Goal: Task Accomplishment & Management: Use online tool/utility

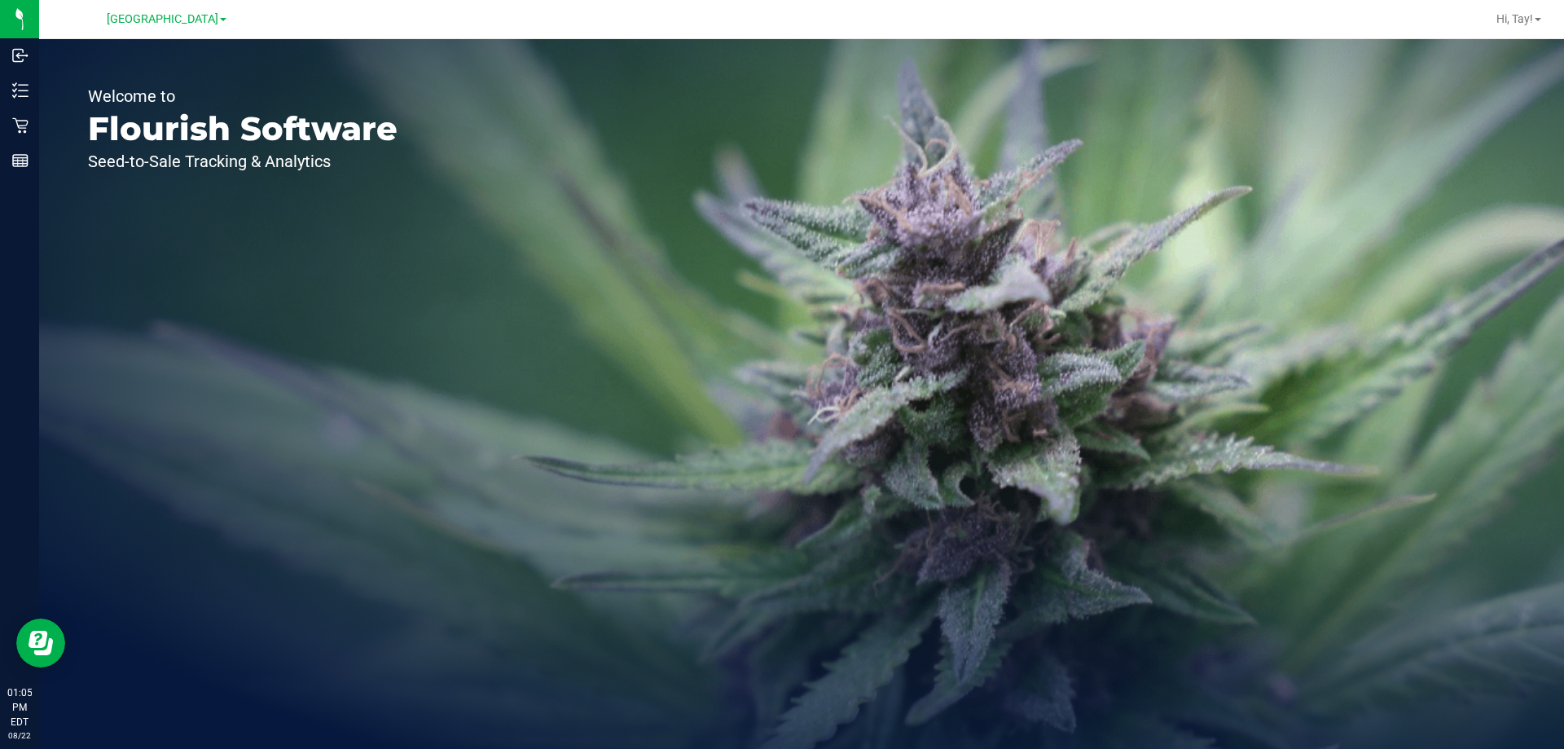
click at [11, 178] on link "Reports" at bounding box center [19, 161] width 39 height 35
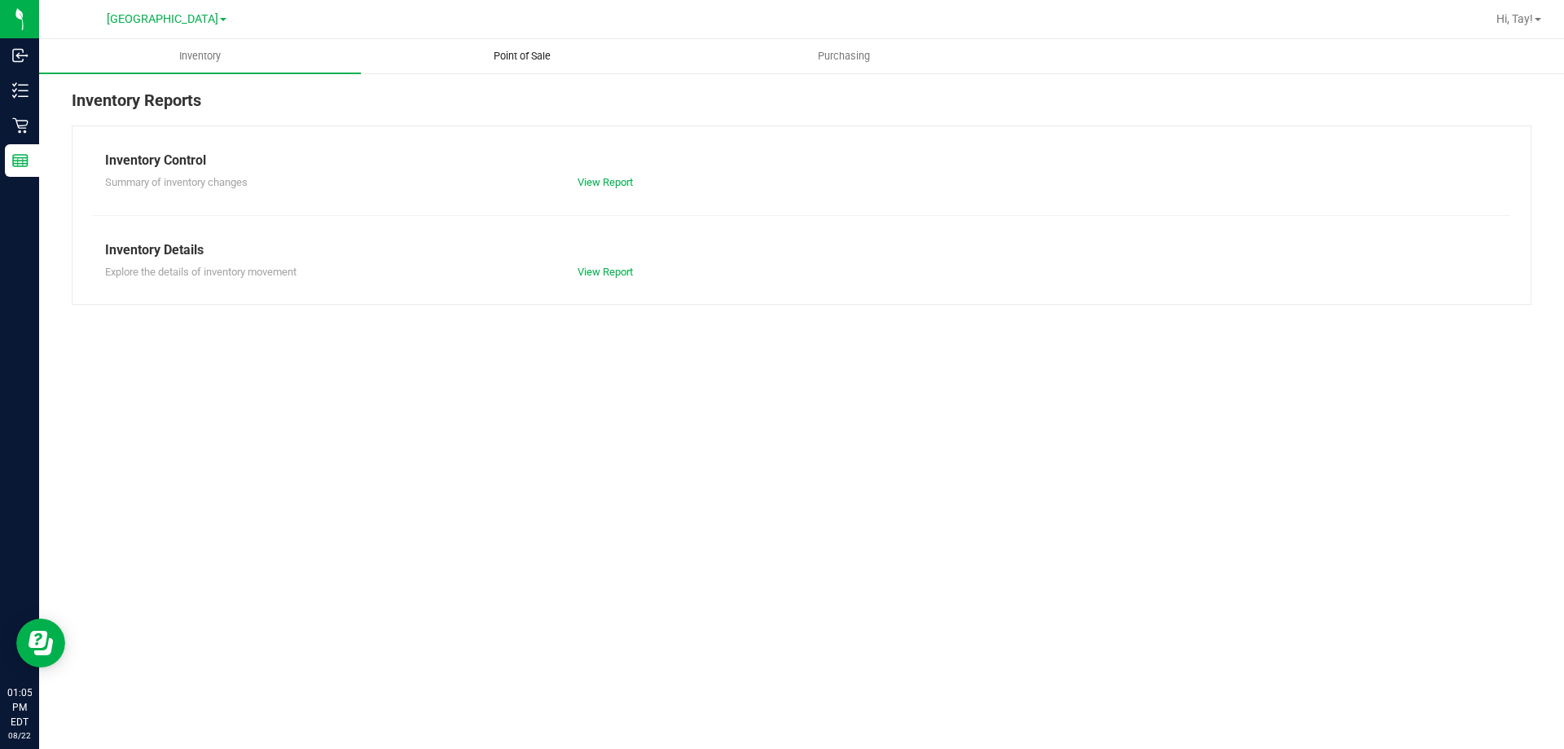
click at [514, 50] on span "Point of Sale" at bounding box center [522, 56] width 101 height 15
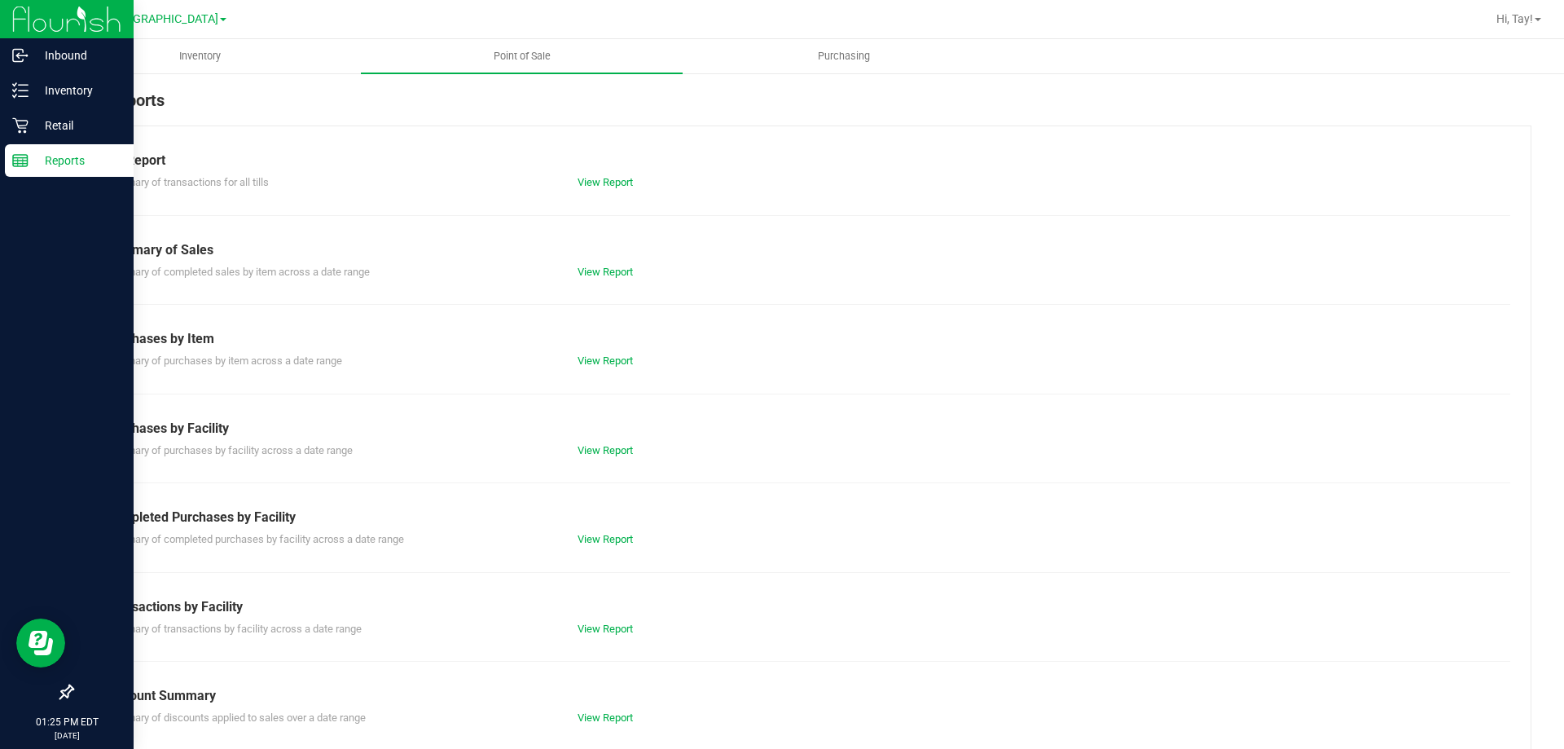
click at [10, 163] on div "Reports" at bounding box center [69, 160] width 129 height 33
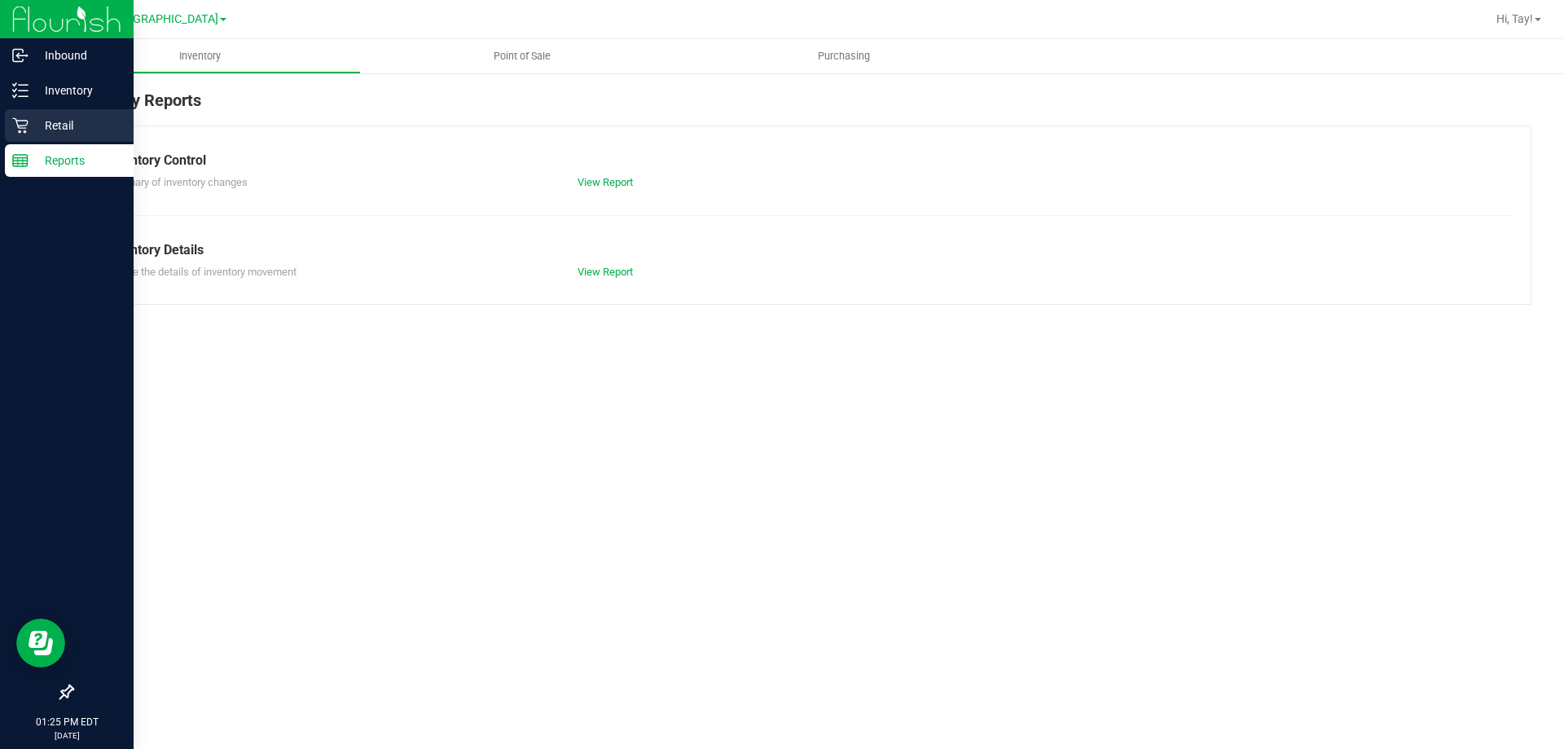
click at [20, 132] on icon at bounding box center [19, 125] width 15 height 15
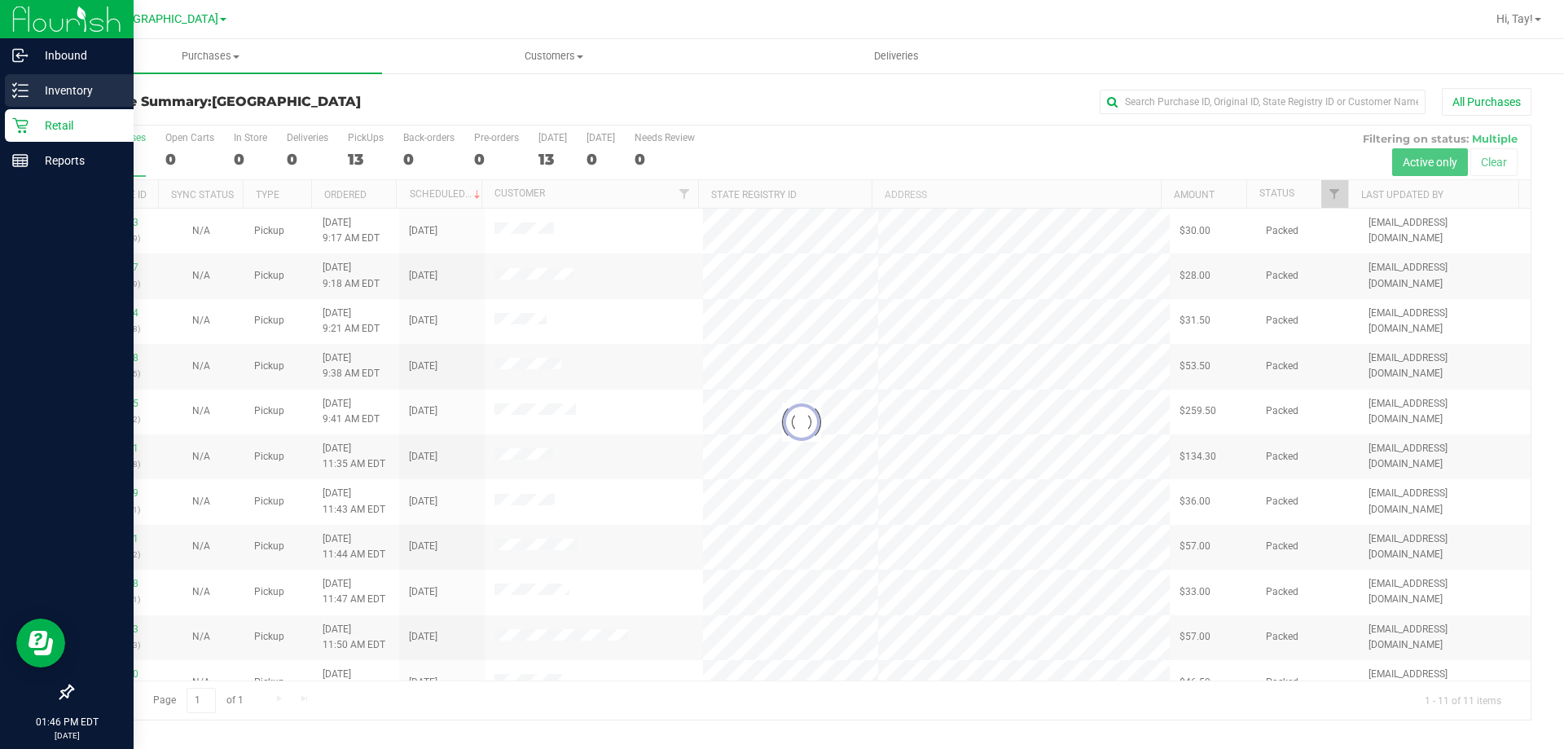
click at [32, 96] on p "Inventory" at bounding box center [78, 91] width 98 height 20
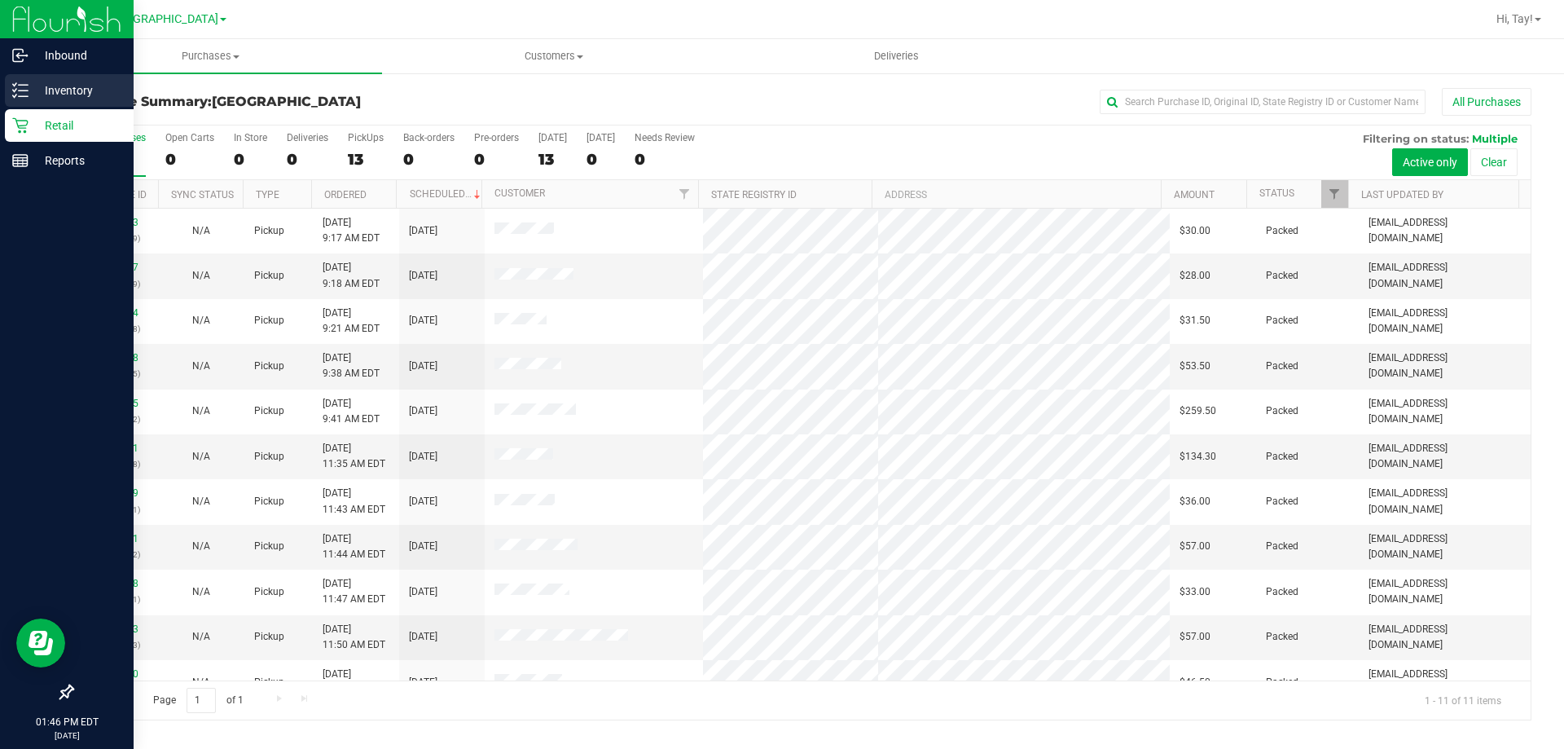
click at [50, 96] on p "Inventory" at bounding box center [78, 91] width 98 height 20
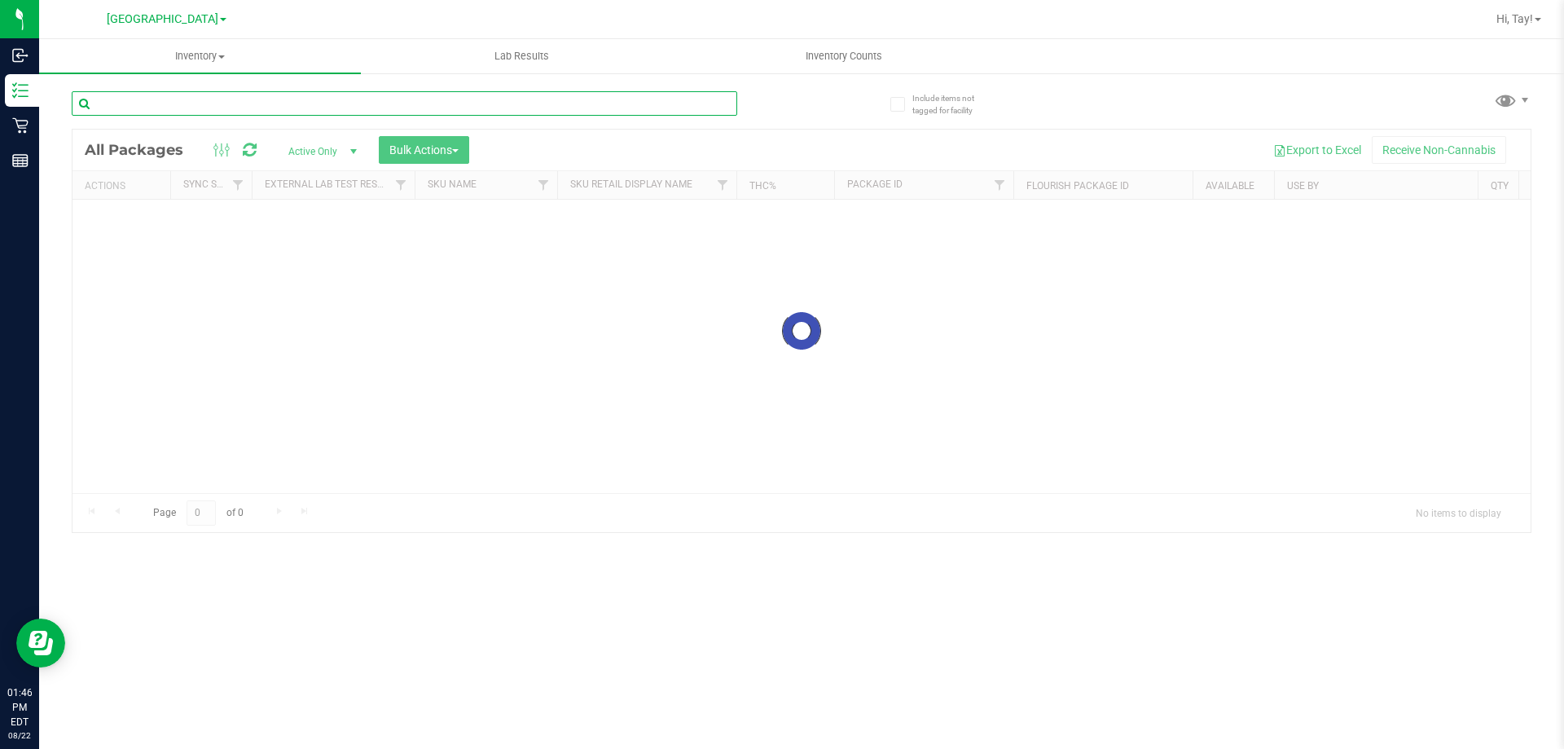
click at [226, 112] on input "text" at bounding box center [404, 103] width 665 height 24
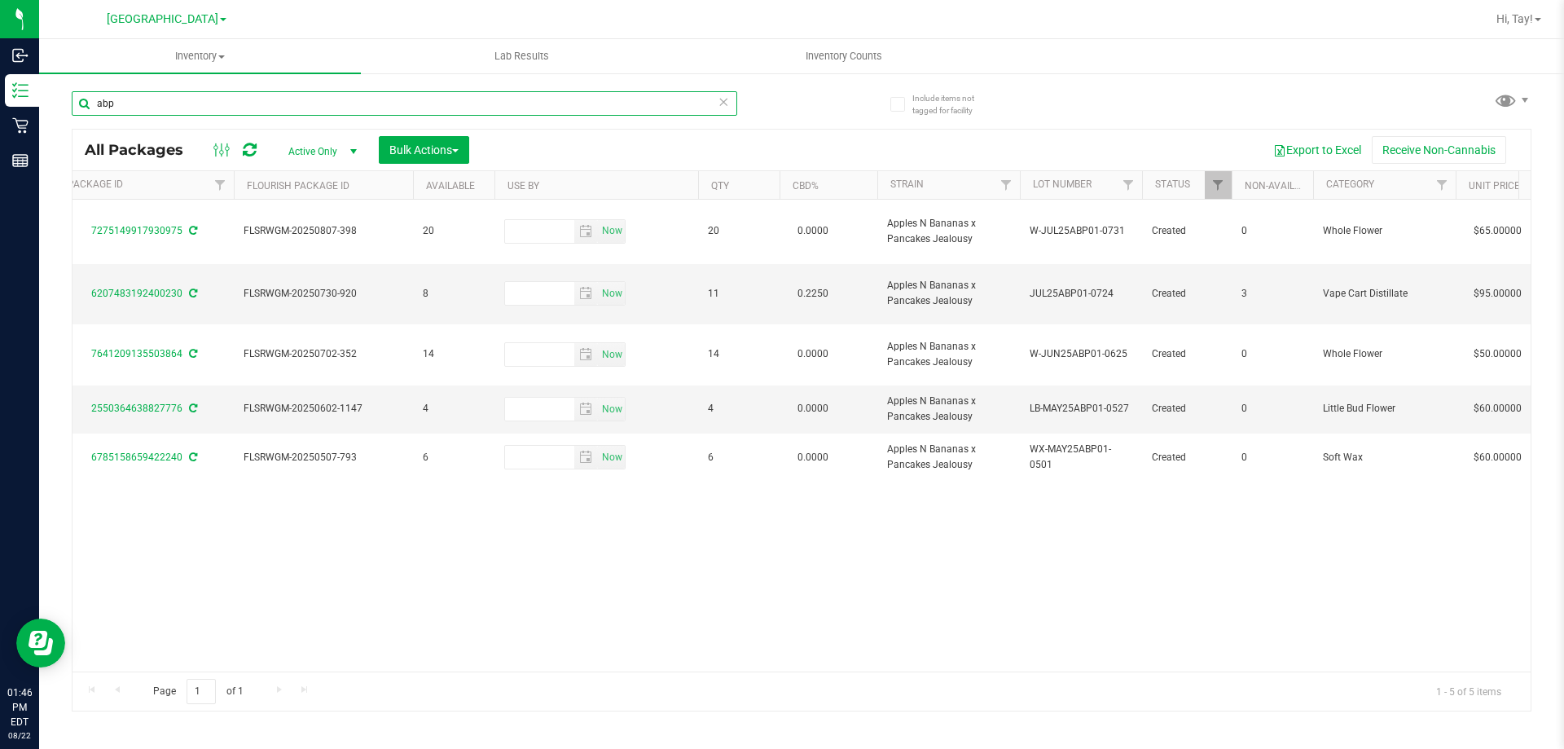
scroll to position [0, 815]
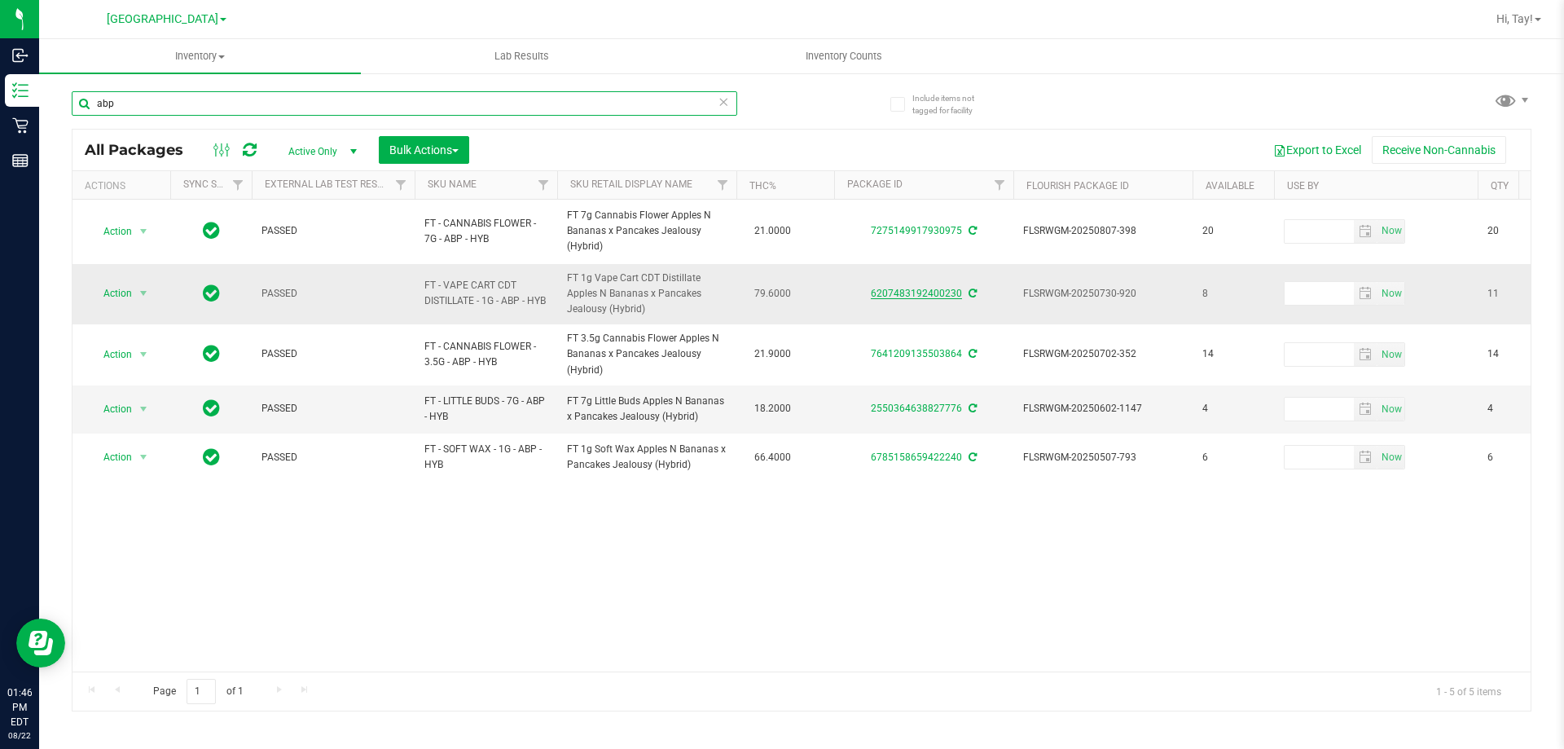
type input "abp"
click at [943, 292] on link "6207483192400230" at bounding box center [916, 293] width 91 height 11
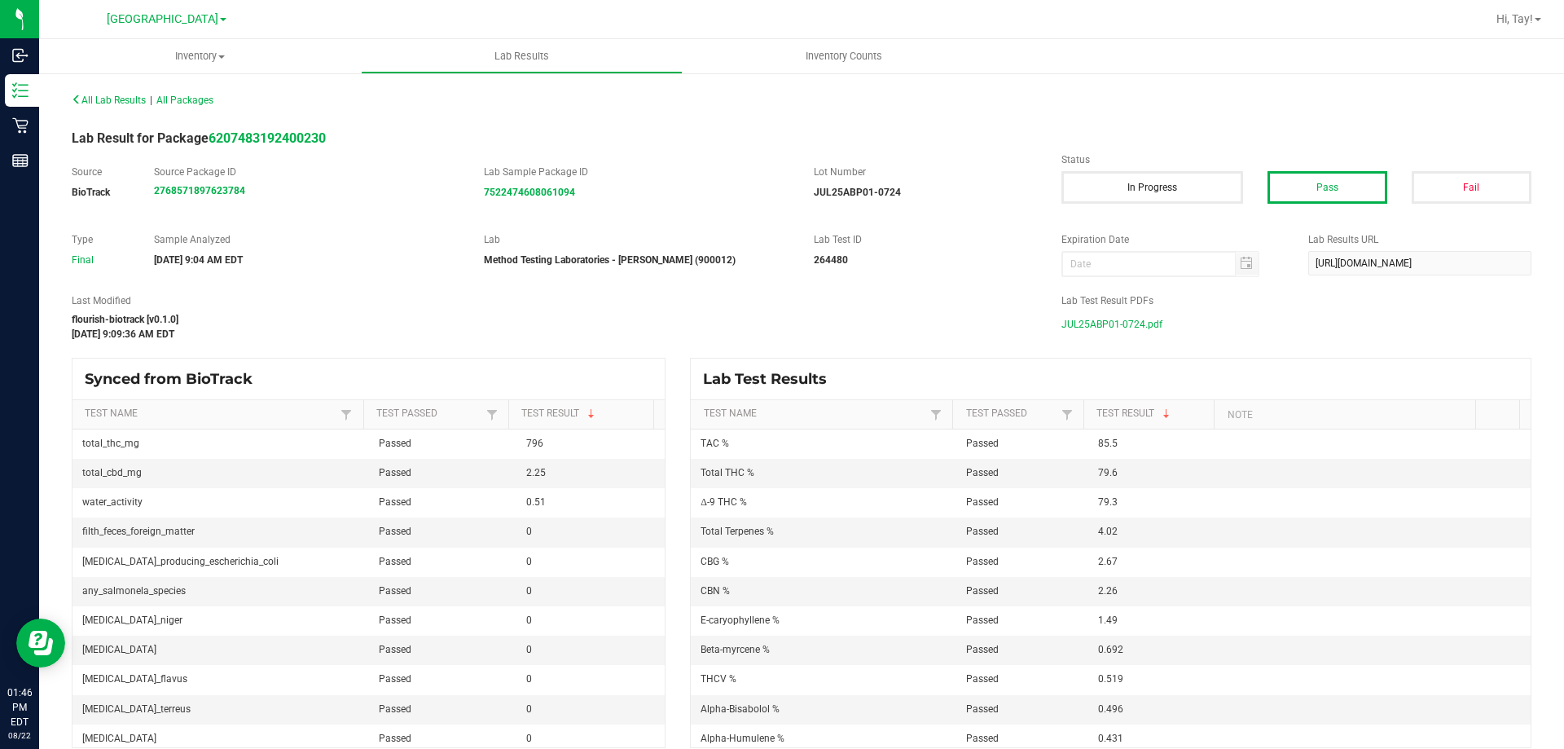
click at [1123, 324] on span "JUL25ABP01-0724.pdf" at bounding box center [1111, 324] width 101 height 24
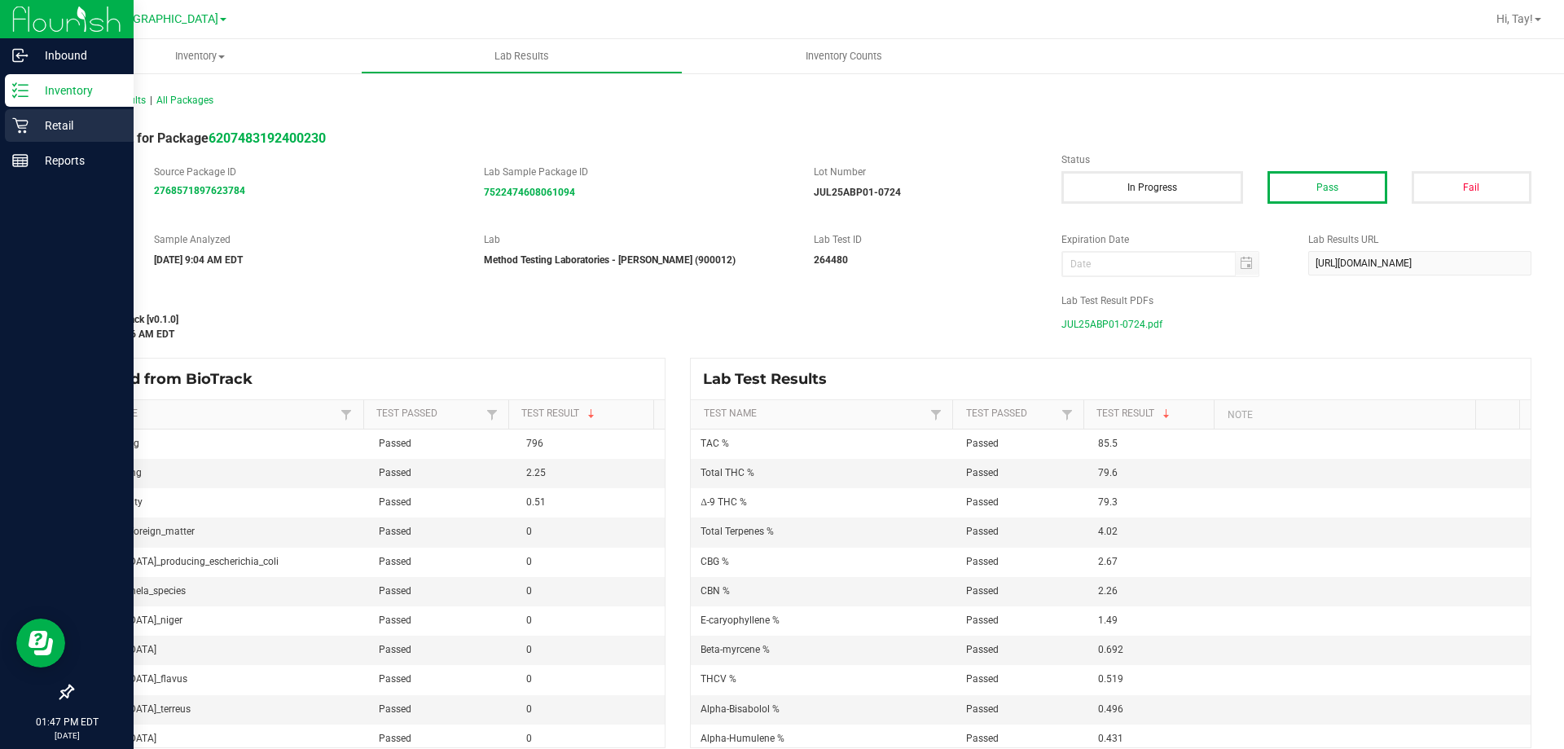
click at [29, 126] on p "Retail" at bounding box center [78, 126] width 98 height 20
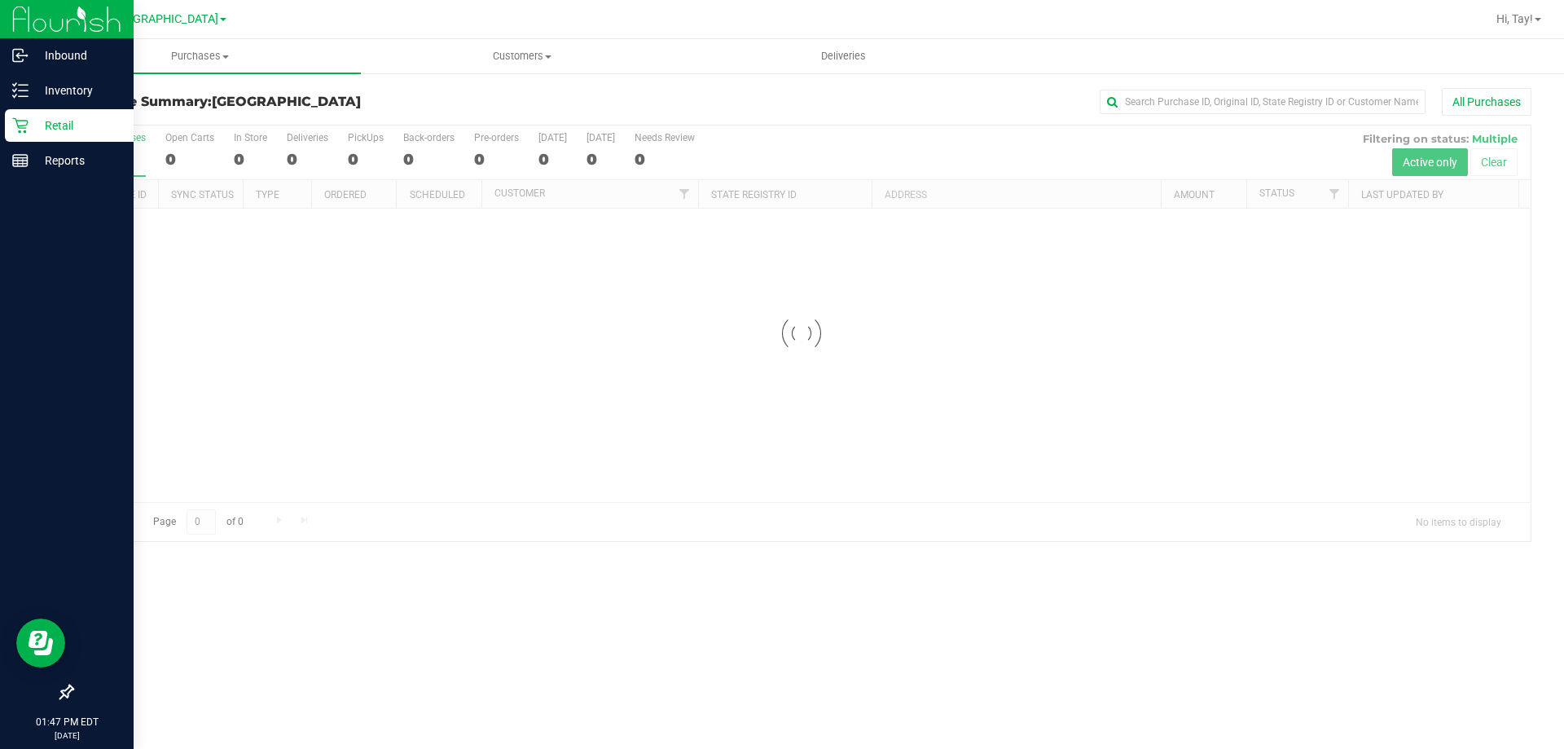
click at [29, 126] on p "Retail" at bounding box center [78, 126] width 98 height 20
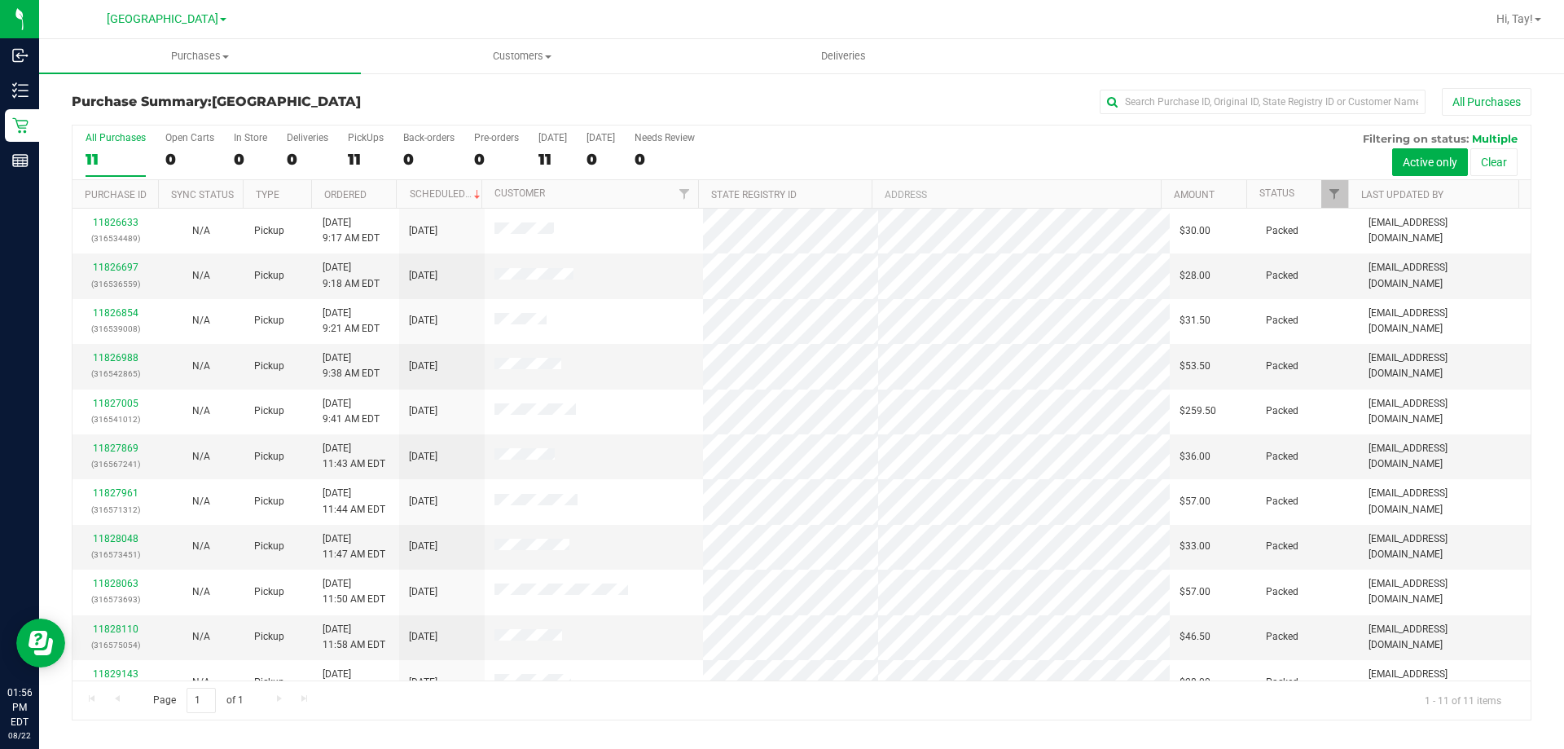
click at [799, 151] on div "All Purchases 11 Open Carts 0 In Store 0 Deliveries 0 PickUps 11 Back-orders 0 …" at bounding box center [801, 152] width 1458 height 55
click at [796, 160] on div "All Purchases 11 Open Carts 0 In Store 0 Deliveries 0 PickUps 11 Back-orders 0 …" at bounding box center [801, 152] width 1458 height 55
click at [1333, 199] on span "Filter" at bounding box center [1334, 193] width 13 height 13
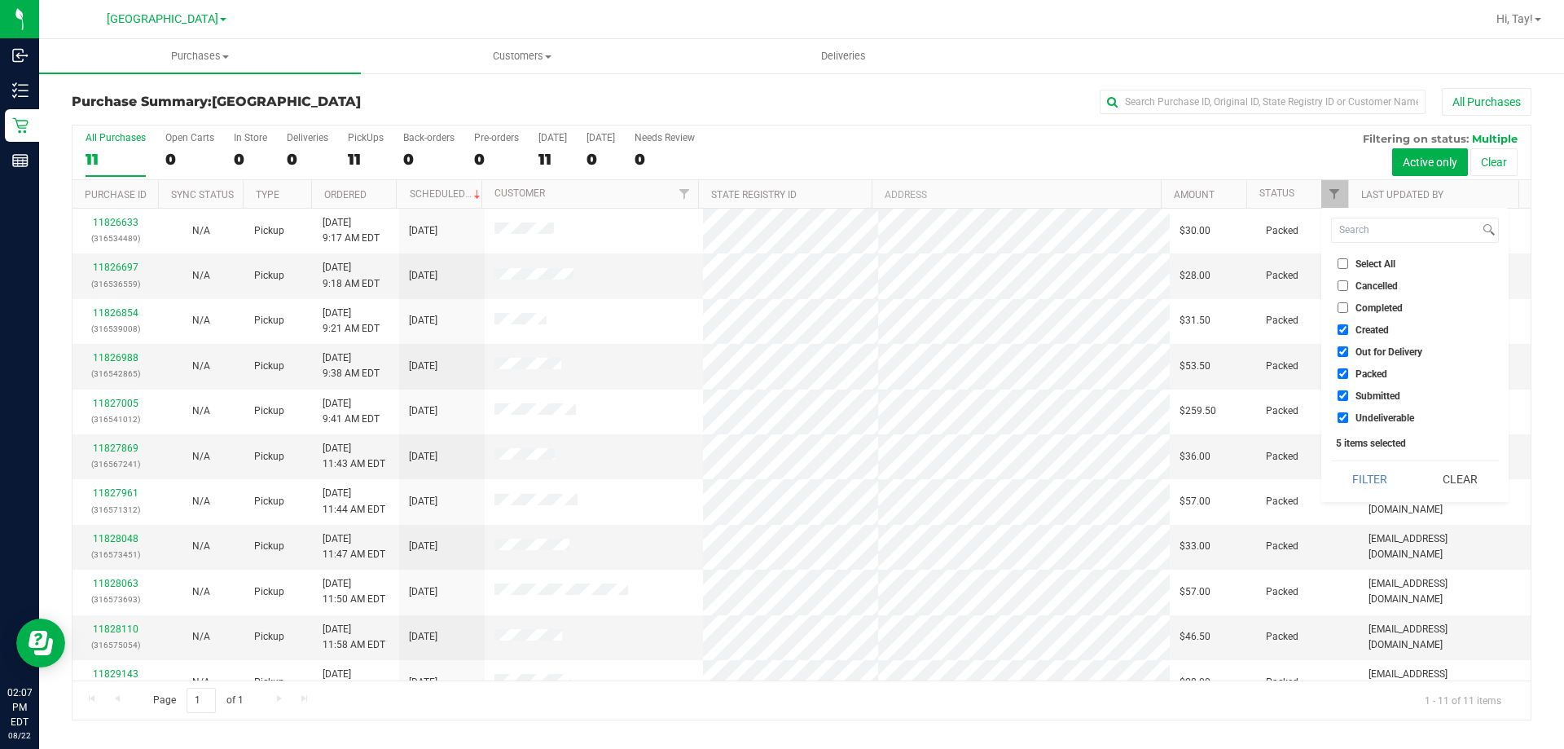
click at [1362, 331] on span "Created" at bounding box center [1371, 330] width 33 height 10
click at [1348, 331] on input "Created" at bounding box center [1342, 329] width 11 height 11
checkbox input "false"
click at [1367, 351] on span "Out for Delivery" at bounding box center [1388, 352] width 67 height 10
click at [1348, 351] on input "Out for Delivery" at bounding box center [1342, 351] width 11 height 11
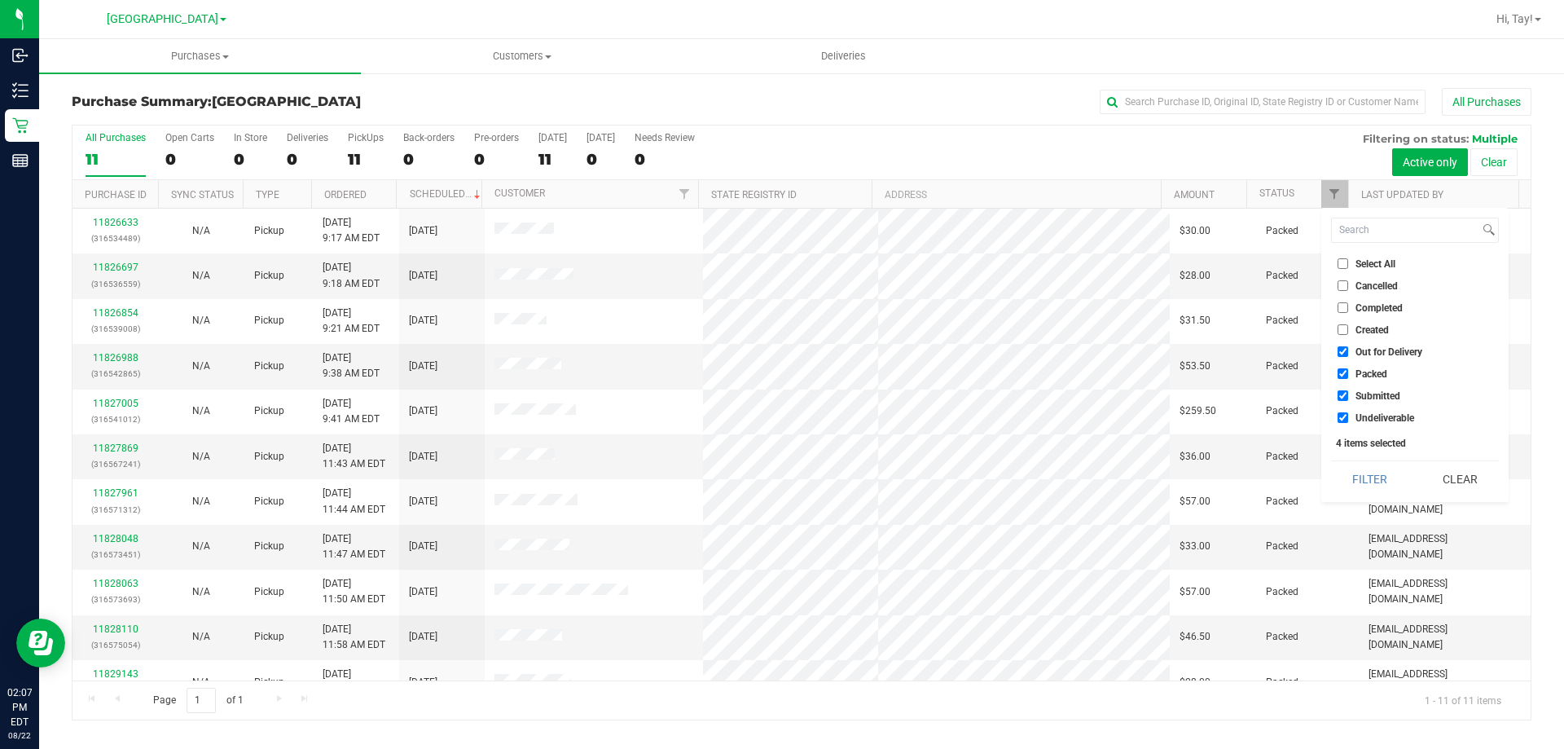
checkbox input "false"
click at [1369, 374] on span "Packed" at bounding box center [1371, 374] width 32 height 10
click at [1348, 374] on input "Packed" at bounding box center [1342, 373] width 11 height 11
checkbox input "false"
click at [1374, 419] on span "Undeliverable" at bounding box center [1384, 418] width 59 height 10
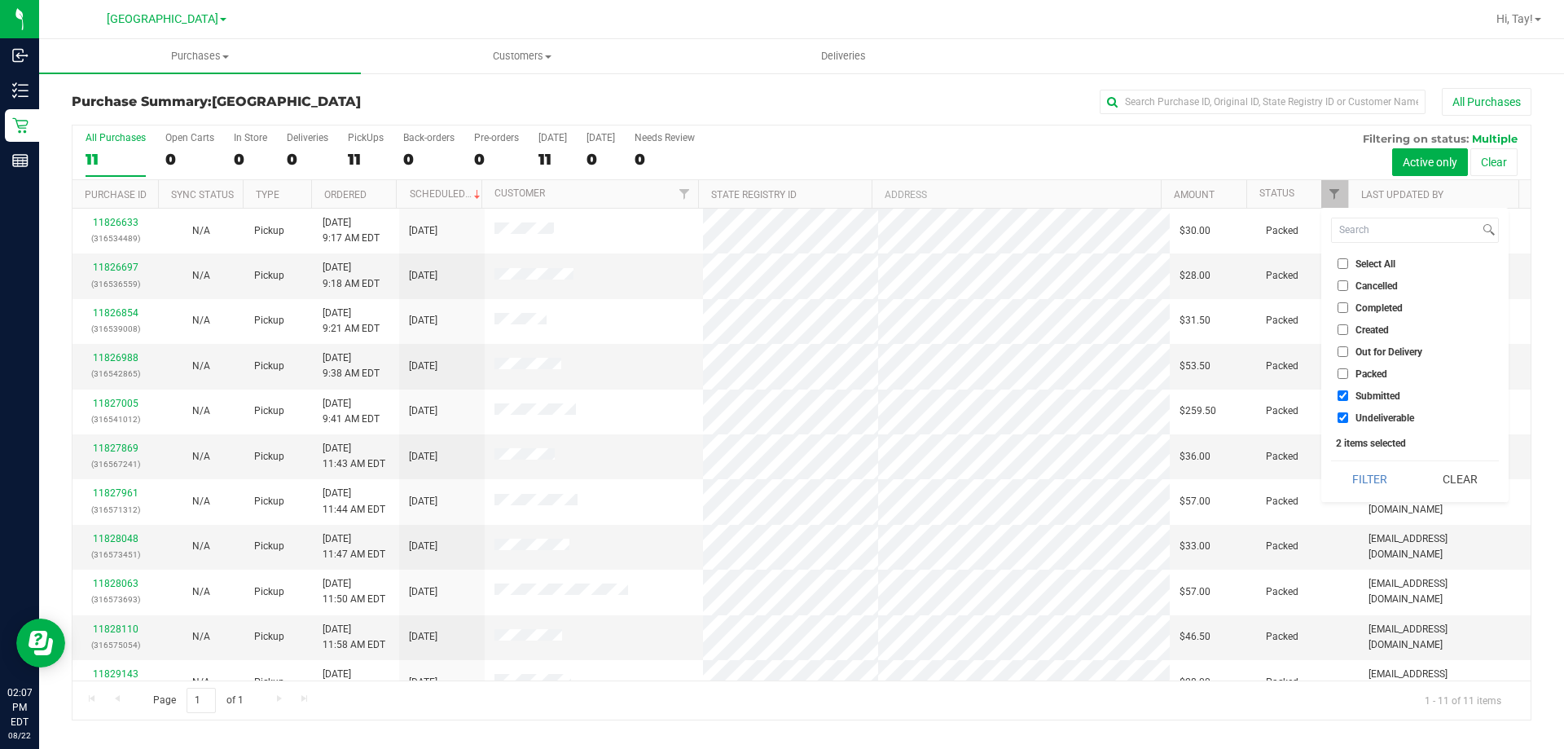
click at [1348, 419] on input "Undeliverable" at bounding box center [1342, 417] width 11 height 11
checkbox input "false"
click at [1372, 478] on button "Filter" at bounding box center [1370, 479] width 78 height 36
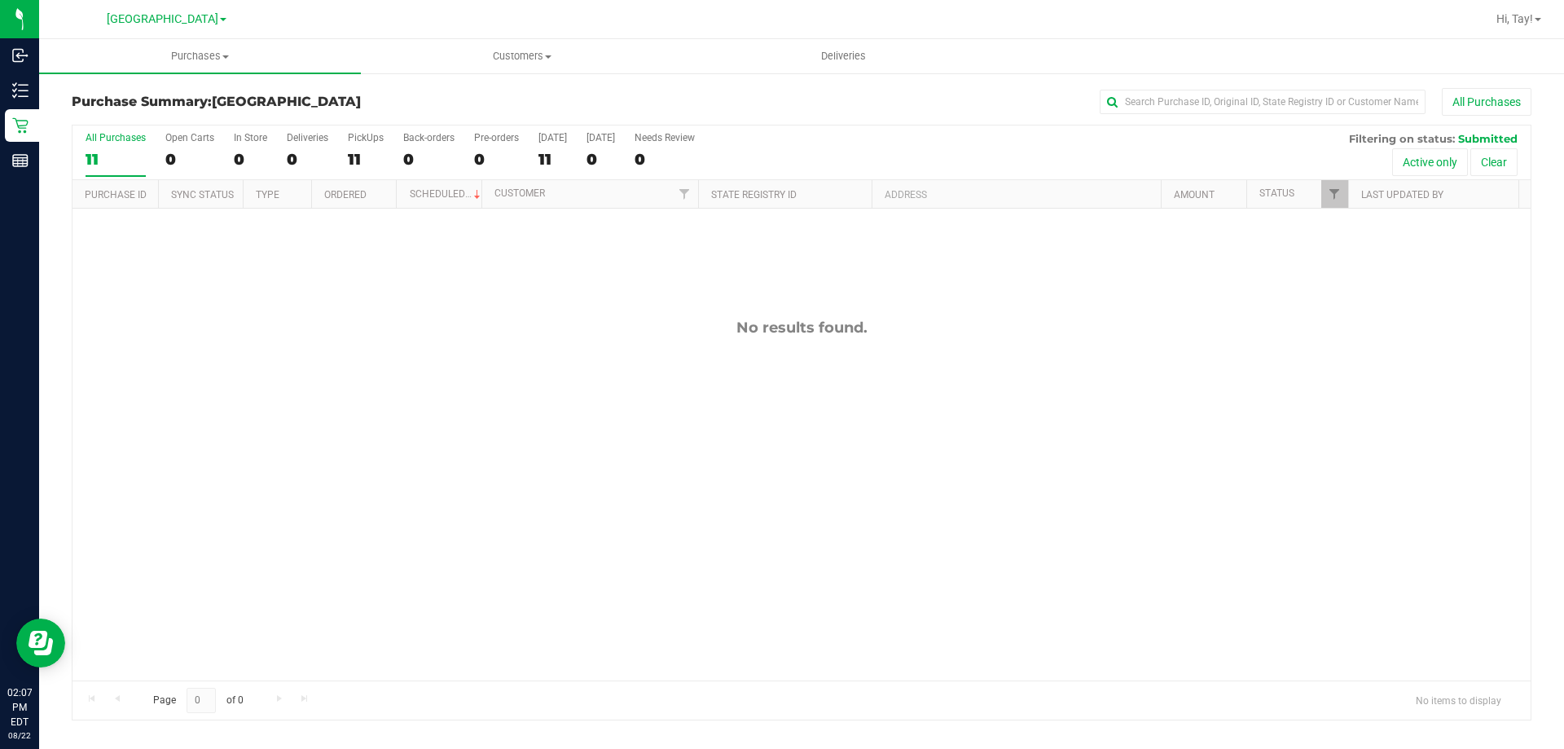
click at [665, 389] on div "No results found." at bounding box center [801, 500] width 1458 height 582
click at [411, 89] on div "Purchase Summary: [GEOGRAPHIC_DATA] All Purchases" at bounding box center [802, 106] width 1460 height 36
click at [370, 151] on div "0" at bounding box center [366, 159] width 36 height 19
click at [0, 0] on input "PickUps 0" at bounding box center [0, 0] width 0 height 0
click at [631, 362] on div "No results found." at bounding box center [801, 500] width 1458 height 582
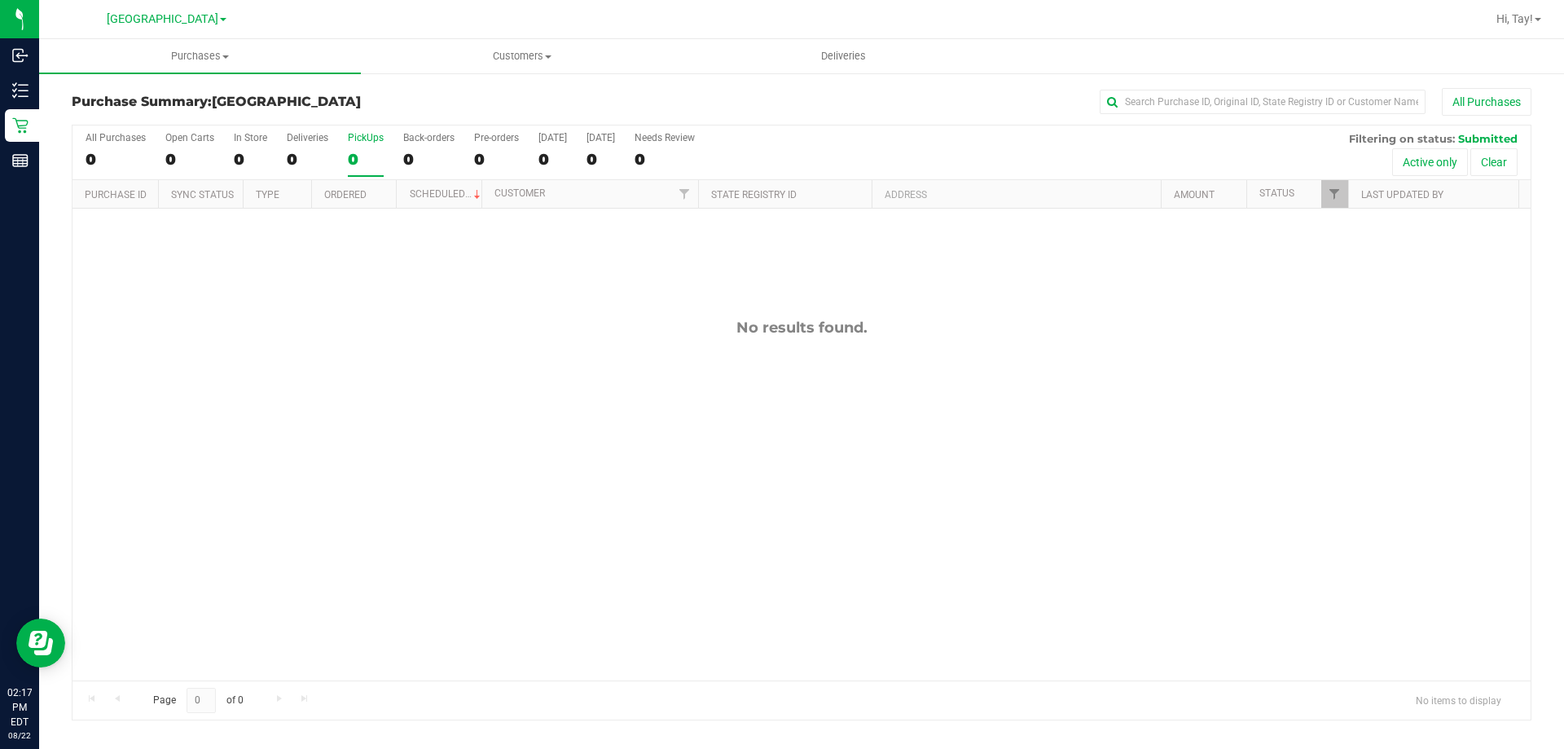
click at [581, 82] on div "Purchase Summary: [GEOGRAPHIC_DATA] All Purchases All Purchases 0 Open Carts 0 …" at bounding box center [801, 404] width 1525 height 665
click at [652, 110] on div "All Purchases" at bounding box center [1044, 102] width 973 height 28
click at [757, 165] on div "All Purchases 0 Open Carts 0 In Store 0 Deliveries 0 PickUps 0 Back-orders 0 Pr…" at bounding box center [801, 152] width 1458 height 55
click at [423, 92] on div "Purchase Summary: [GEOGRAPHIC_DATA] All Purchases" at bounding box center [802, 106] width 1460 height 36
click at [376, 307] on div "No results found." at bounding box center [801, 500] width 1458 height 582
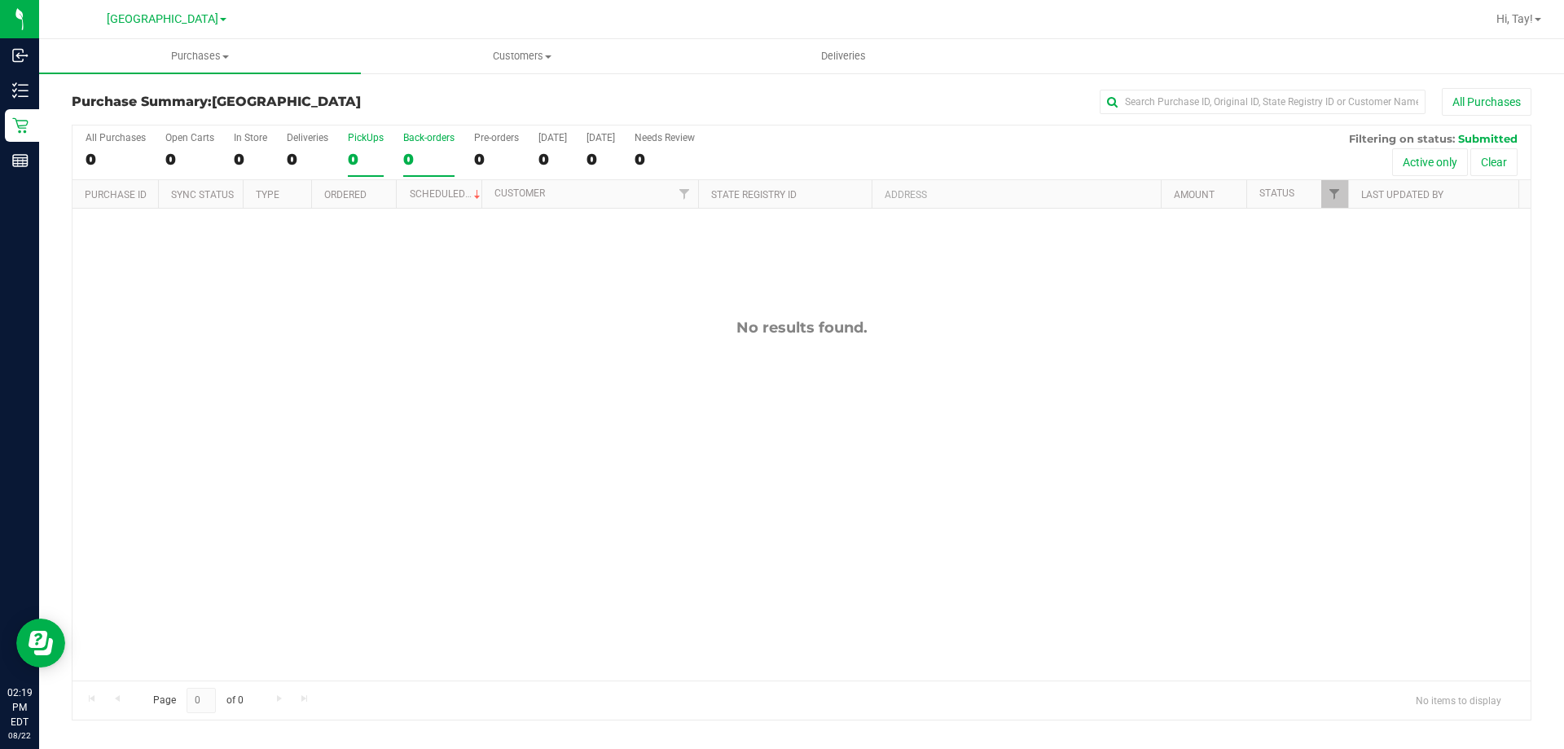
click at [407, 143] on div "Back-orders" at bounding box center [428, 137] width 51 height 11
click at [0, 0] on input "Back-orders 0" at bounding box center [0, 0] width 0 height 0
click at [338, 362] on div "No results found." at bounding box center [801, 500] width 1458 height 582
click at [514, 436] on div "No results found." at bounding box center [801, 500] width 1458 height 582
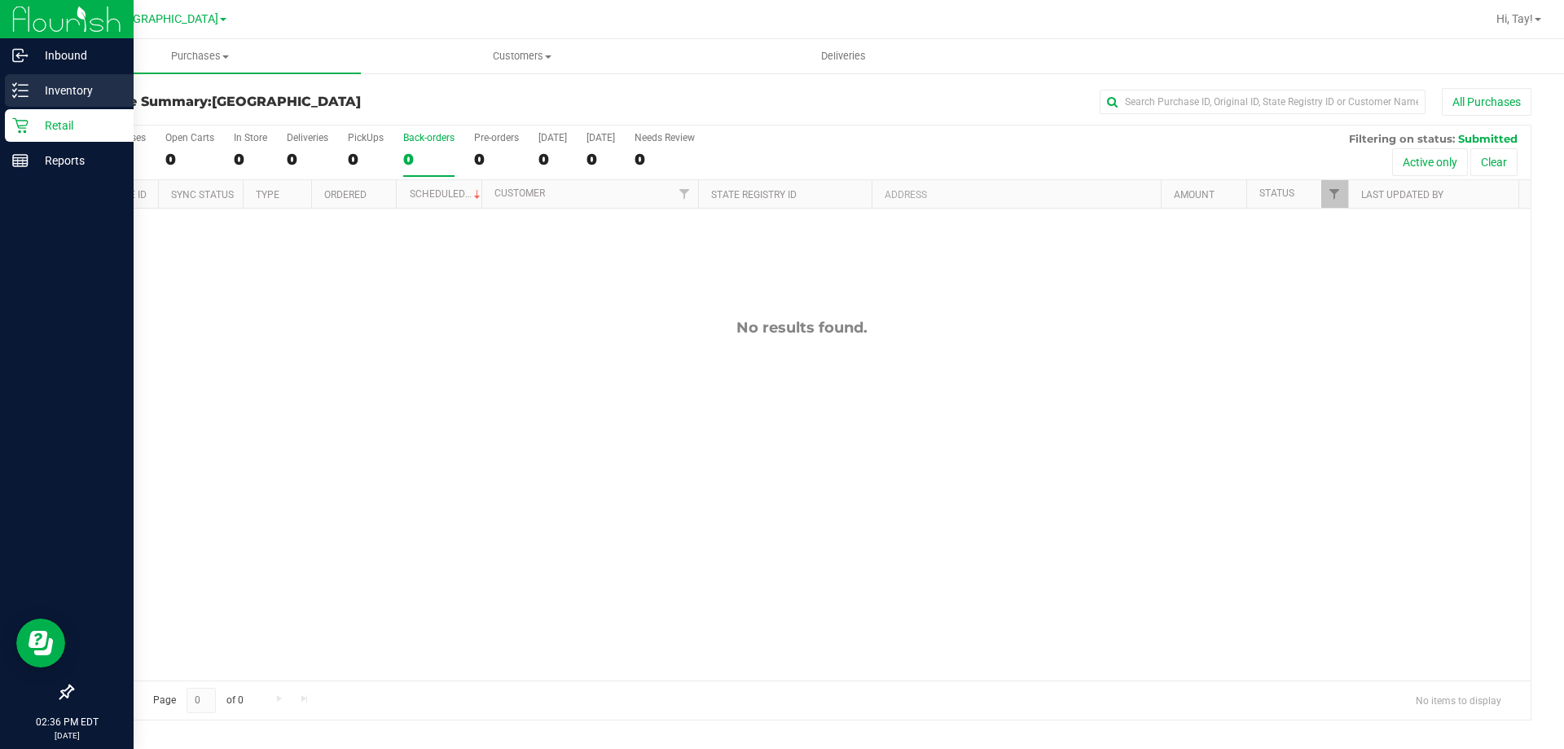
click at [38, 89] on p "Inventory" at bounding box center [78, 91] width 98 height 20
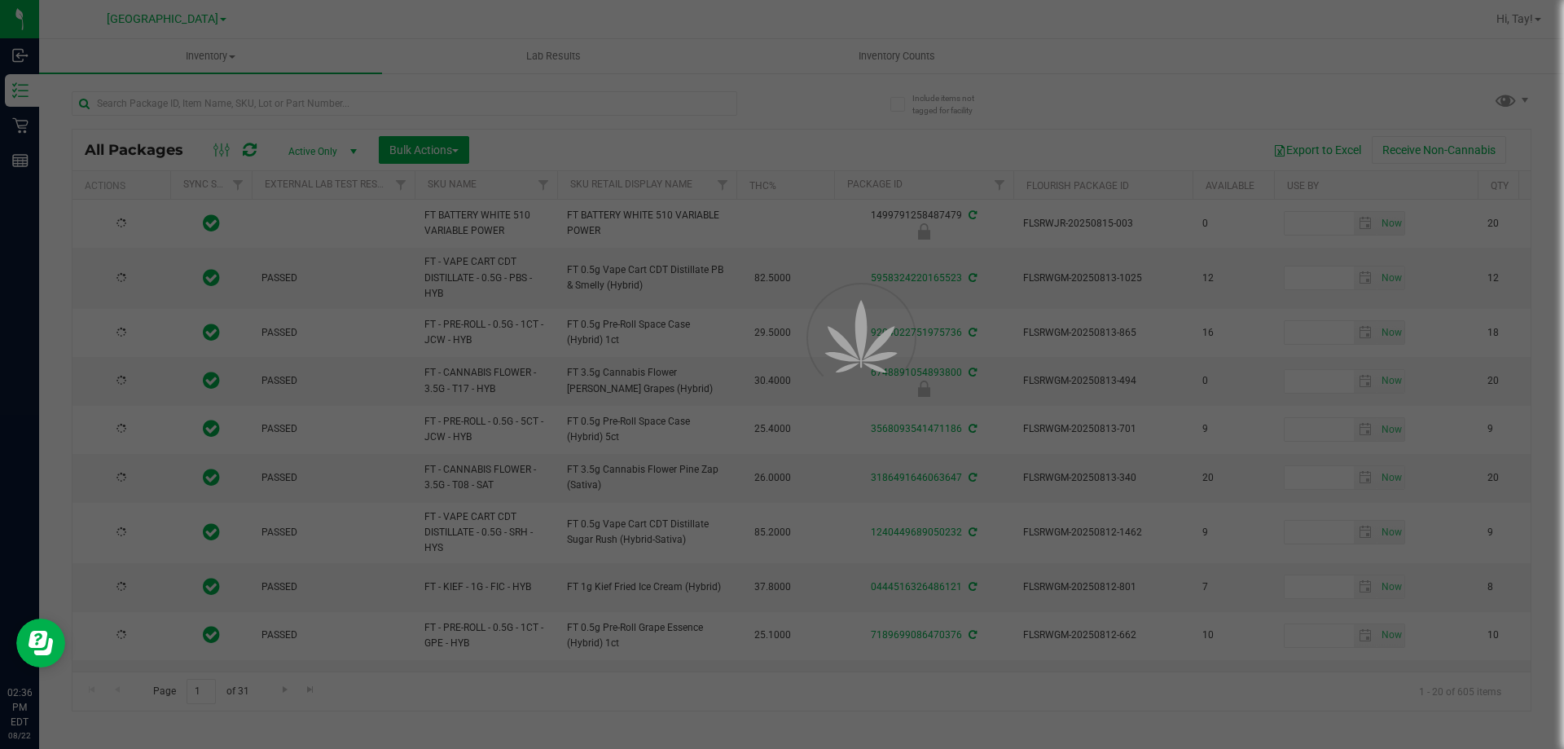
click at [243, 97] on div at bounding box center [782, 374] width 1564 height 749
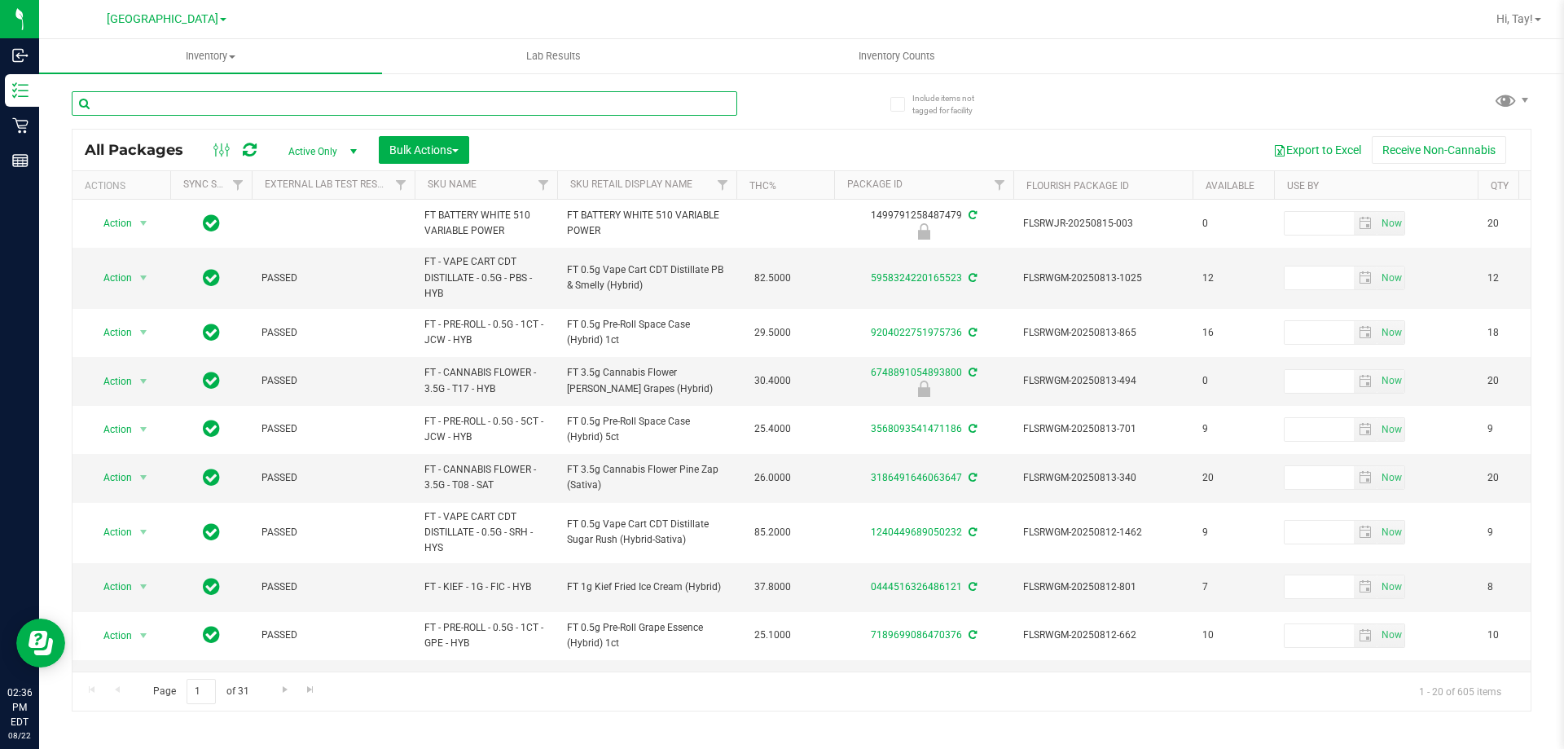
click at [238, 97] on input "text" at bounding box center [404, 103] width 665 height 24
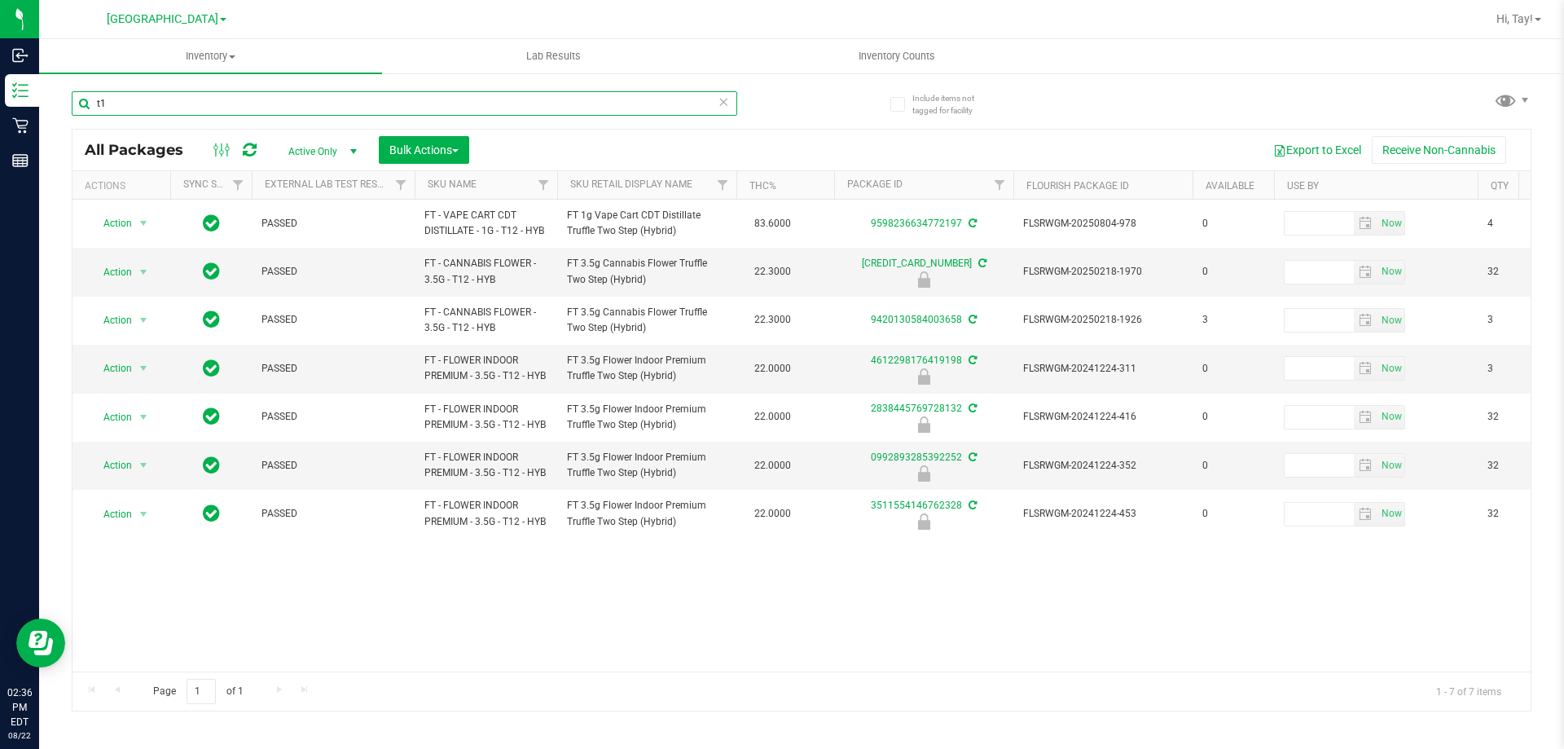
type input "t"
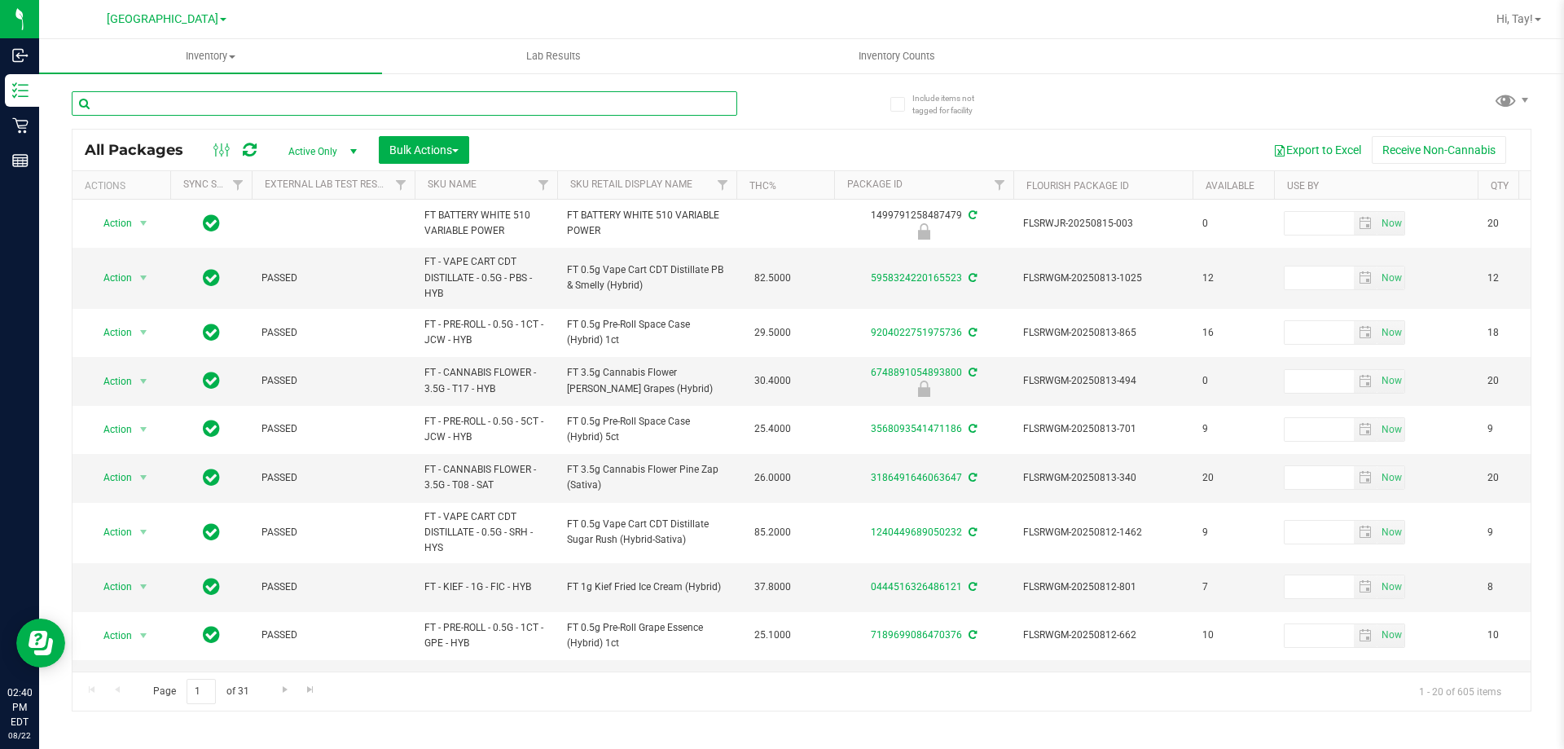
click at [421, 98] on input "text" at bounding box center [404, 103] width 665 height 24
type input "cdt"
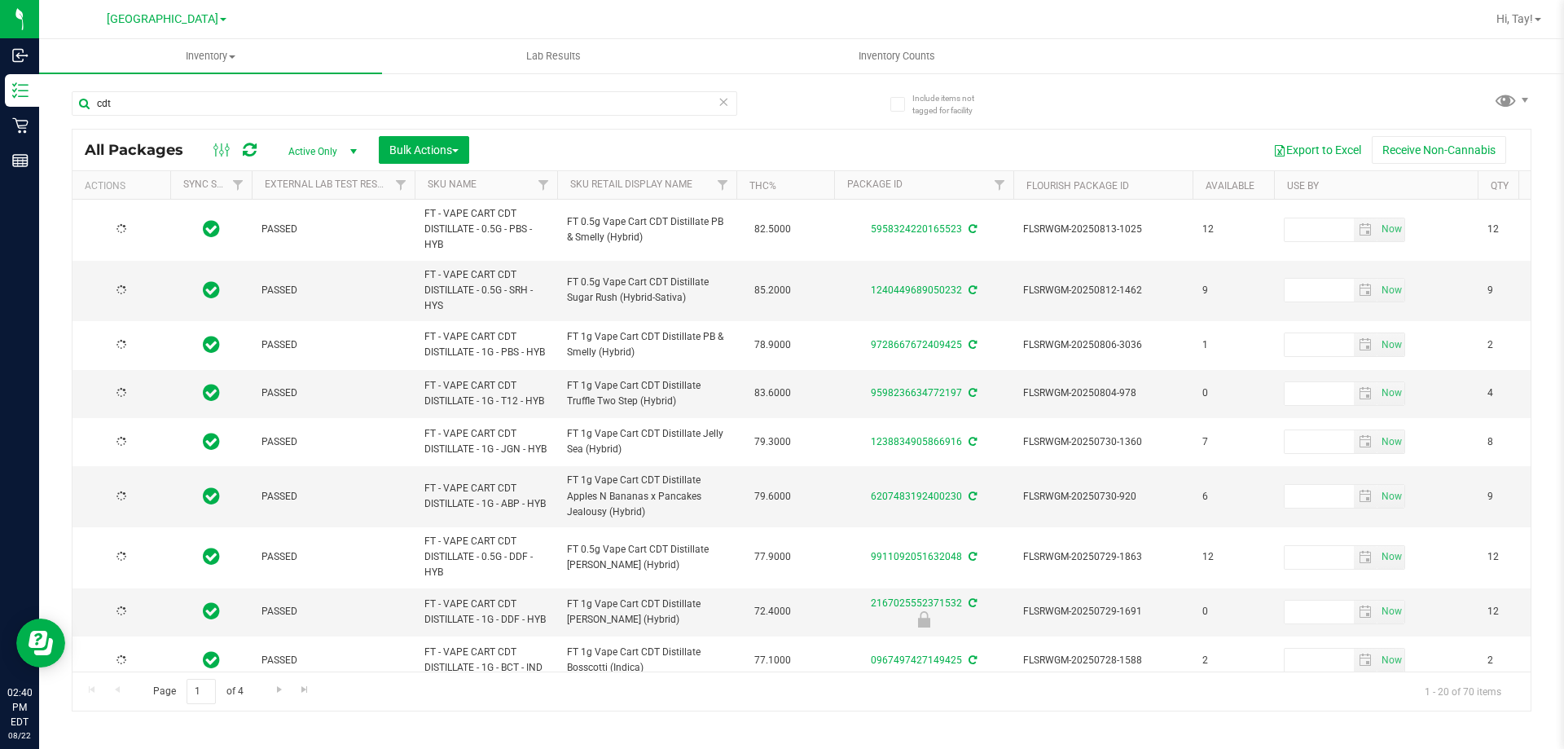
click at [699, 187] on th "Sku Retail Display Name" at bounding box center [646, 185] width 179 height 29
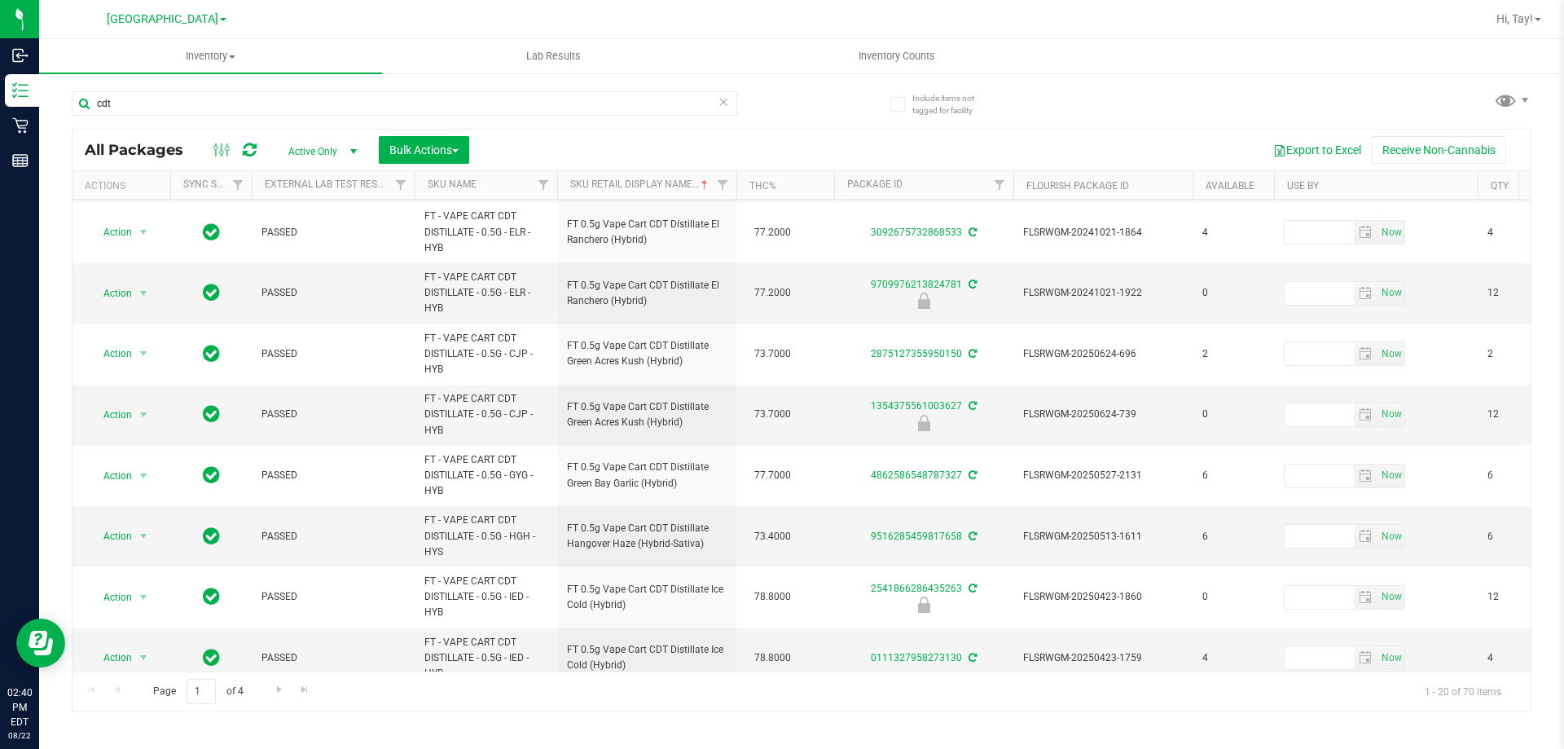
scroll to position [755, 0]
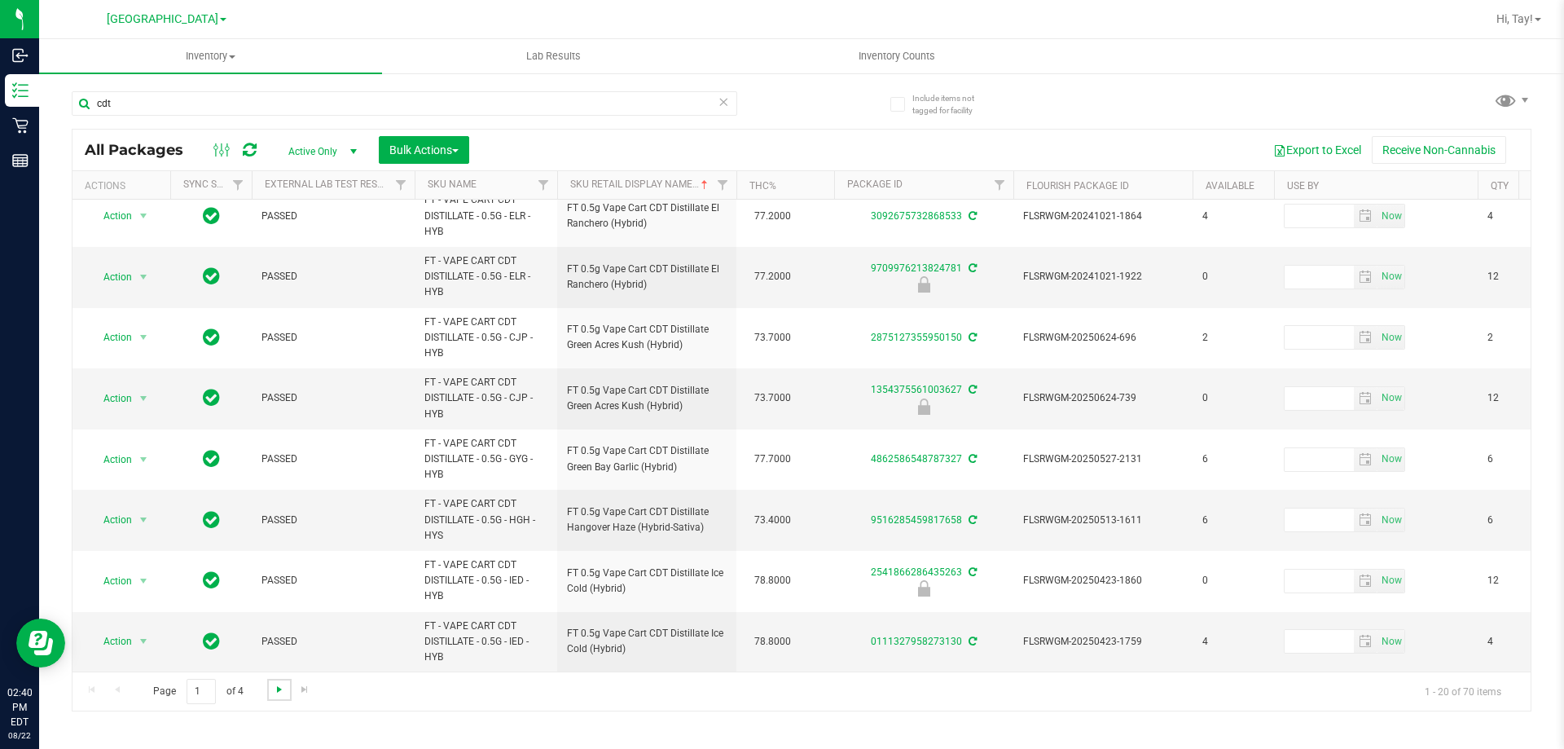
click at [273, 692] on span "Go to the next page" at bounding box center [279, 689] width 13 height 13
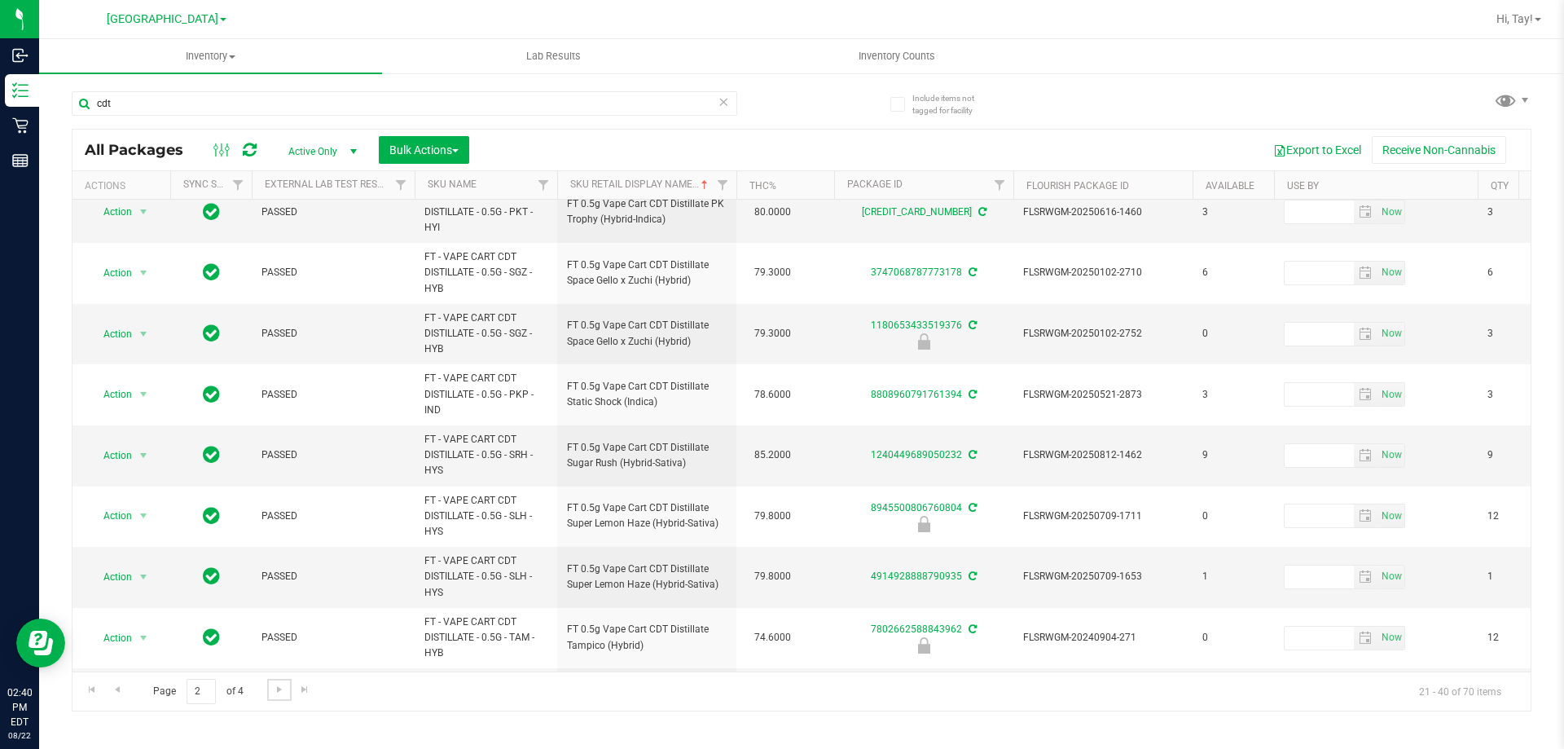
scroll to position [755, 0]
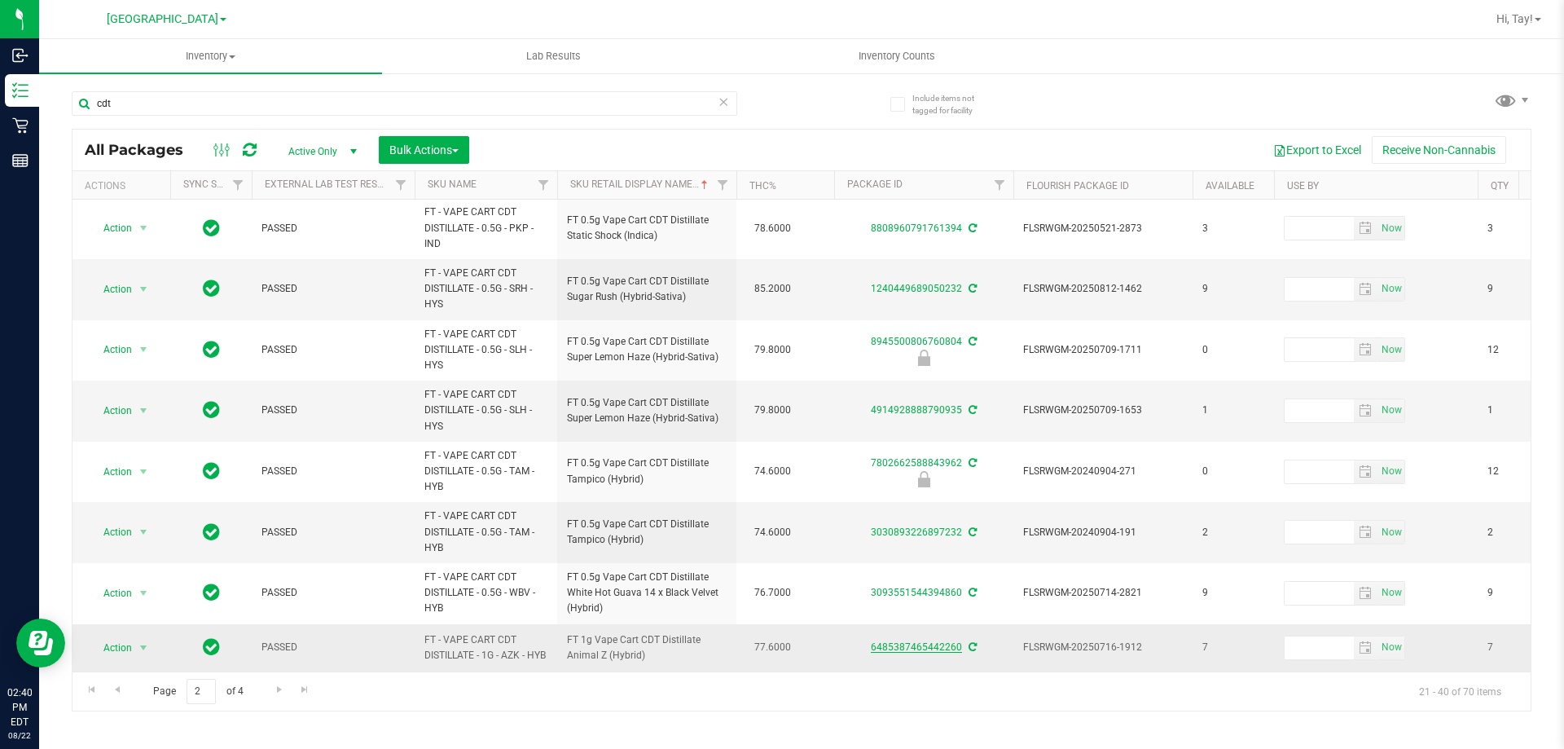
click at [897, 641] on link "6485387465442260" at bounding box center [916, 646] width 91 height 11
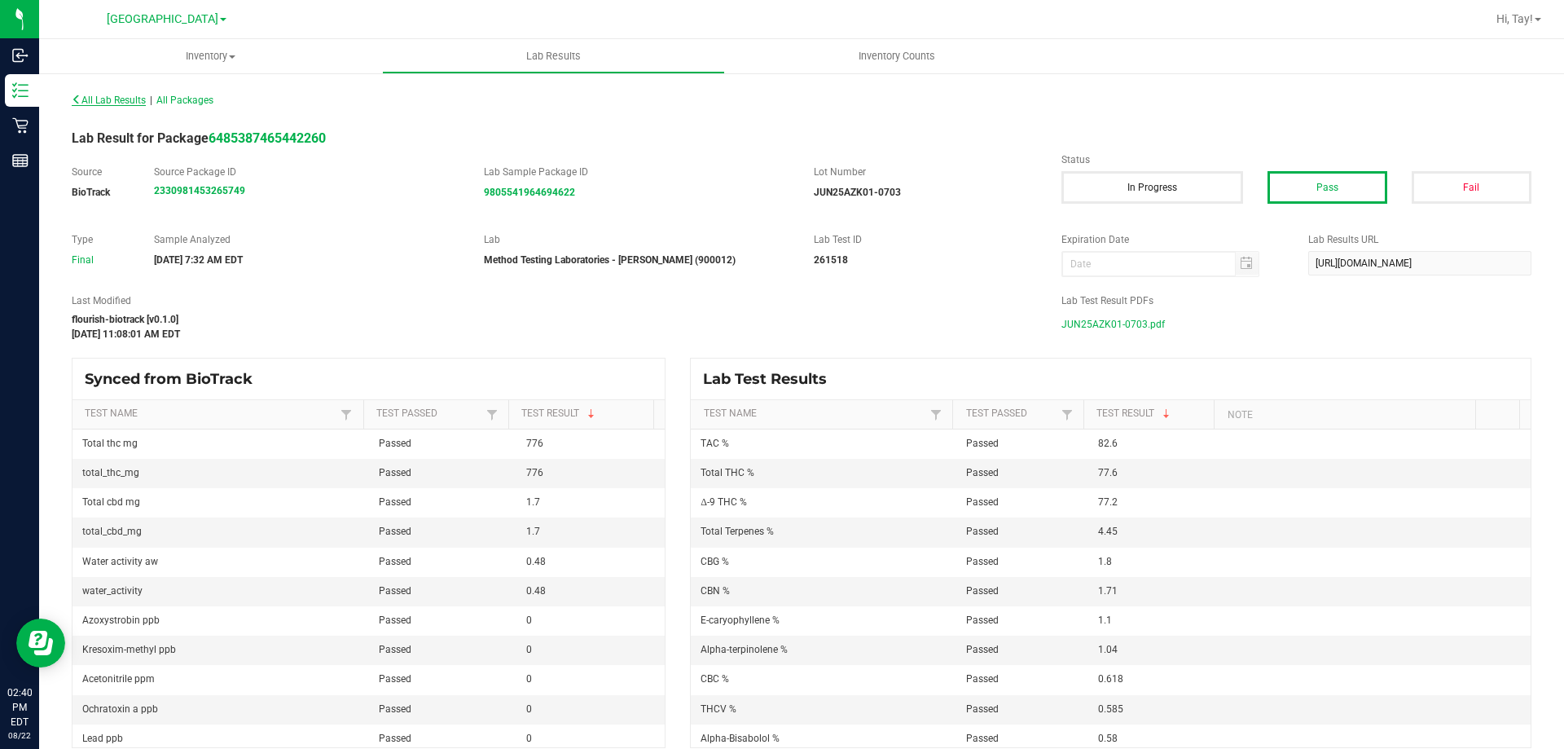
click at [77, 99] on icon at bounding box center [77, 99] width 10 height 10
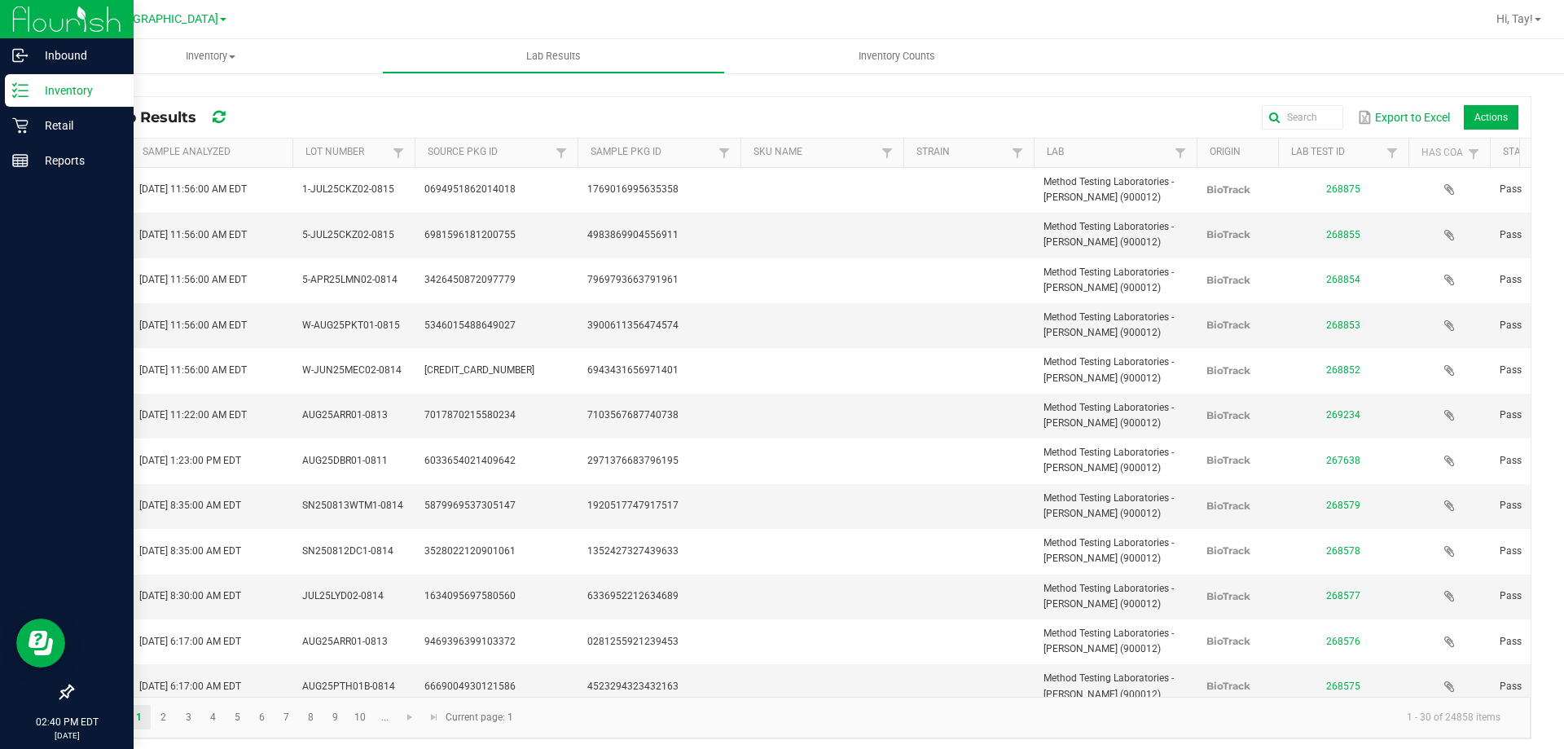
click at [24, 83] on icon at bounding box center [20, 90] width 16 height 16
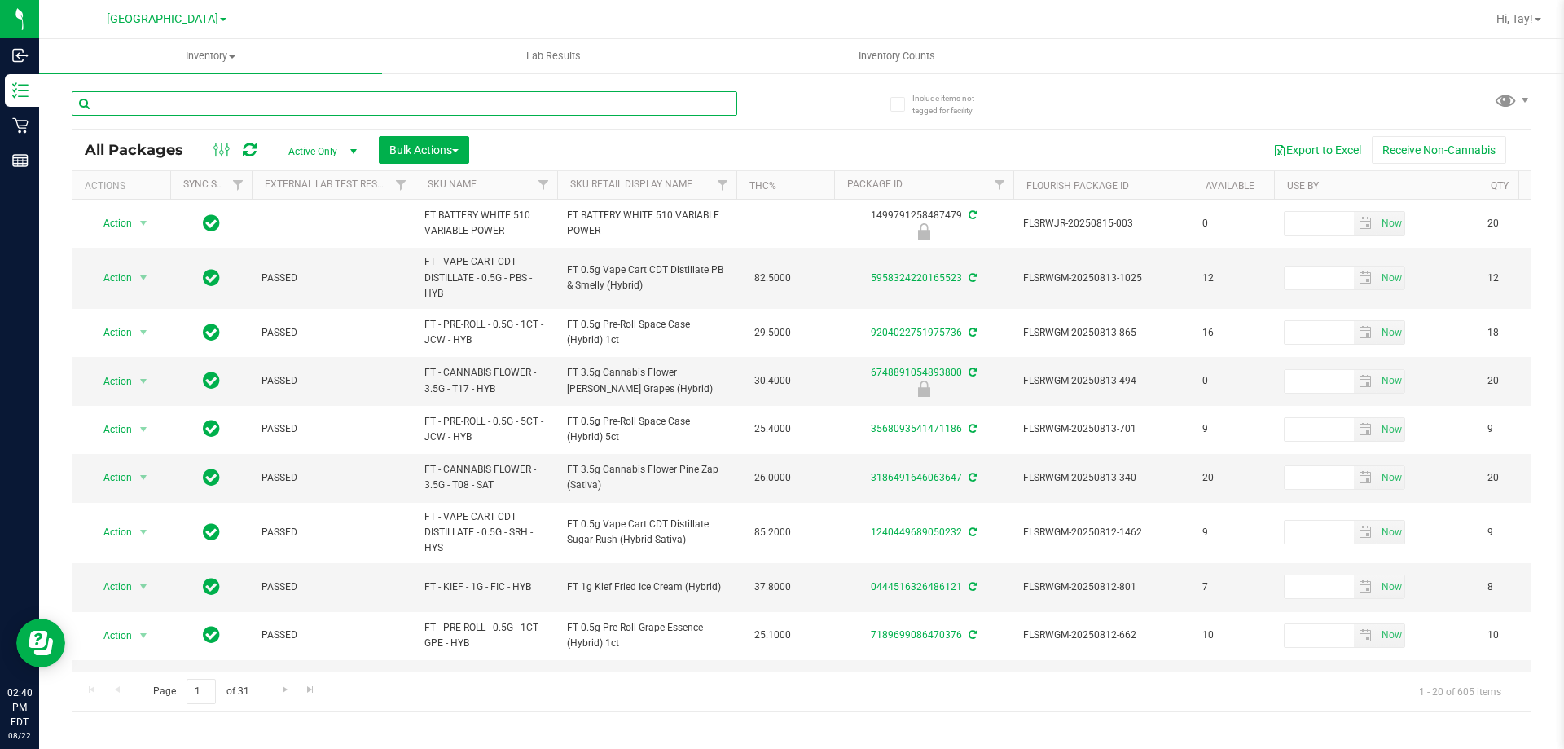
click at [299, 99] on input "text" at bounding box center [404, 103] width 665 height 24
type input "bwz"
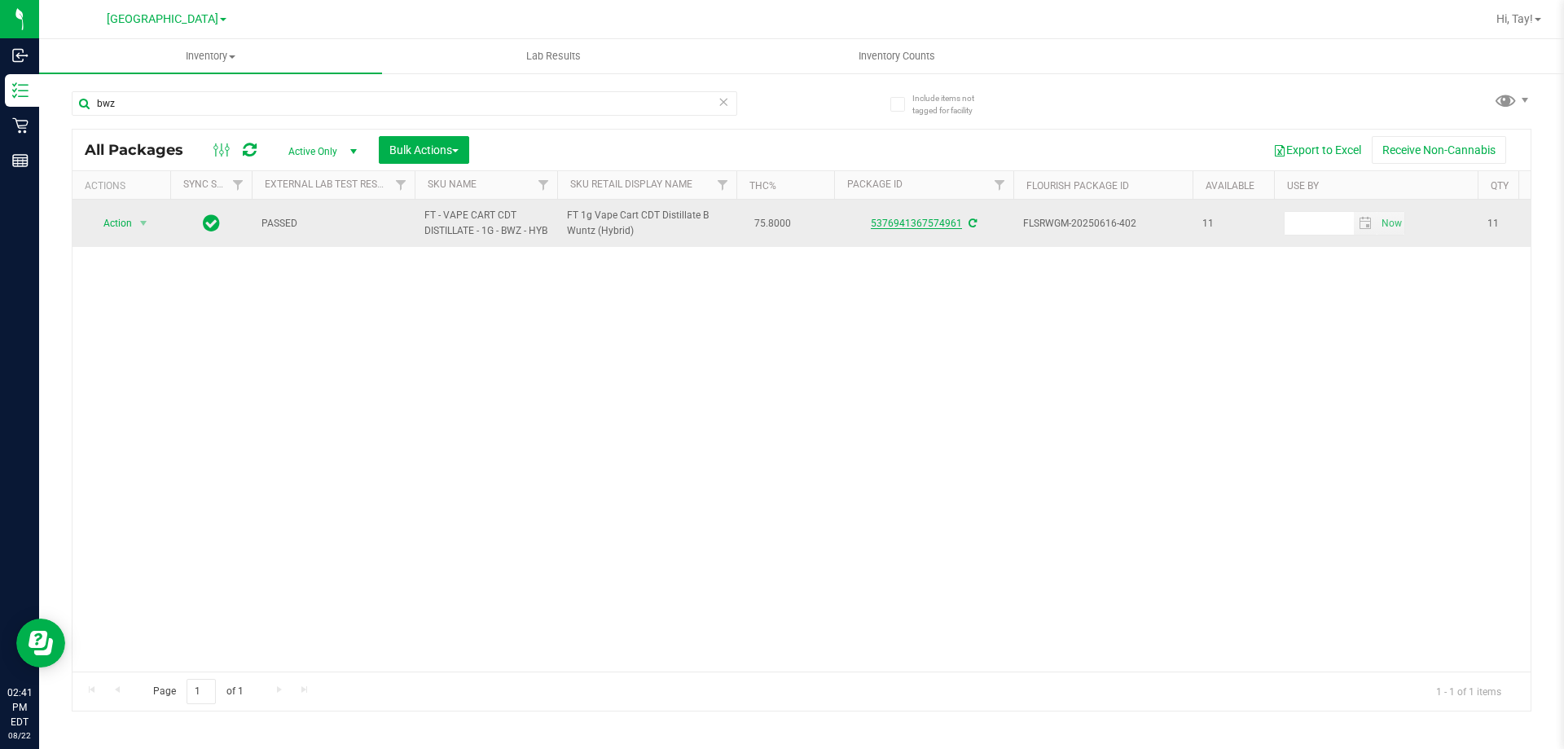
click at [937, 229] on link "5376941367574961" at bounding box center [916, 222] width 91 height 11
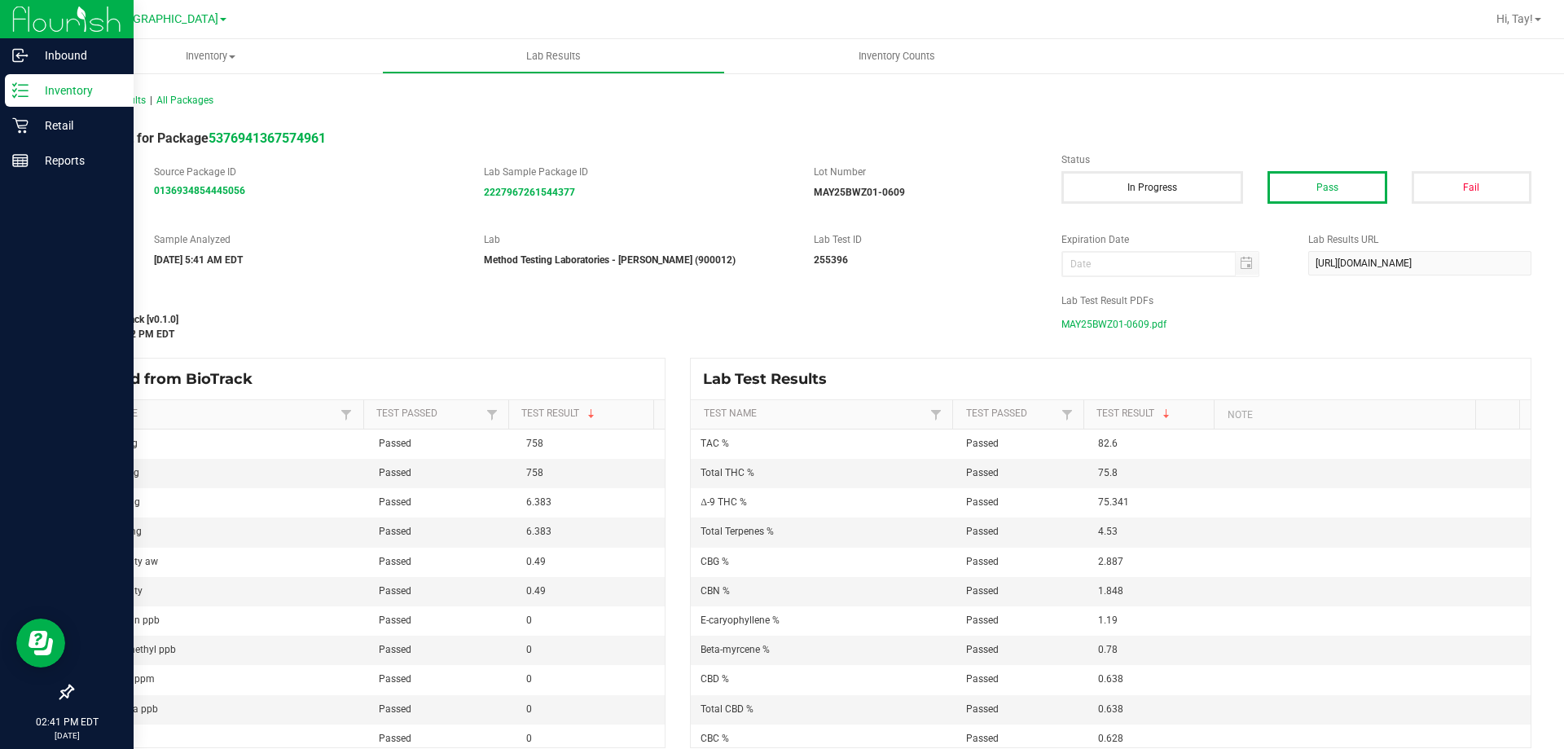
click at [25, 100] on div "Inventory" at bounding box center [69, 90] width 129 height 33
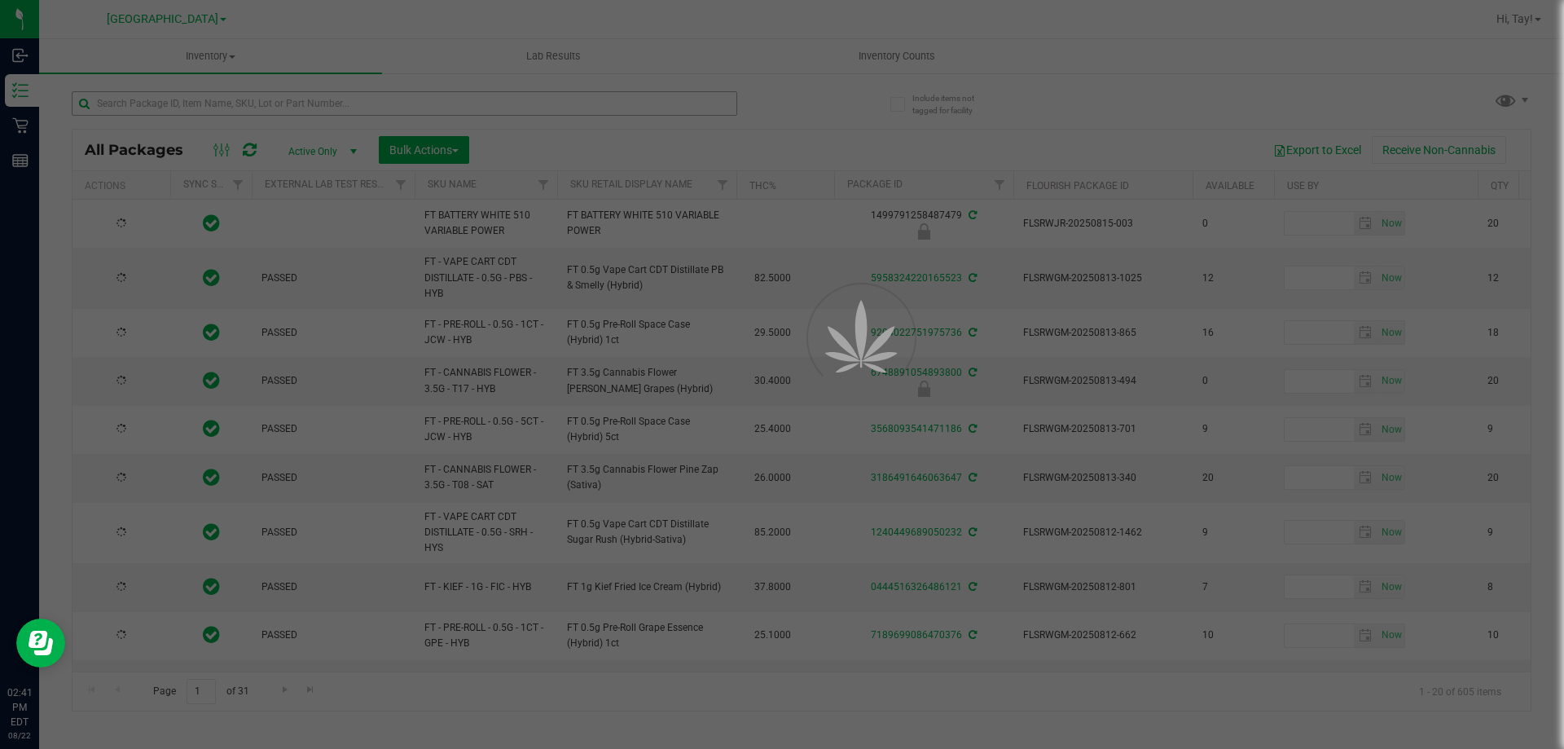
click at [188, 114] on div at bounding box center [782, 374] width 1564 height 749
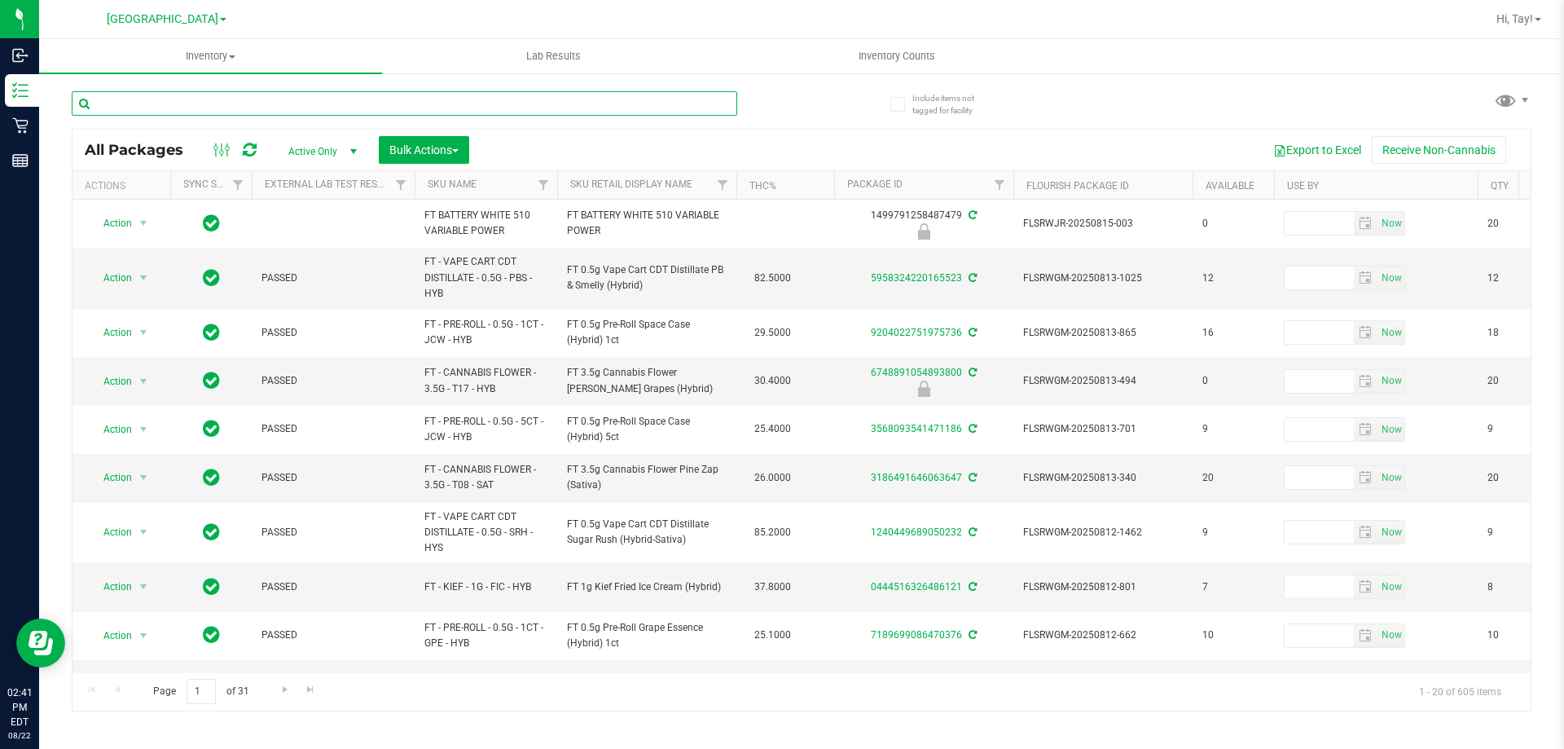
click at [188, 114] on input "text" at bounding box center [404, 103] width 665 height 24
type input "cja"
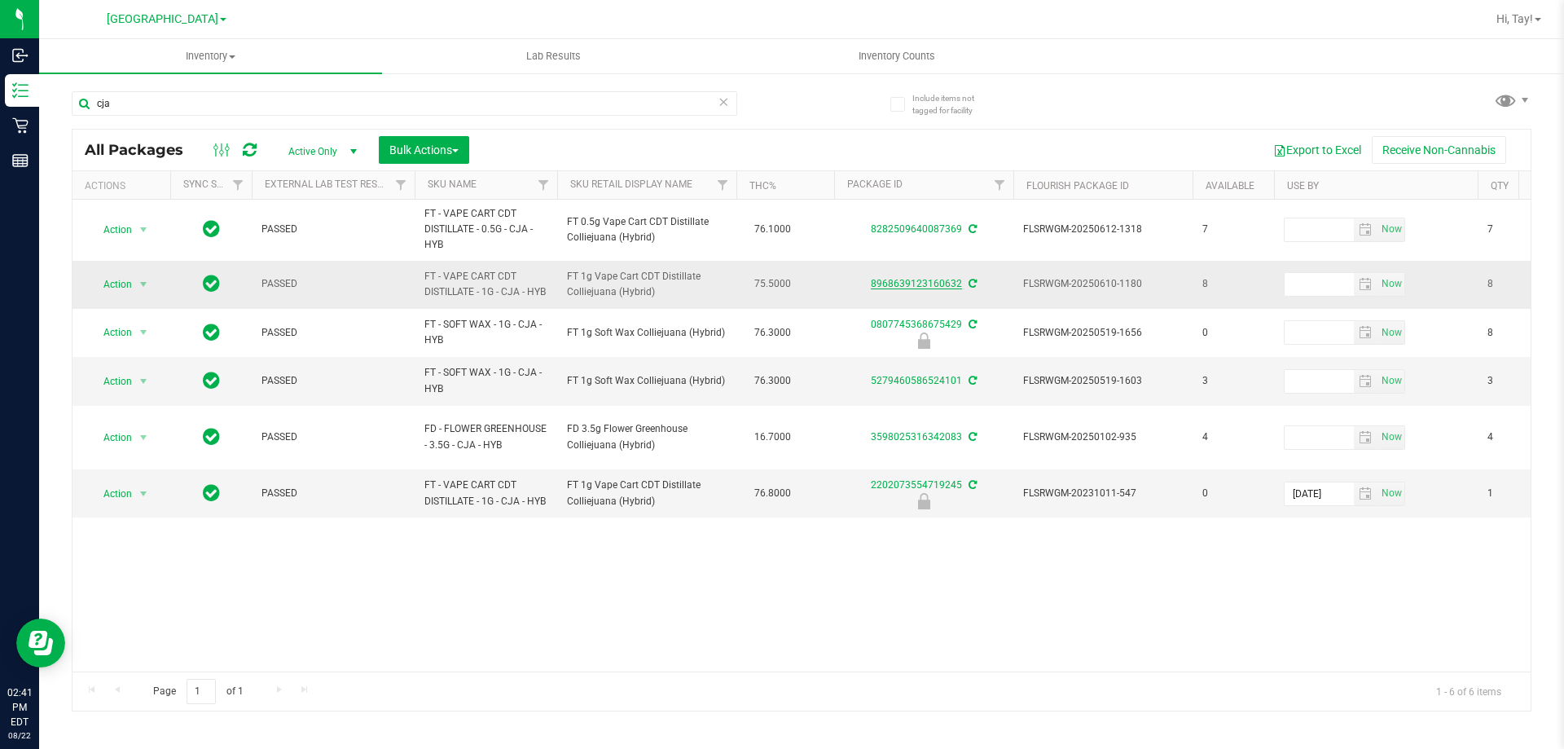
click at [912, 288] on link "8968639123160632" at bounding box center [916, 283] width 91 height 11
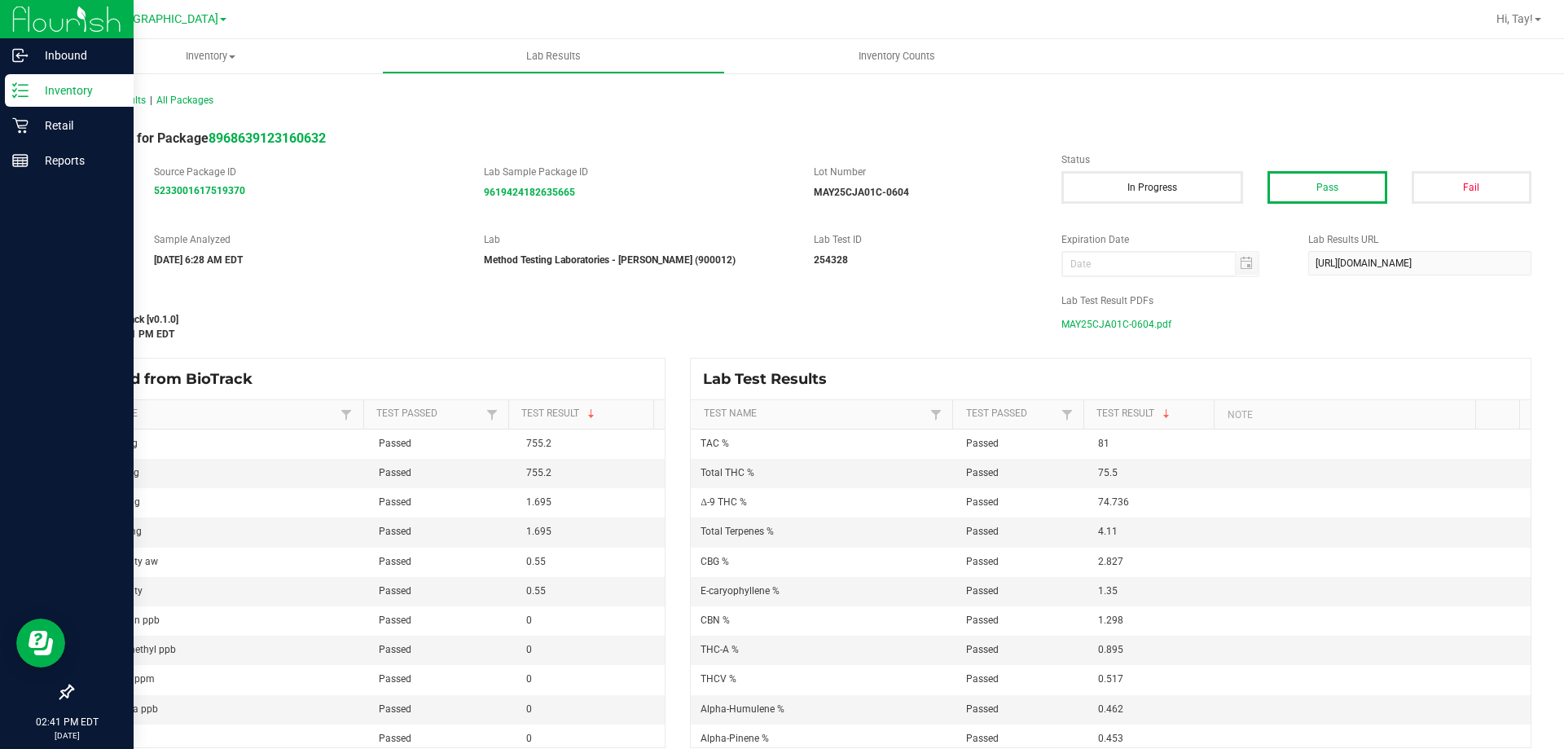
click at [12, 96] on icon at bounding box center [20, 90] width 16 height 16
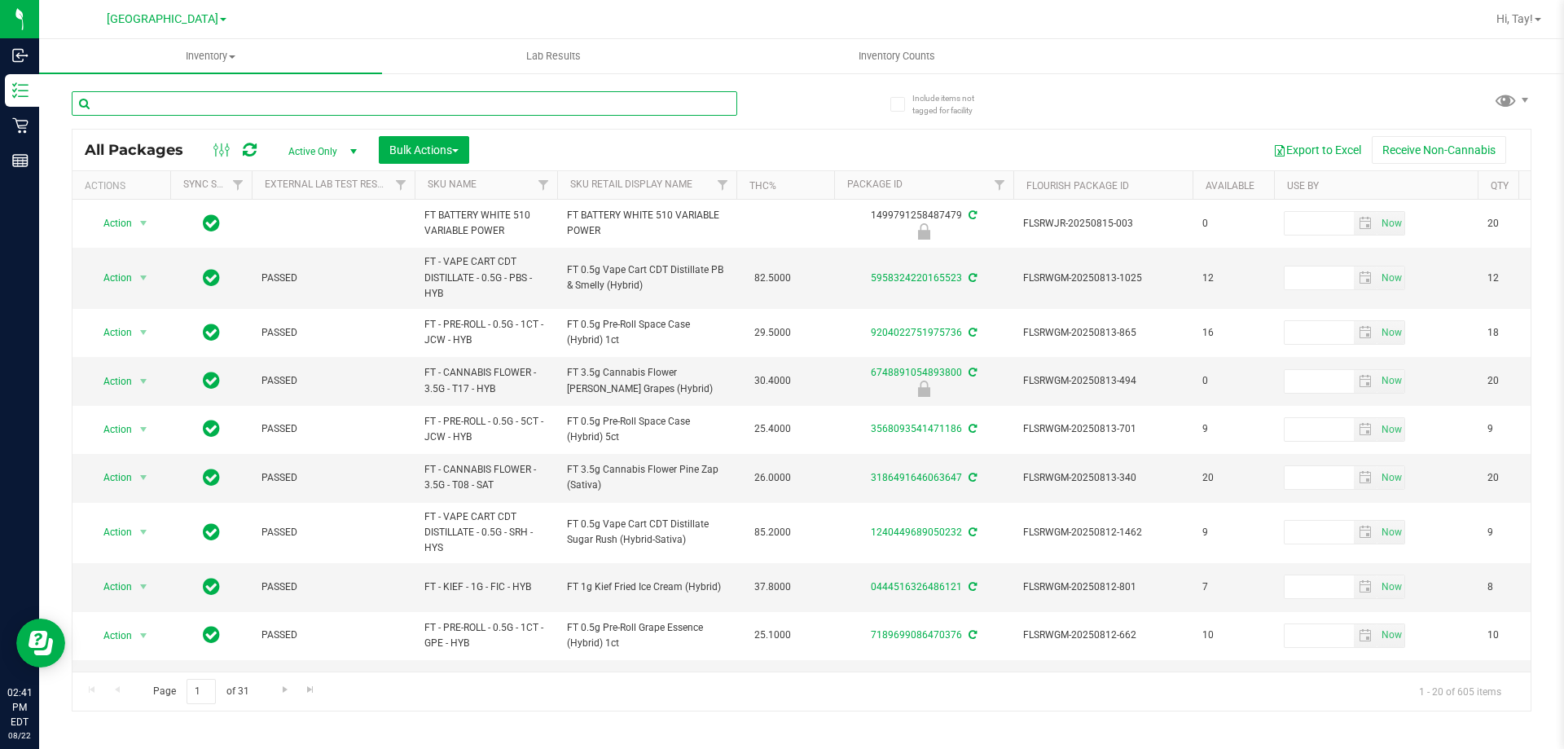
click at [200, 99] on input "text" at bounding box center [404, 103] width 665 height 24
type input "w"
type input "elr"
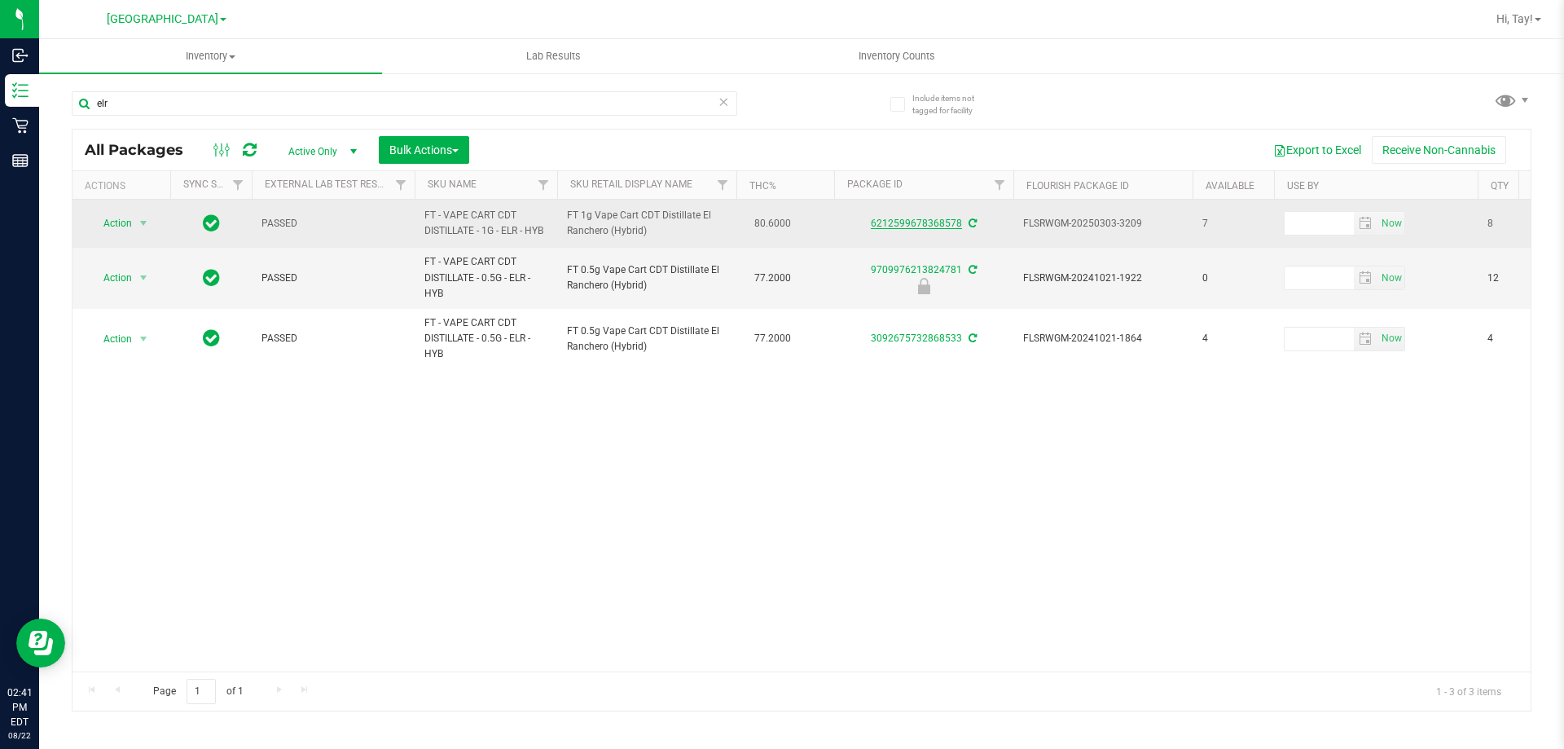
click at [882, 222] on link "6212599678368578" at bounding box center [916, 222] width 91 height 11
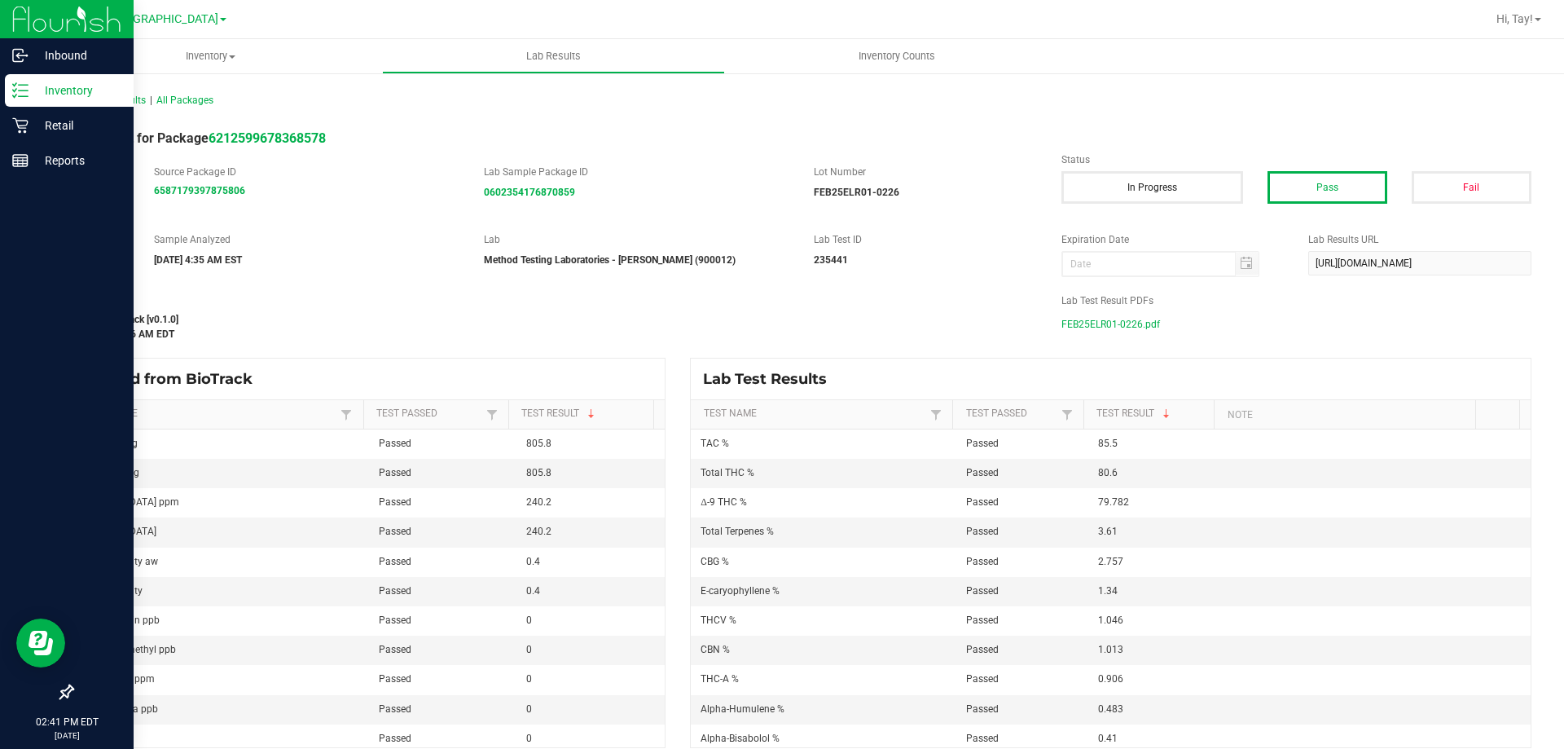
click at [15, 84] on icon at bounding box center [20, 90] width 16 height 16
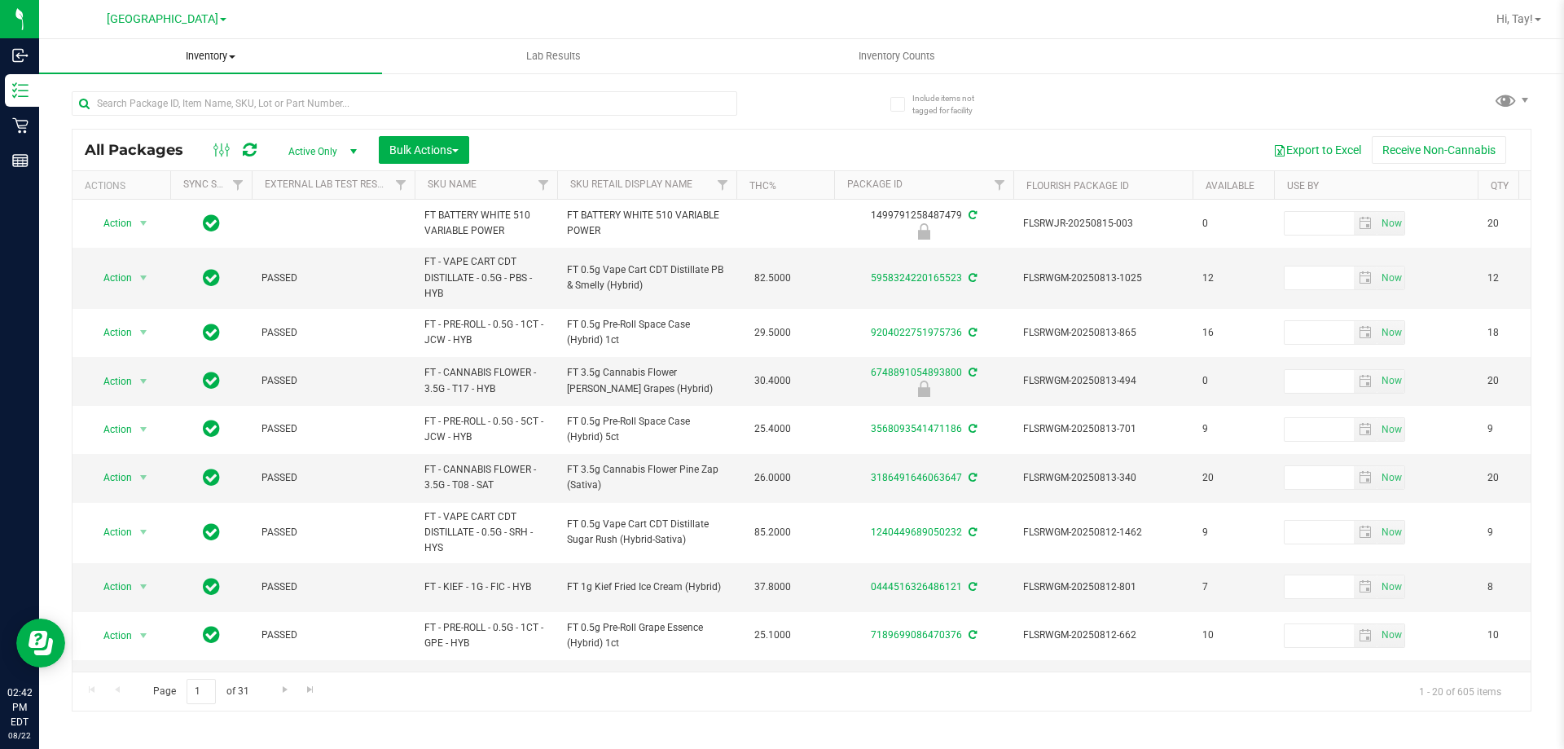
click at [220, 68] on uib-tab-heading "Inventory All packages All inventory Waste log Create inventory" at bounding box center [210, 56] width 343 height 34
click at [192, 105] on li "All packages" at bounding box center [210, 99] width 343 height 20
click at [121, 107] on input "text" at bounding box center [404, 103] width 665 height 24
type input "lmz"
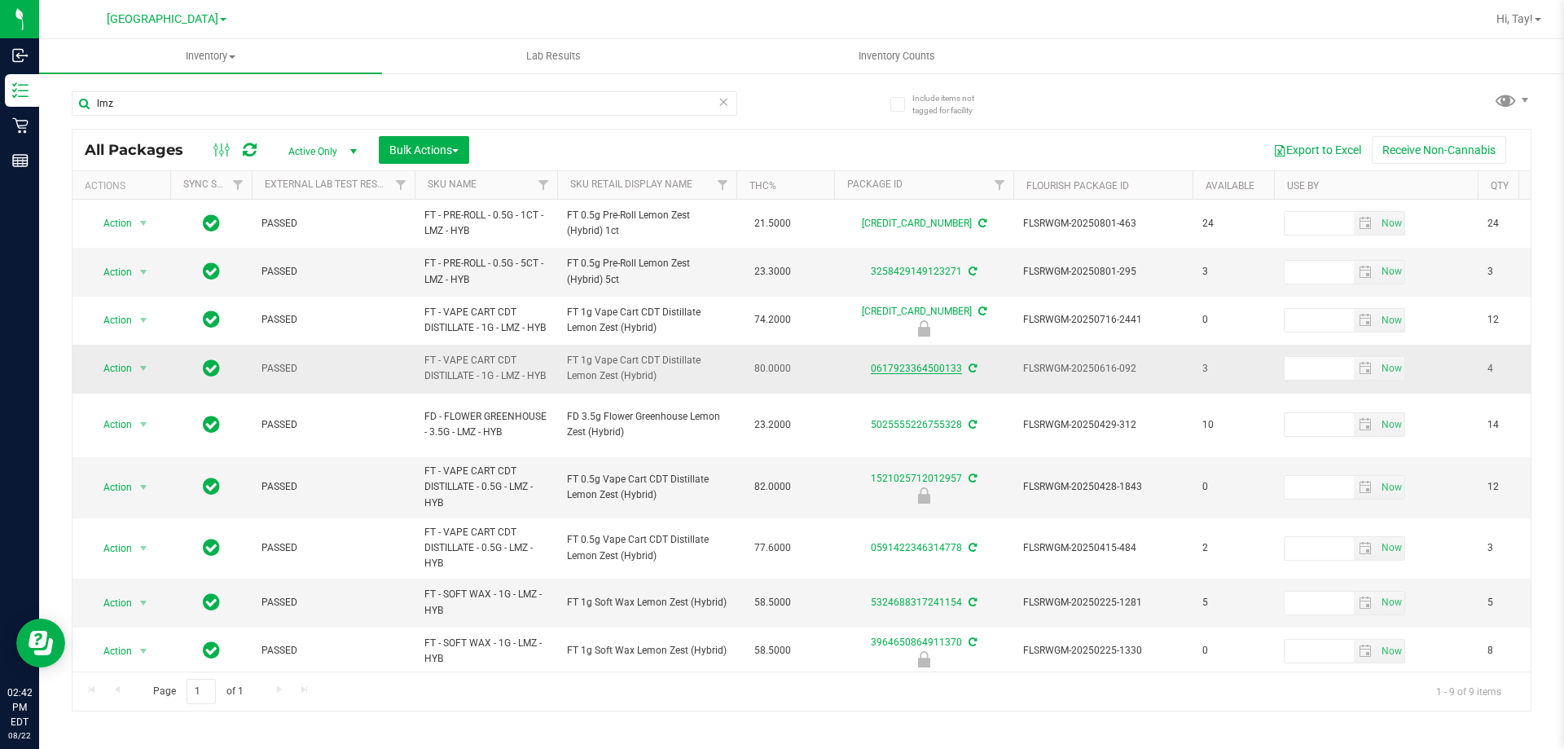
click at [898, 374] on link "0617923364500133" at bounding box center [916, 367] width 91 height 11
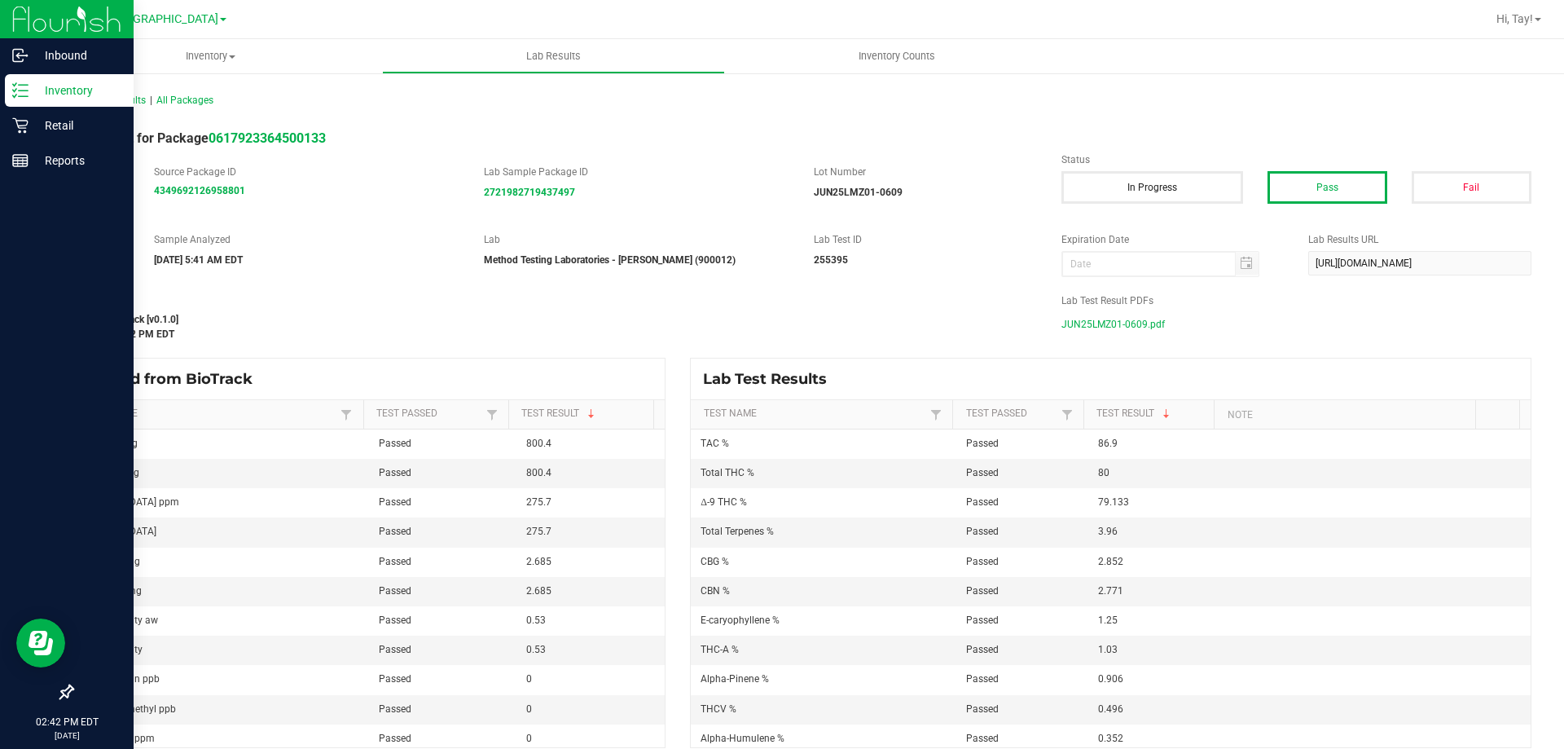
click at [36, 81] on p "Inventory" at bounding box center [78, 91] width 98 height 20
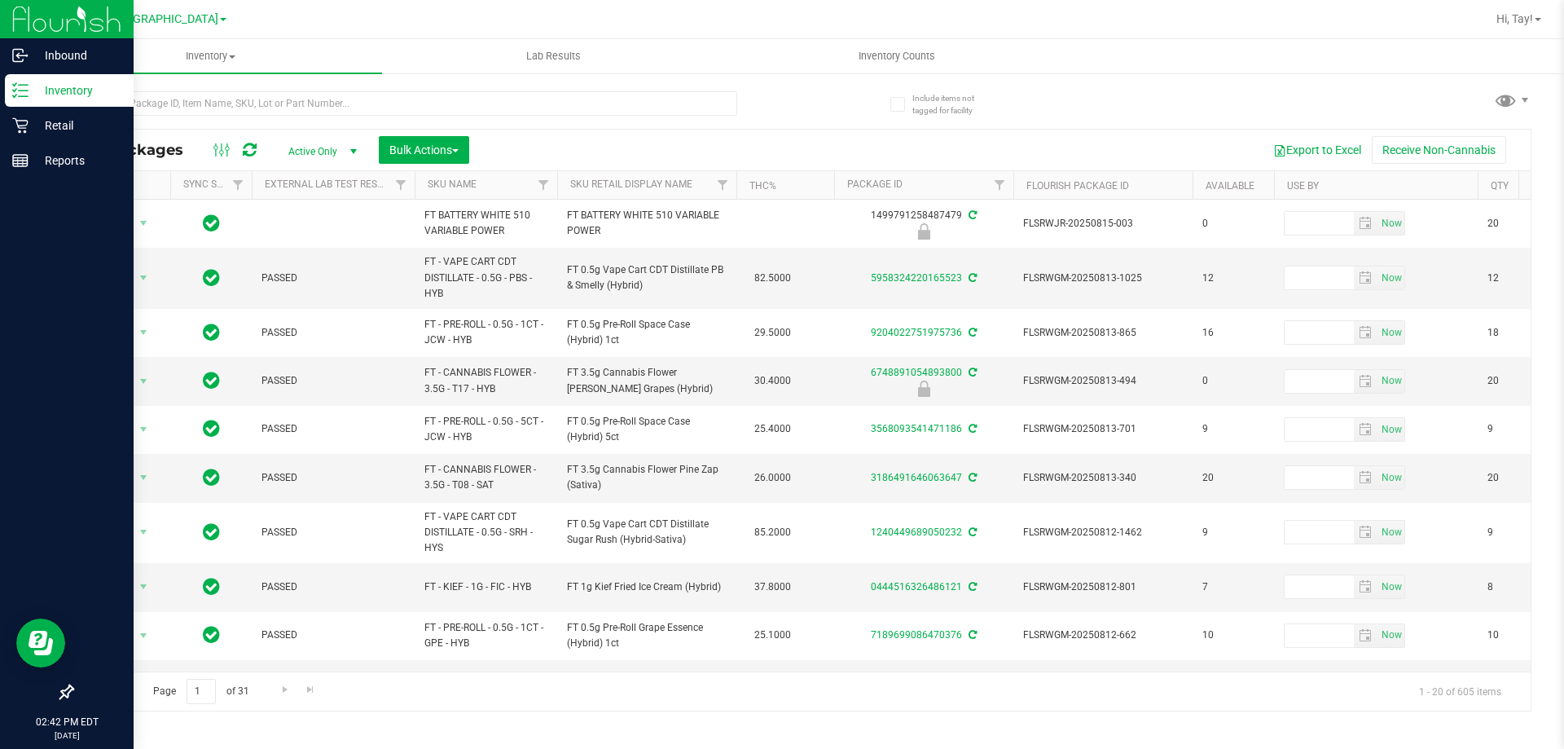
click at [0, 74] on link "Inventory" at bounding box center [67, 91] width 134 height 35
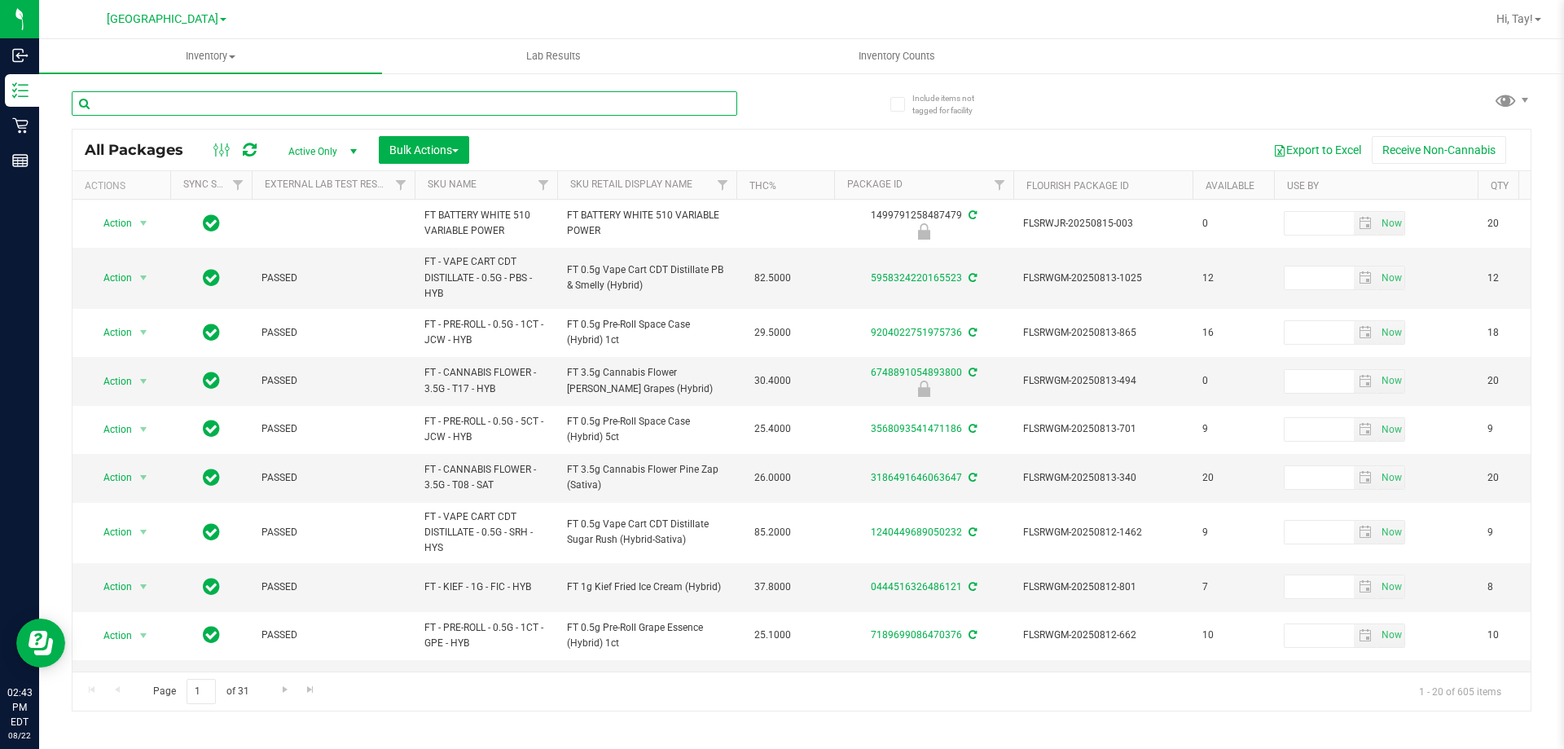
click at [336, 103] on input "text" at bounding box center [404, 103] width 665 height 24
type input "pbs"
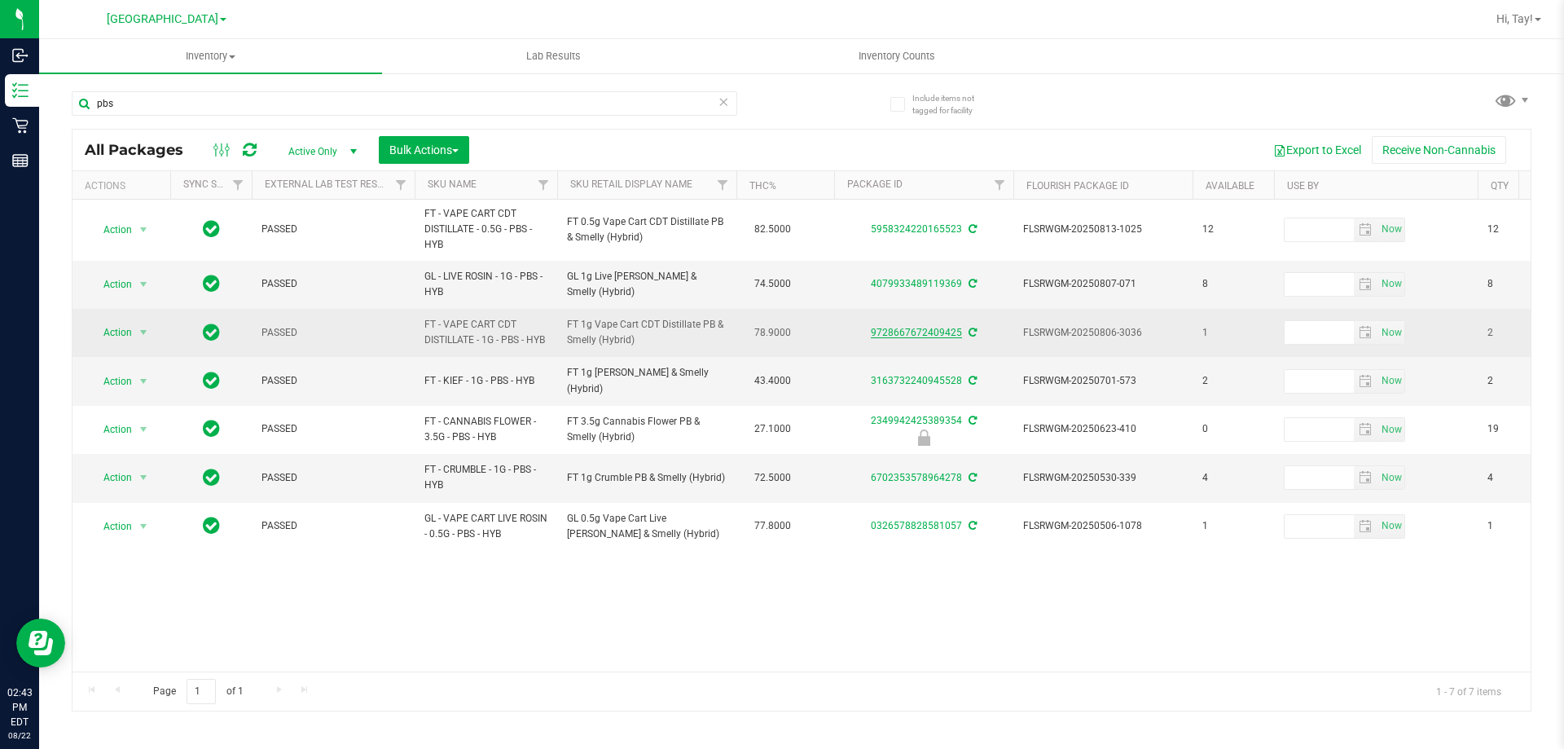
click at [929, 332] on link "9728667672409425" at bounding box center [916, 332] width 91 height 11
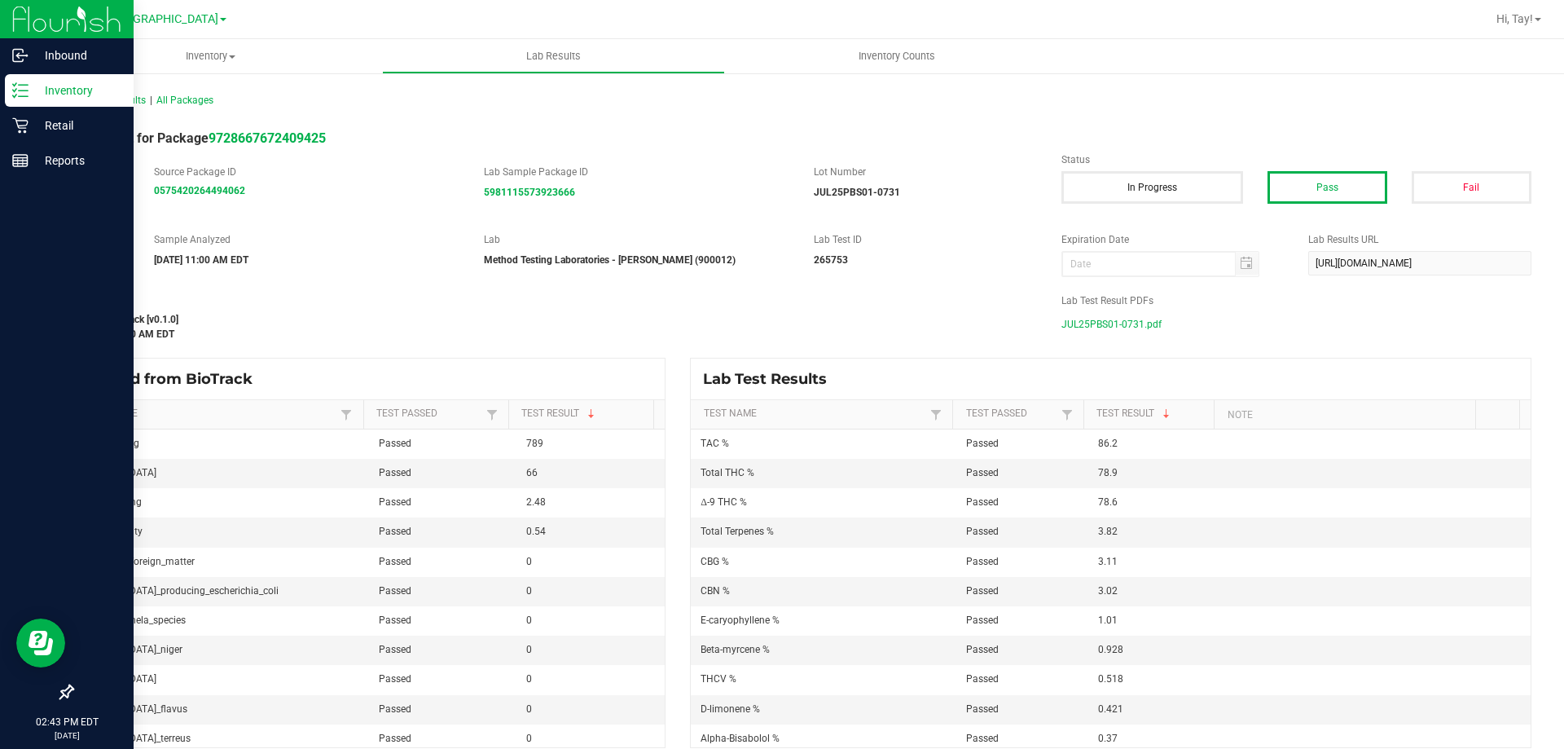
click at [16, 87] on icon at bounding box center [20, 90] width 16 height 16
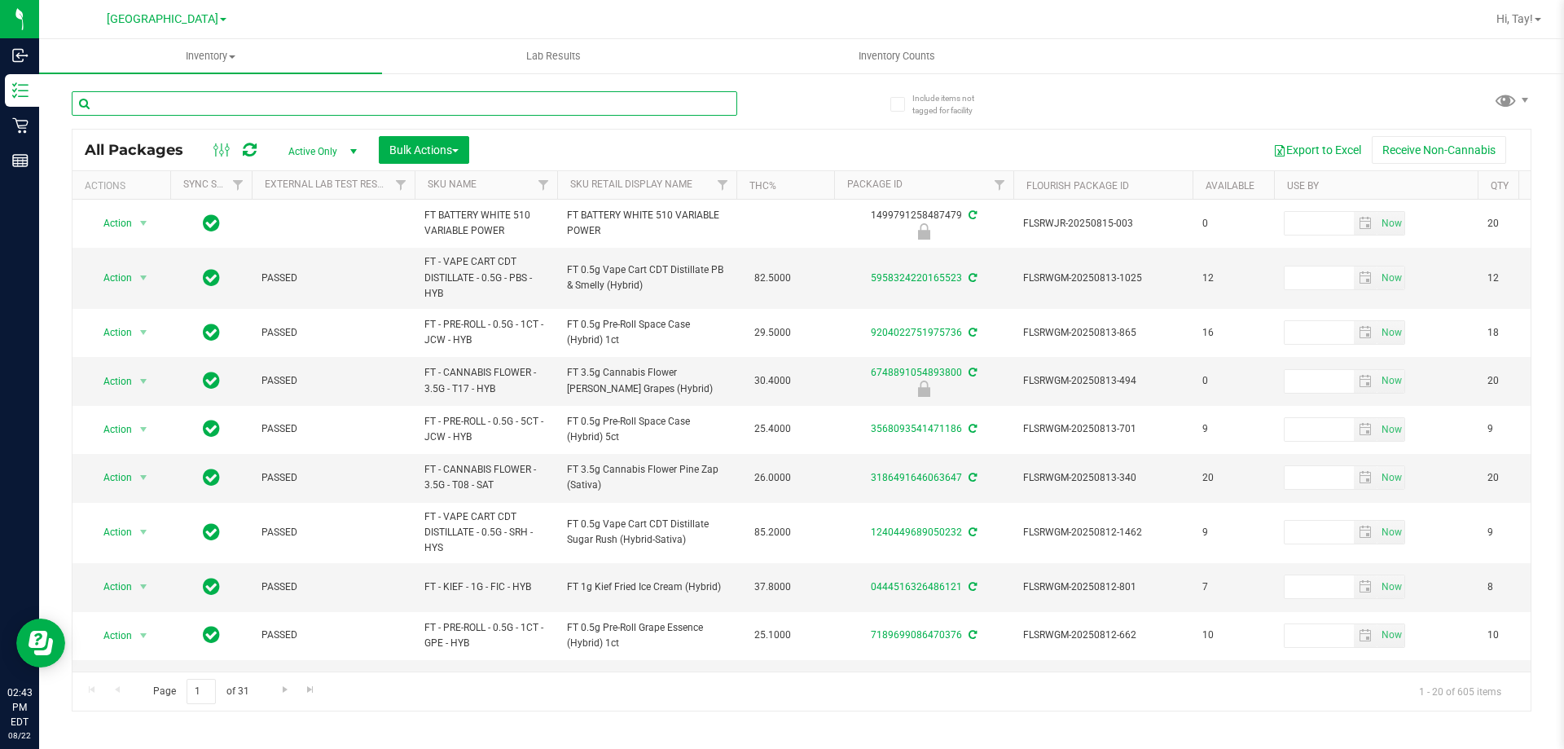
click at [196, 99] on input "text" at bounding box center [404, 103] width 665 height 24
type input "cbc"
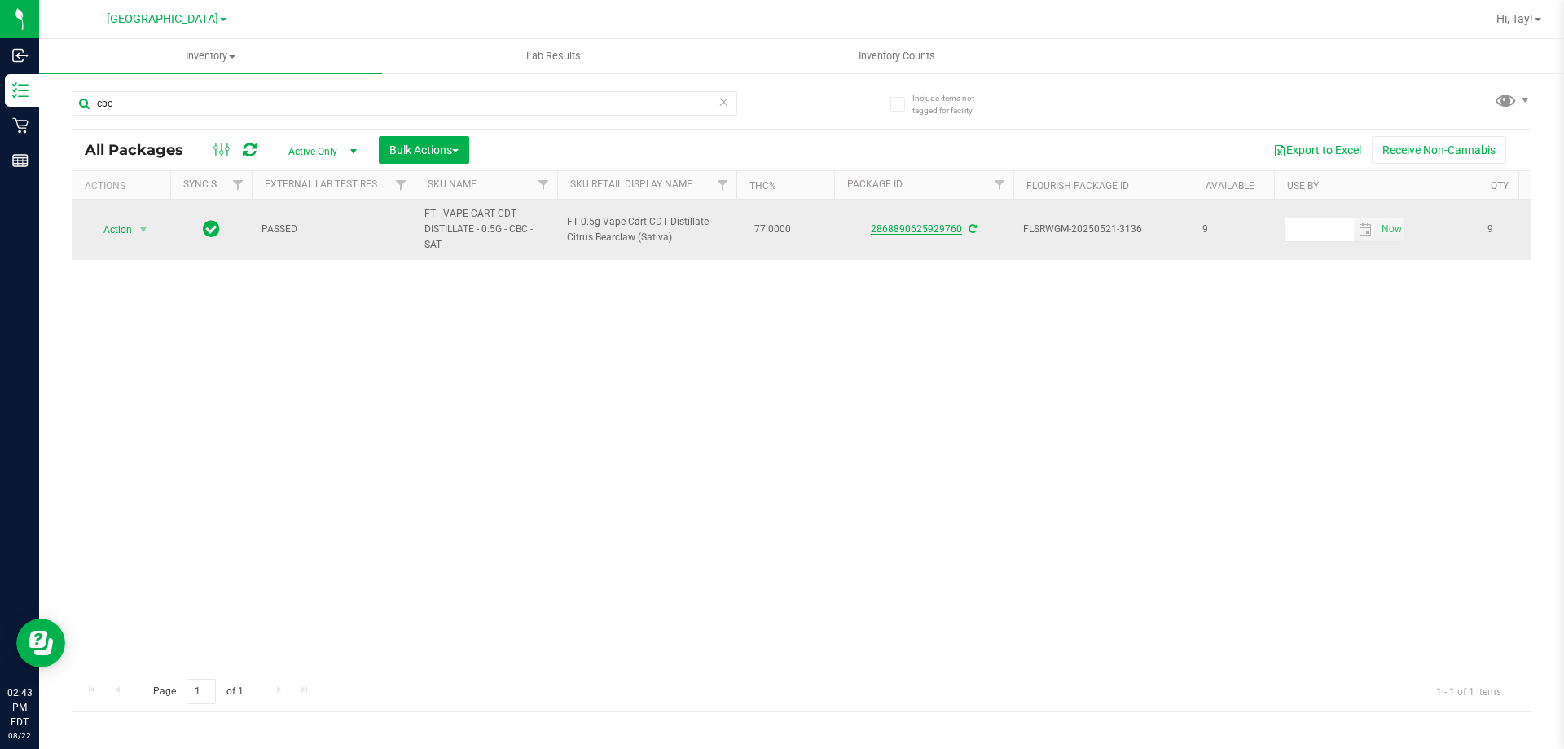
click at [914, 231] on link "2868890625929760" at bounding box center [916, 228] width 91 height 11
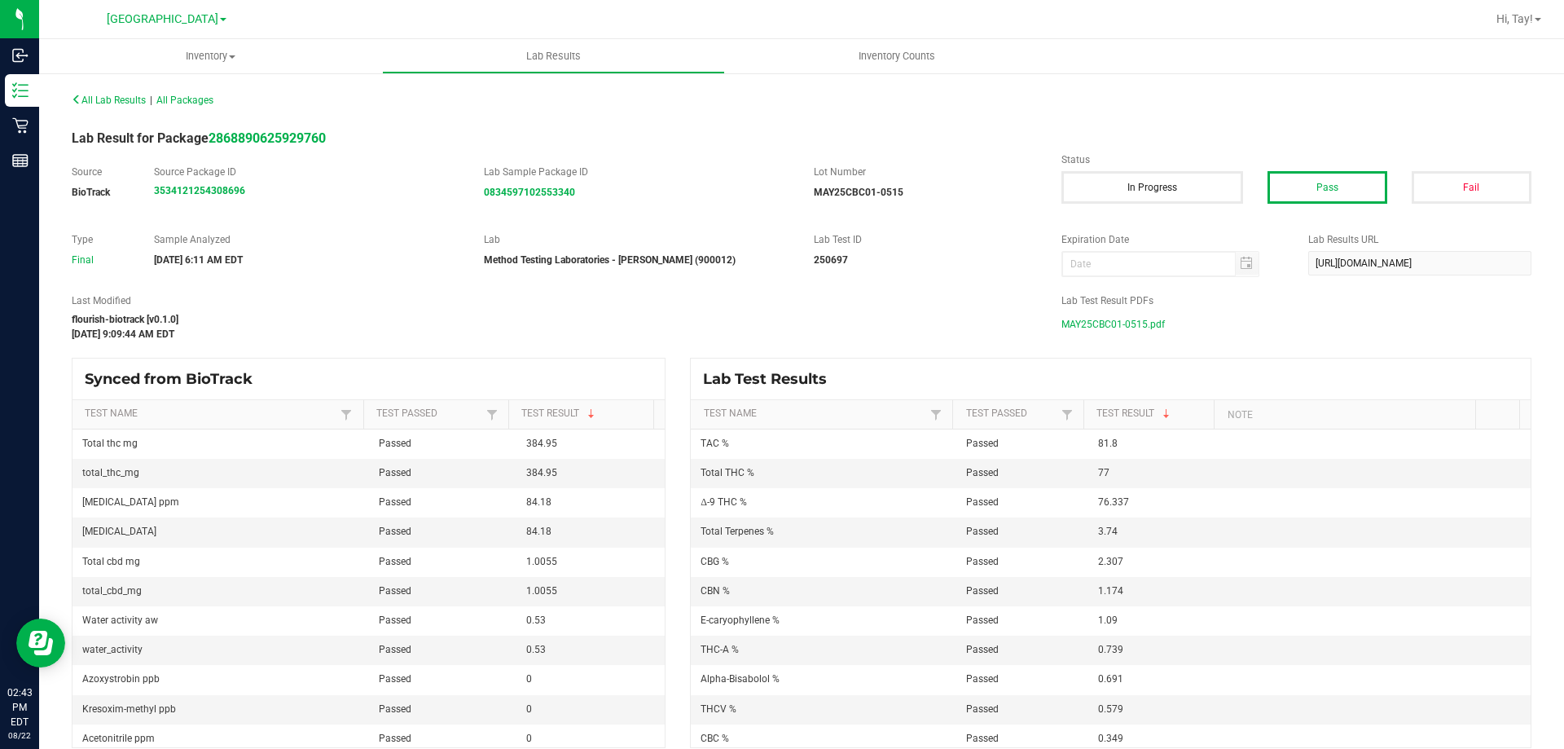
click at [1103, 327] on span "MAY25CBC01-0515.pdf" at bounding box center [1112, 324] width 103 height 24
drag, startPoint x: 630, startPoint y: 322, endPoint x: 344, endPoint y: 279, distance: 289.9
click at [628, 322] on div "flourish-biotrack [v0.1.0]" at bounding box center [554, 319] width 965 height 15
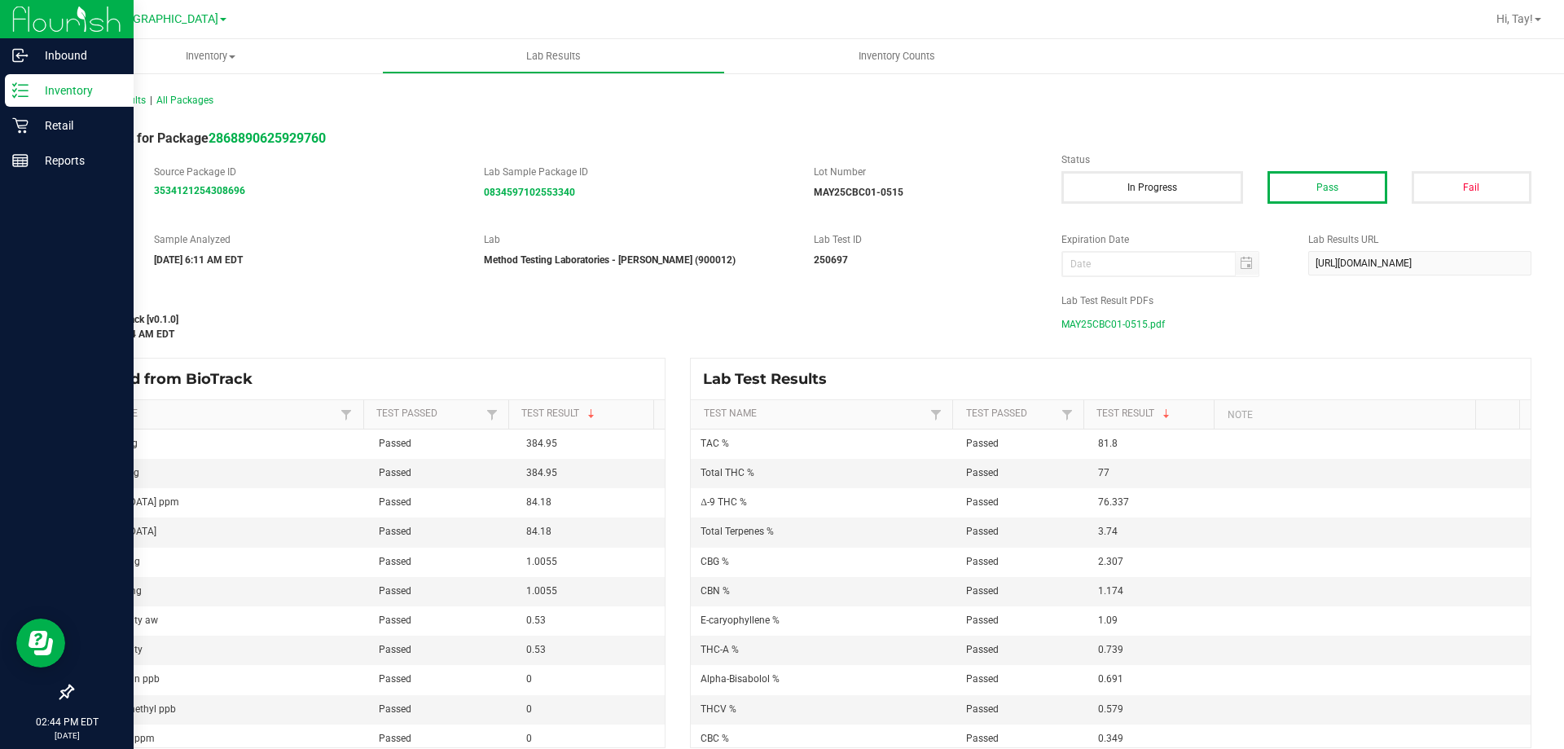
click at [23, 96] on line at bounding box center [23, 96] width 9 height 0
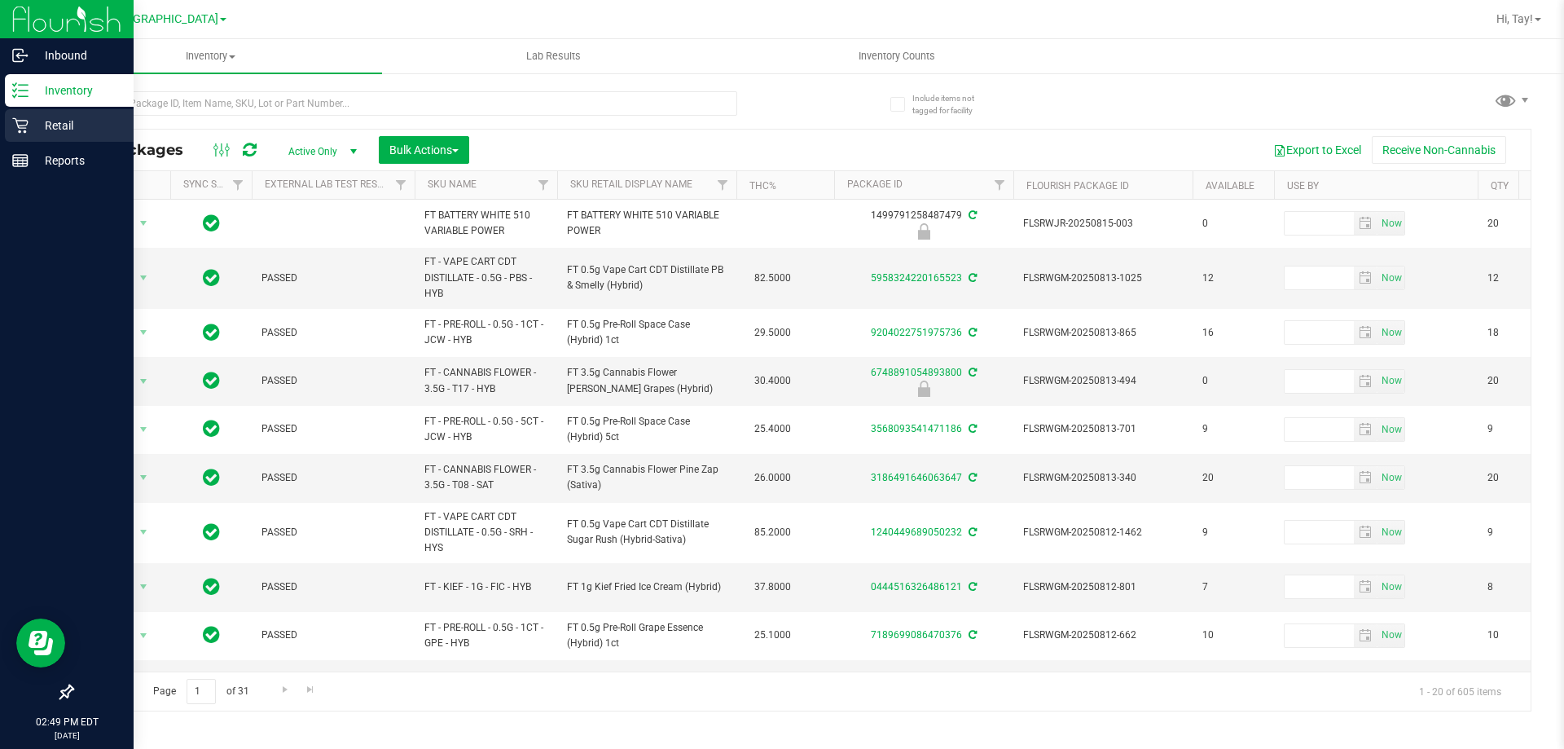
click at [41, 119] on p "Retail" at bounding box center [78, 126] width 98 height 20
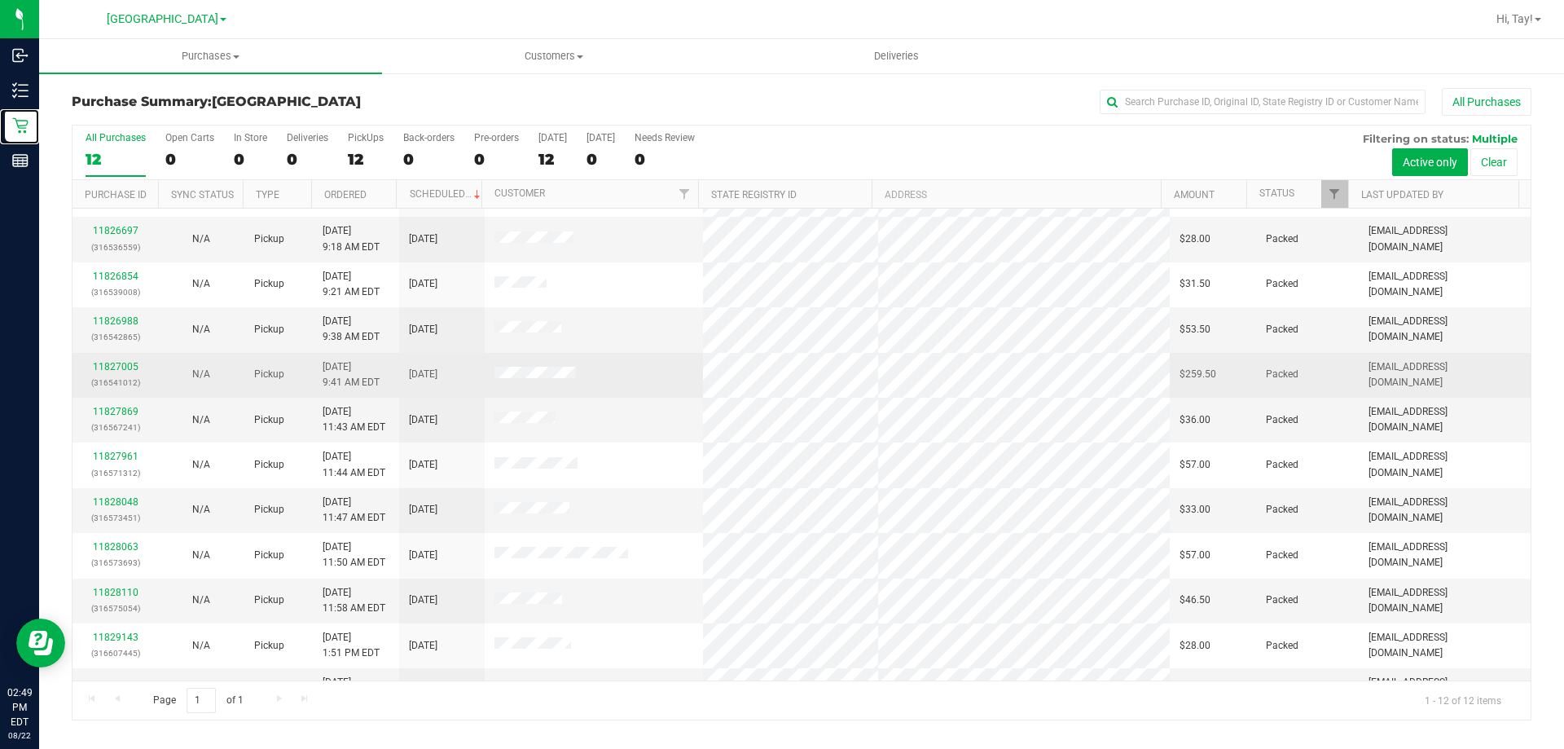
scroll to position [69, 0]
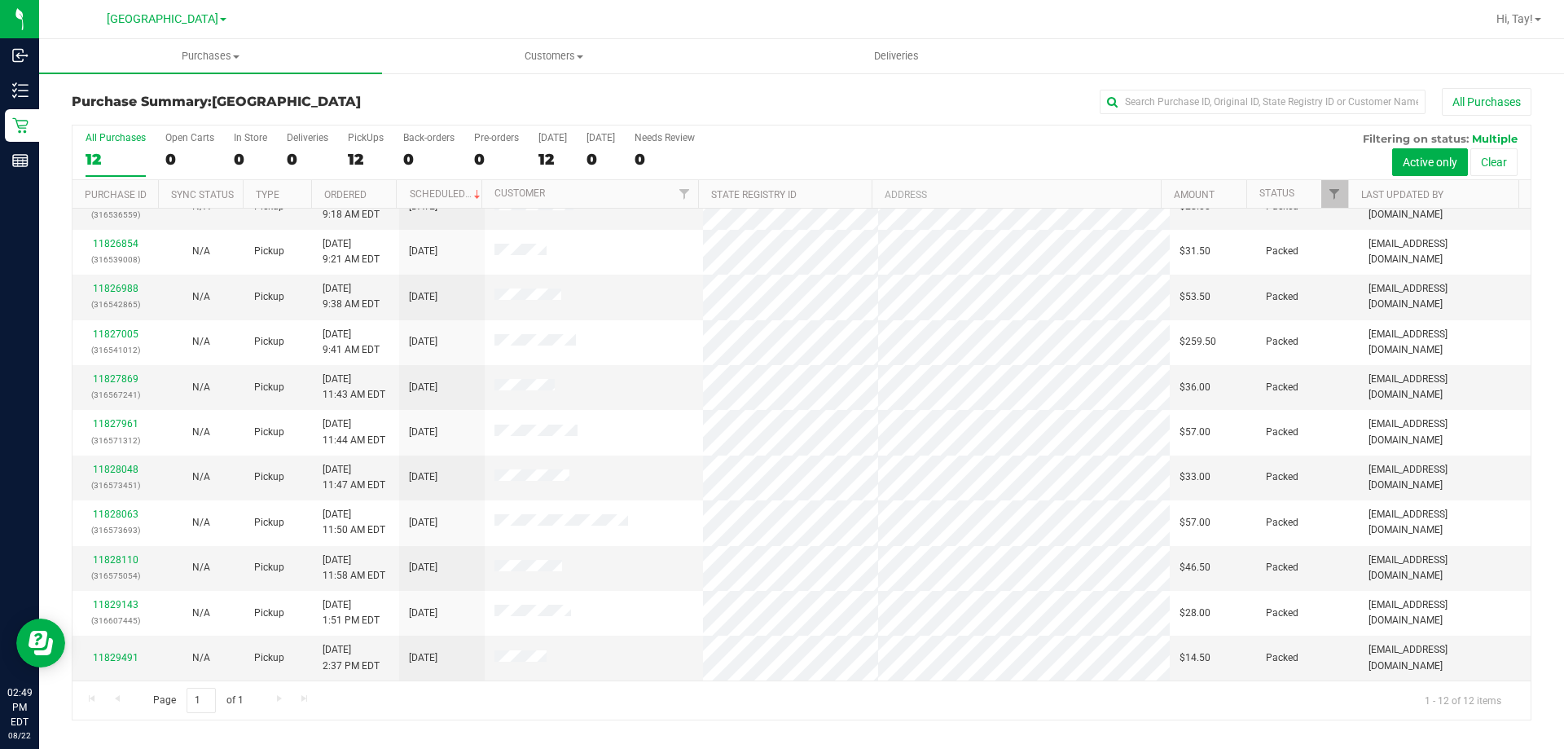
click at [1017, 688] on div "Page 1 of 1 1 - 12 of 12 items" at bounding box center [801, 699] width 1458 height 39
click at [1333, 194] on span "Filter" at bounding box center [1334, 193] width 13 height 13
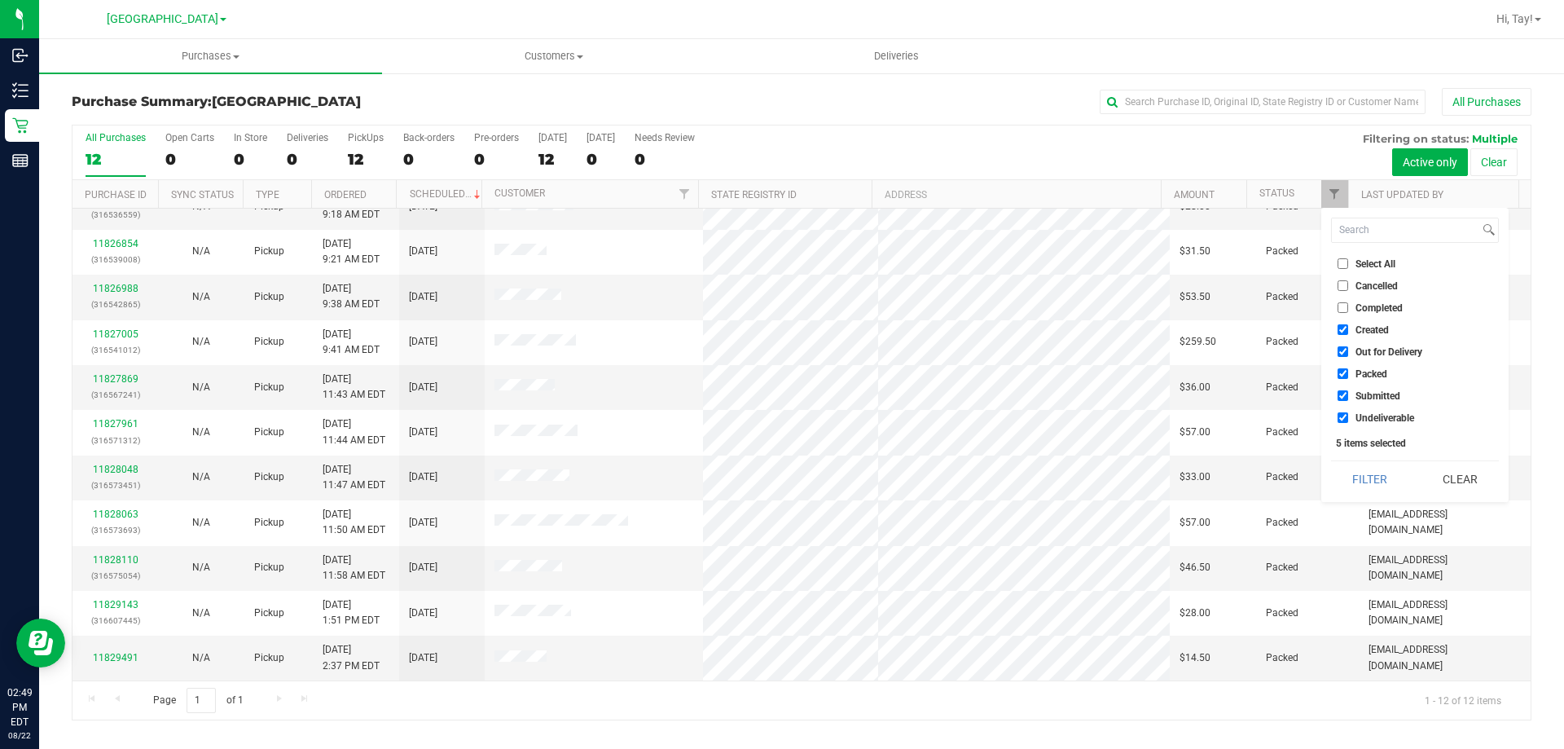
click at [1377, 328] on span "Created" at bounding box center [1371, 330] width 33 height 10
click at [1348, 328] on input "Created" at bounding box center [1342, 329] width 11 height 11
checkbox input "false"
click at [1377, 352] on span "Out for Delivery" at bounding box center [1388, 352] width 67 height 10
click at [1348, 352] on input "Out for Delivery" at bounding box center [1342, 351] width 11 height 11
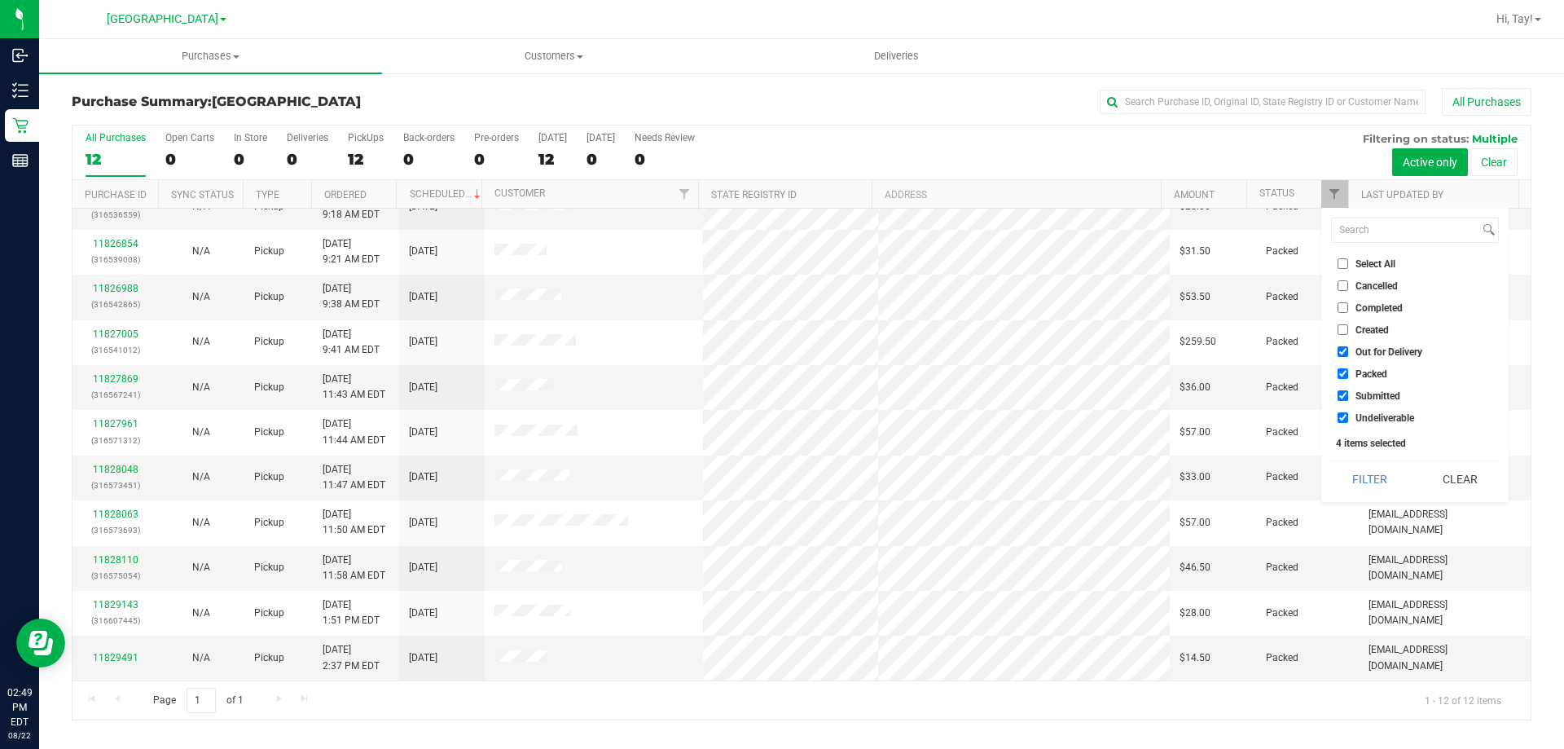
checkbox input "false"
click at [1375, 373] on span "Packed" at bounding box center [1371, 374] width 32 height 10
click at [1348, 373] on input "Packed" at bounding box center [1342, 373] width 11 height 11
checkbox input "false"
click at [1375, 414] on span "Undeliverable" at bounding box center [1384, 418] width 59 height 10
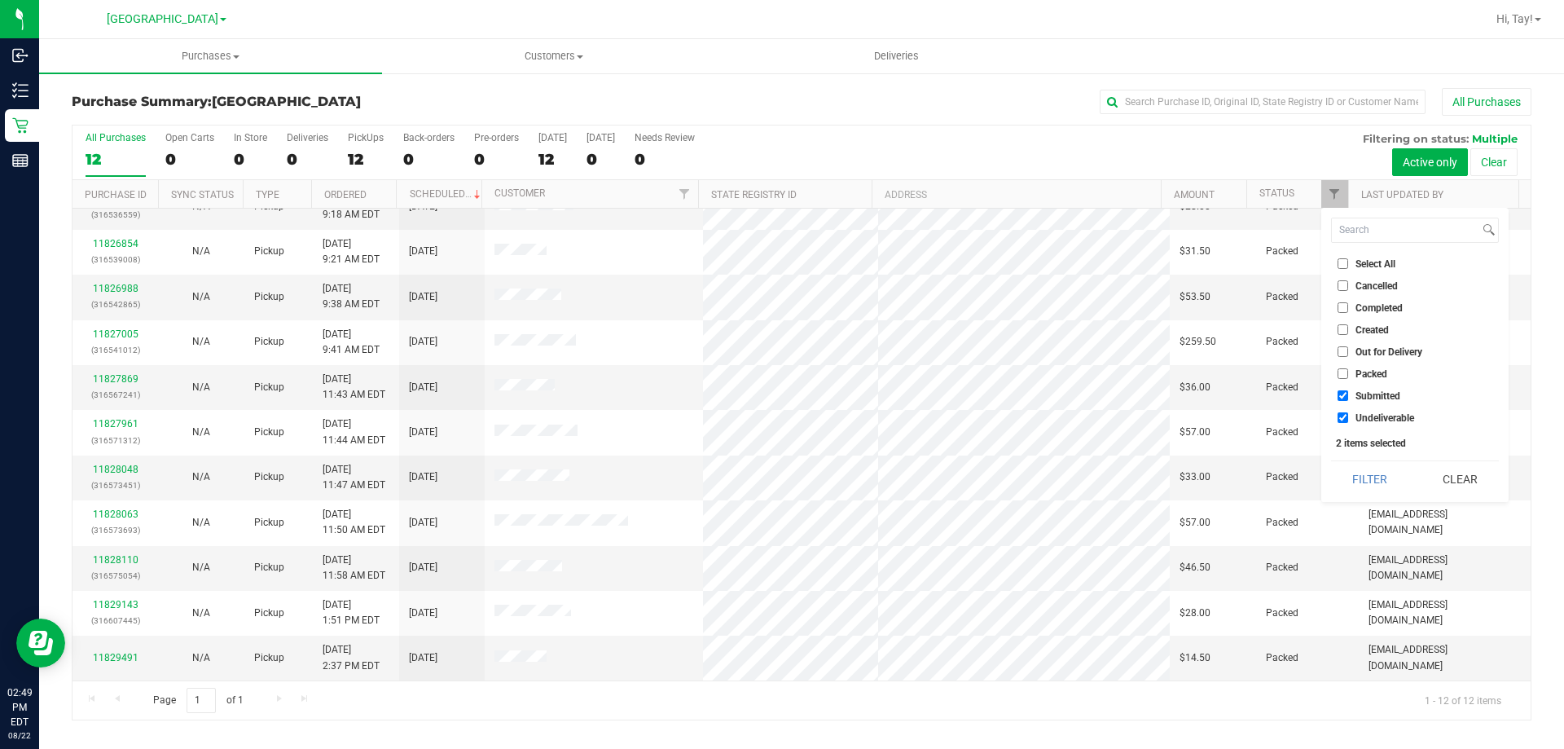
click at [1348, 414] on input "Undeliverable" at bounding box center [1342, 417] width 11 height 11
checkbox input "false"
click at [1364, 472] on button "Filter" at bounding box center [1370, 479] width 78 height 36
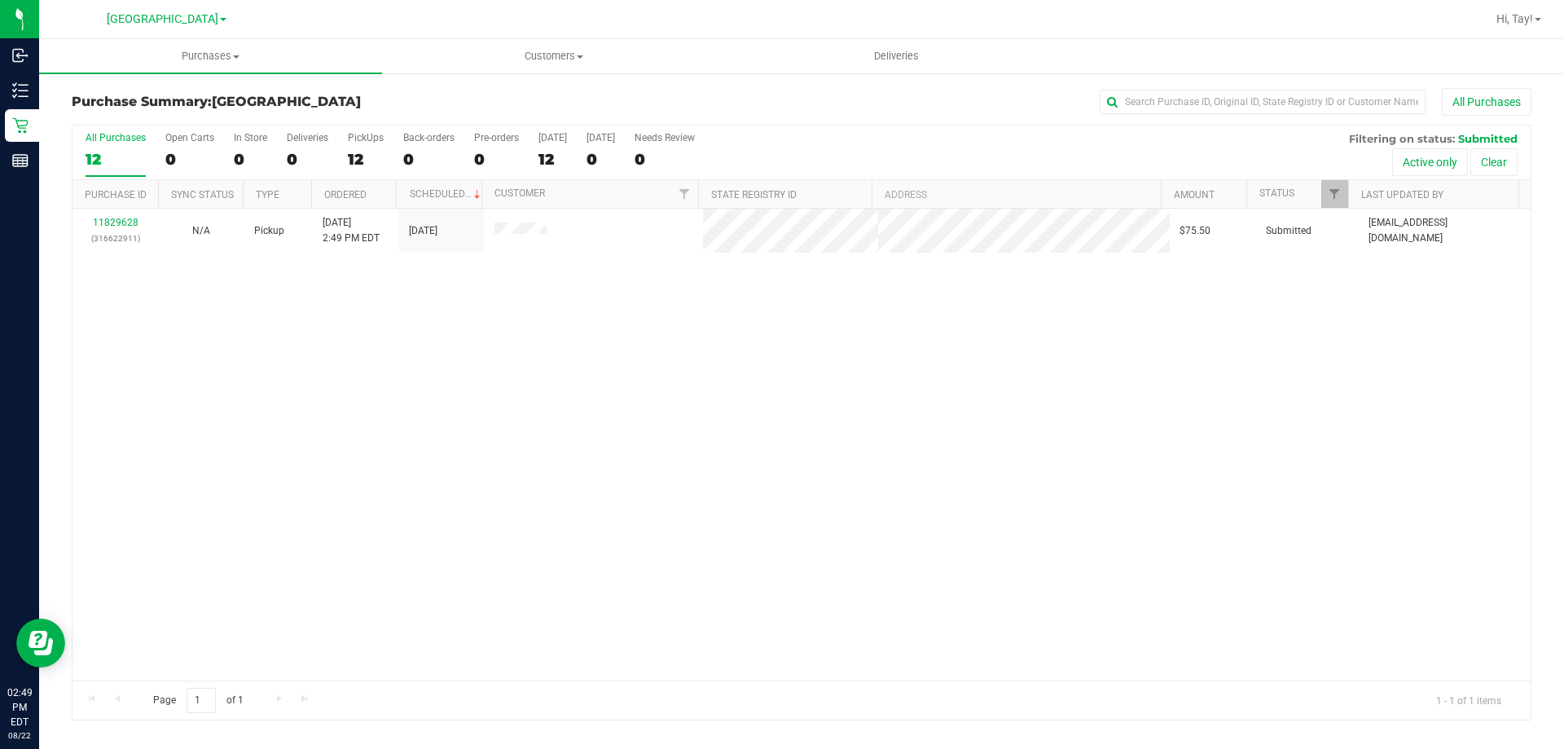
click at [608, 421] on div "11829628 (316622911) N/A Pickup [DATE] 2:49 PM EDT 8/22/2025 $75.50 Submitted […" at bounding box center [801, 445] width 1458 height 472
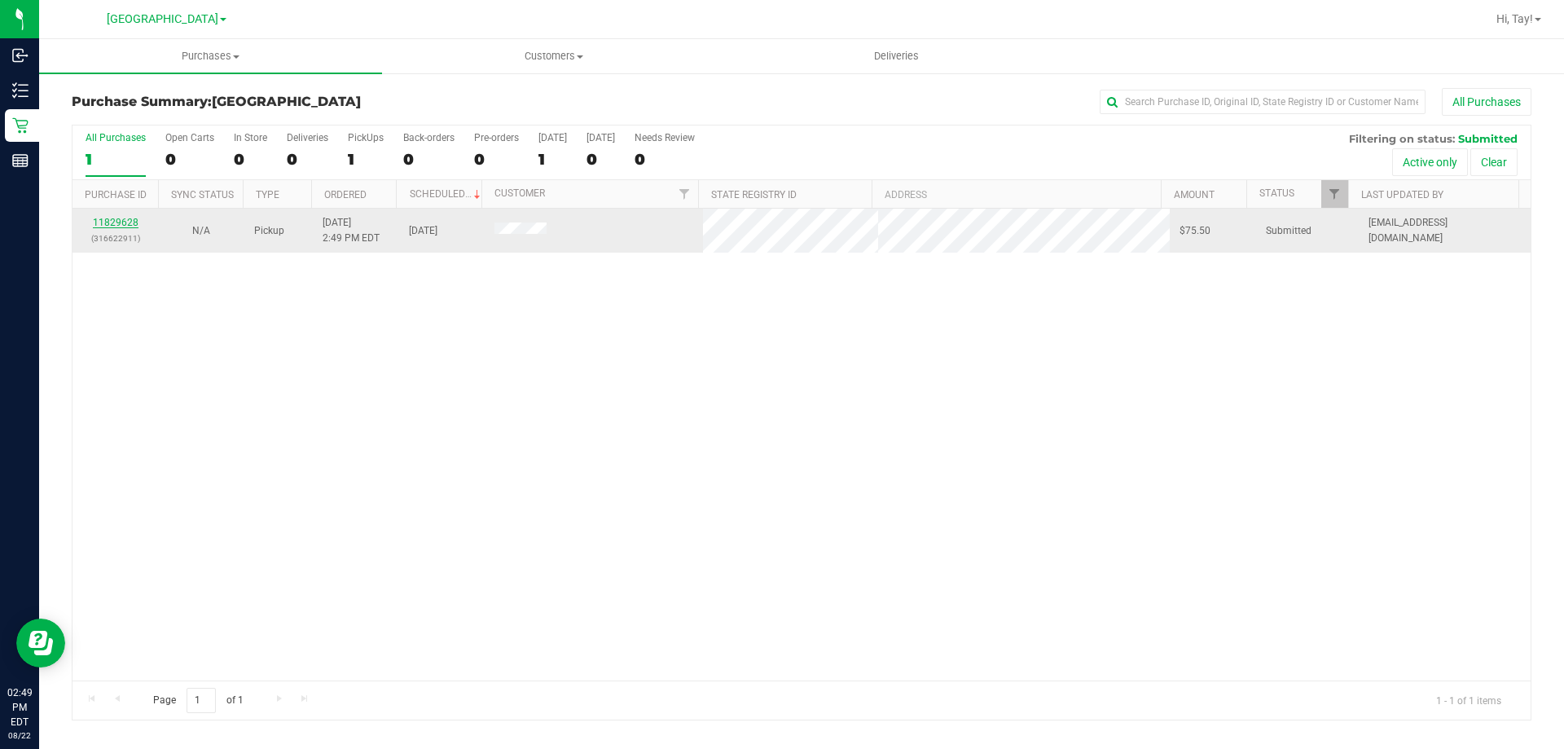
click at [116, 226] on link "11829628" at bounding box center [116, 222] width 46 height 11
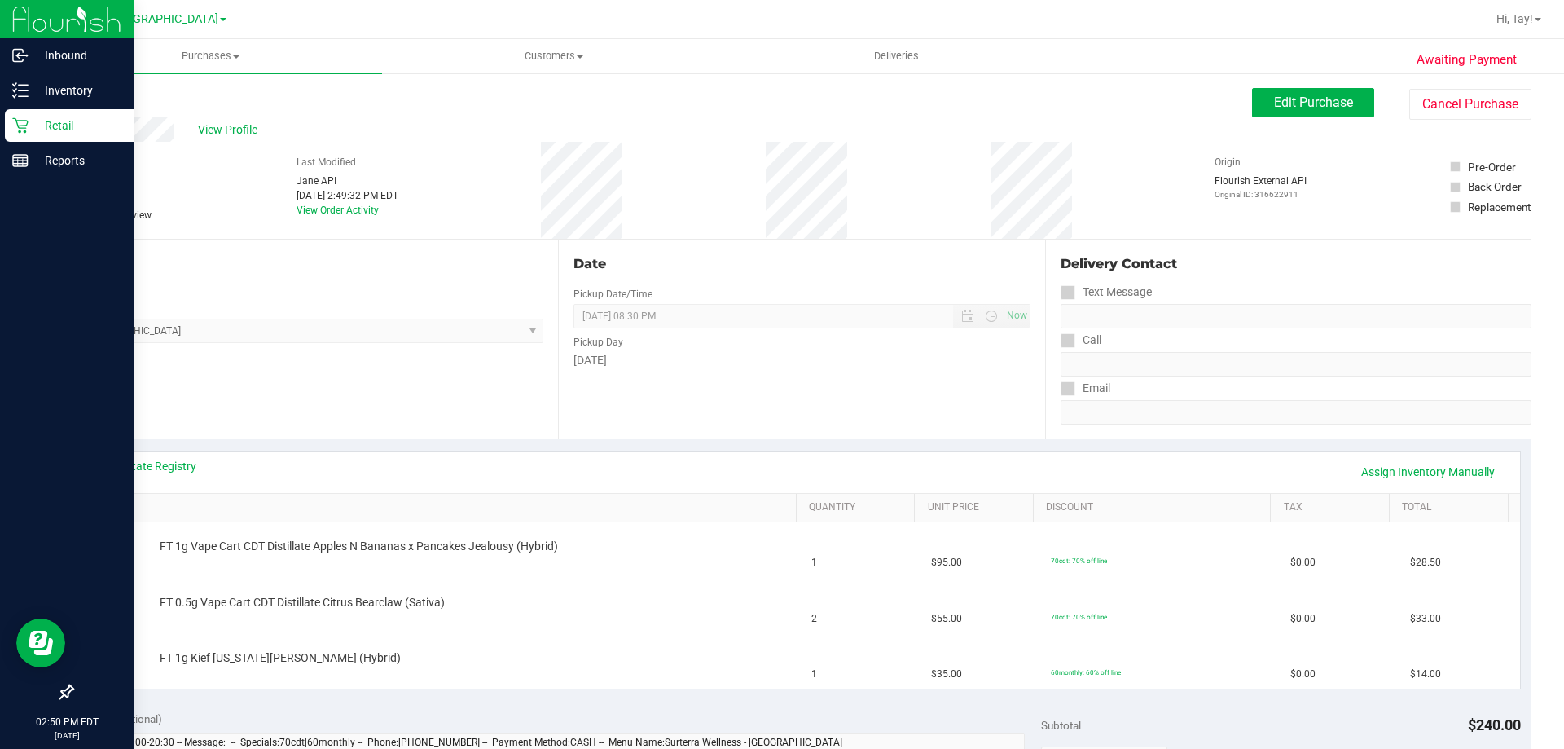
click at [26, 137] on div "Retail" at bounding box center [69, 125] width 129 height 33
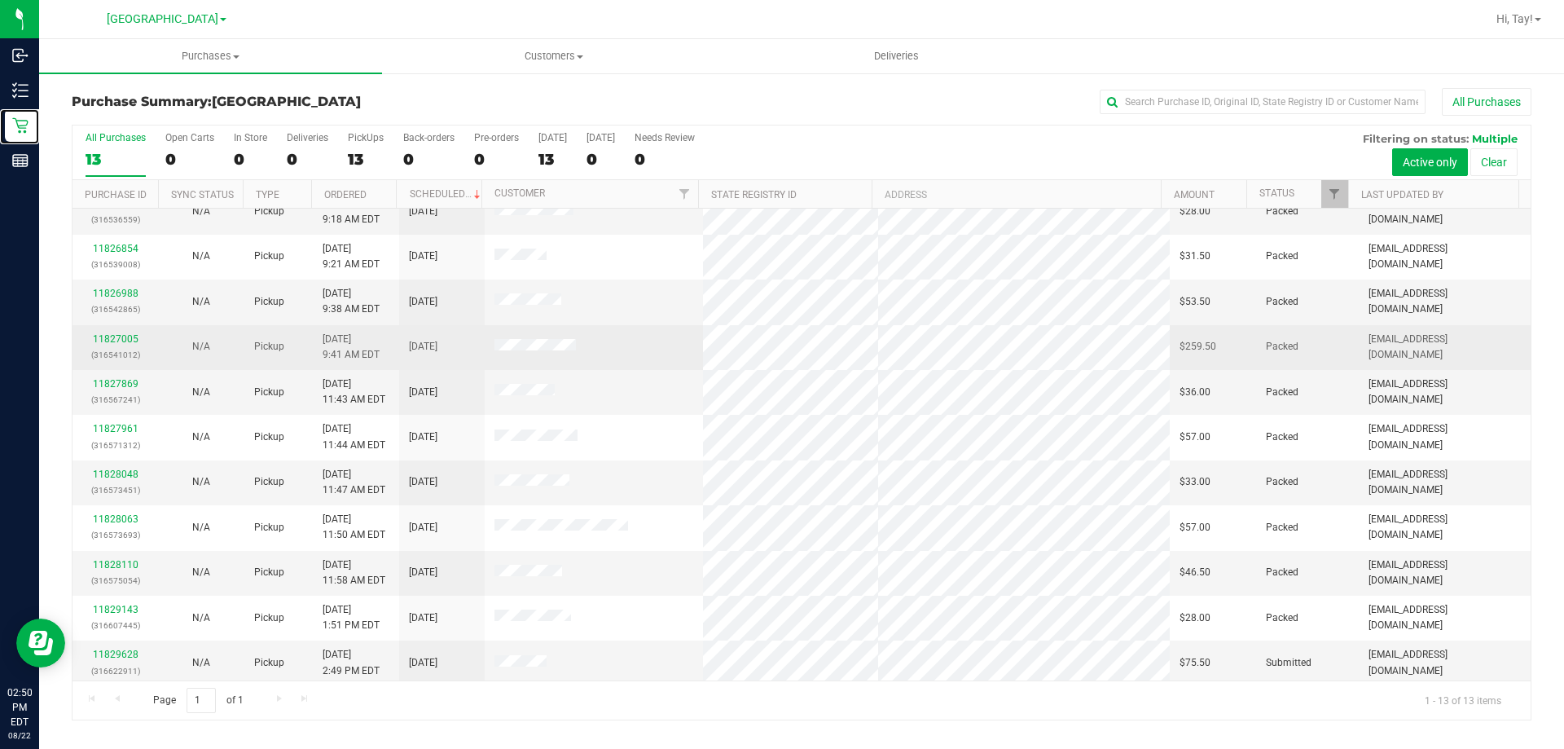
scroll to position [114, 0]
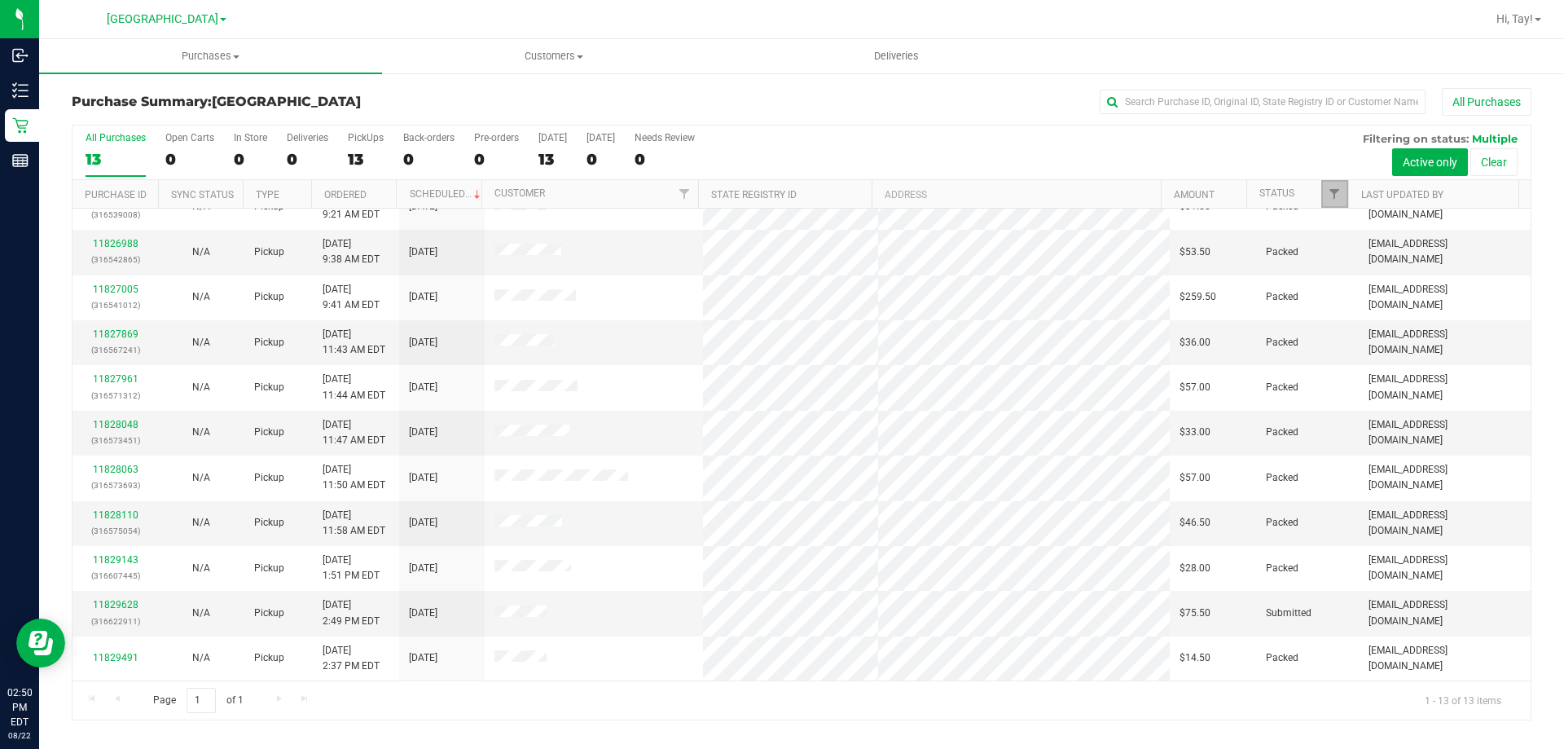
click at [1324, 195] on link "Filter" at bounding box center [1334, 194] width 27 height 28
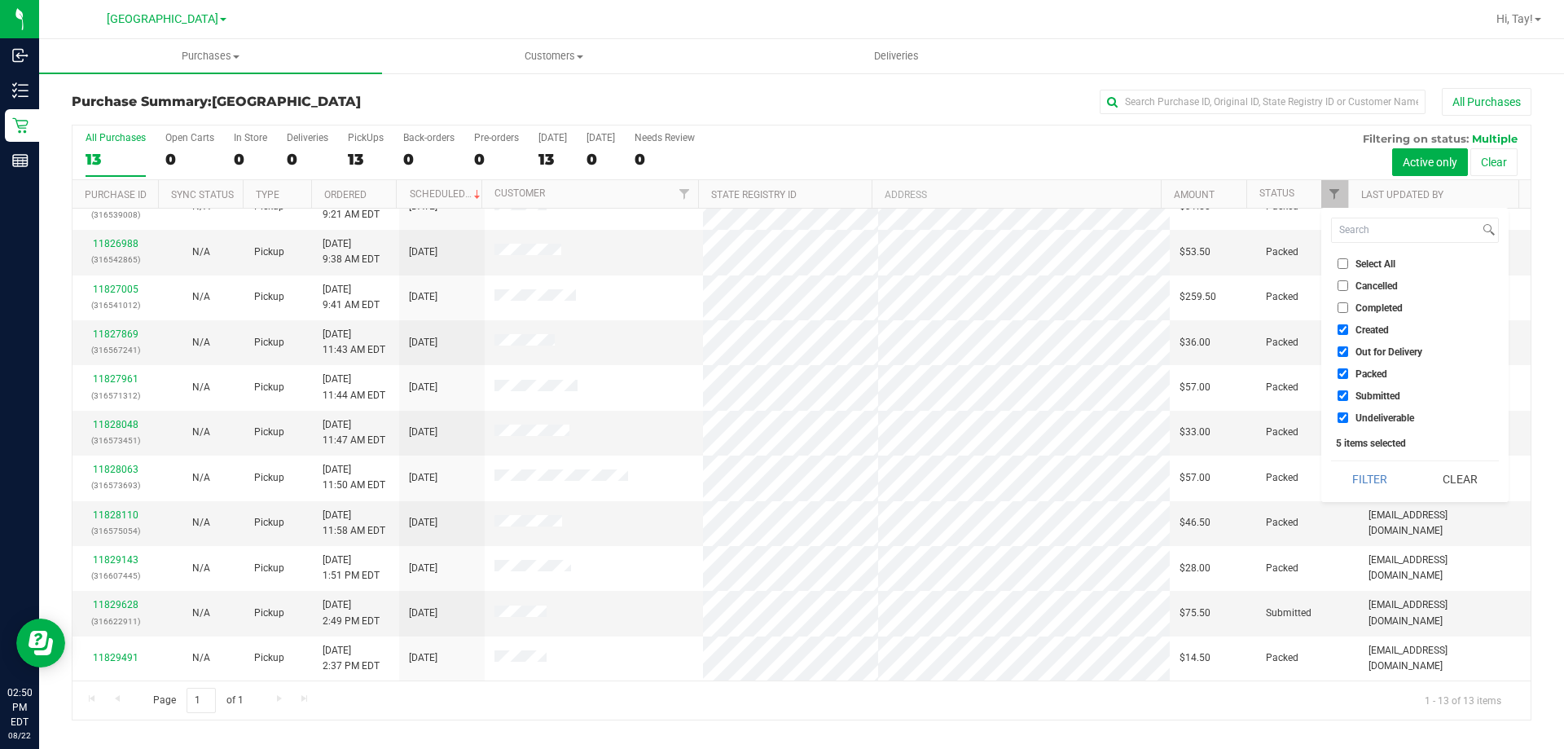
click at [1361, 329] on span "Created" at bounding box center [1371, 330] width 33 height 10
click at [1348, 329] on input "Created" at bounding box center [1342, 329] width 11 height 11
checkbox input "false"
click at [1368, 355] on span "Out for Delivery" at bounding box center [1388, 352] width 67 height 10
click at [1348, 355] on input "Out for Delivery" at bounding box center [1342, 351] width 11 height 11
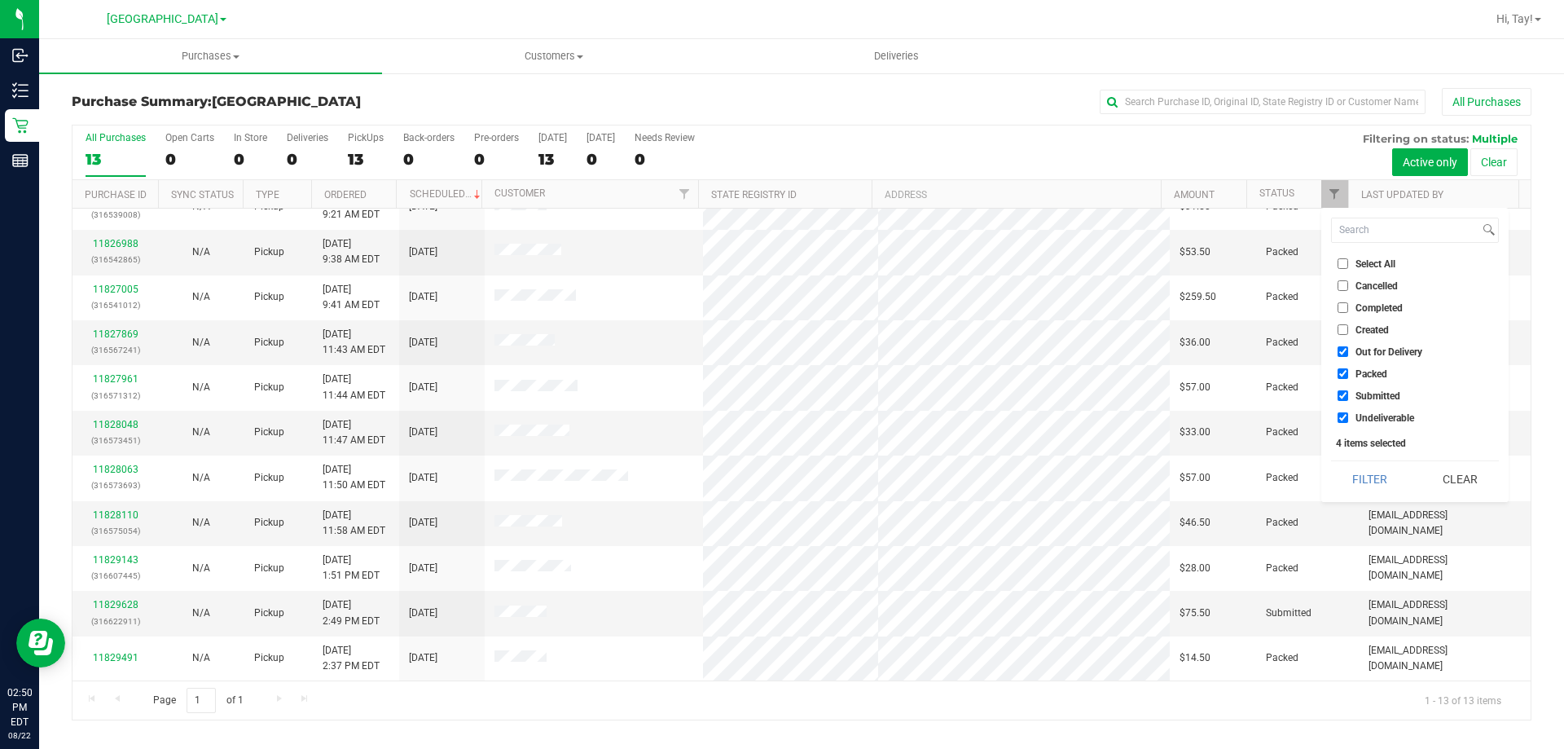
checkbox input "false"
click at [1367, 371] on span "Packed" at bounding box center [1371, 374] width 32 height 10
click at [1348, 371] on input "Packed" at bounding box center [1342, 373] width 11 height 11
checkbox input "false"
click at [1381, 413] on span "Undeliverable" at bounding box center [1384, 418] width 59 height 10
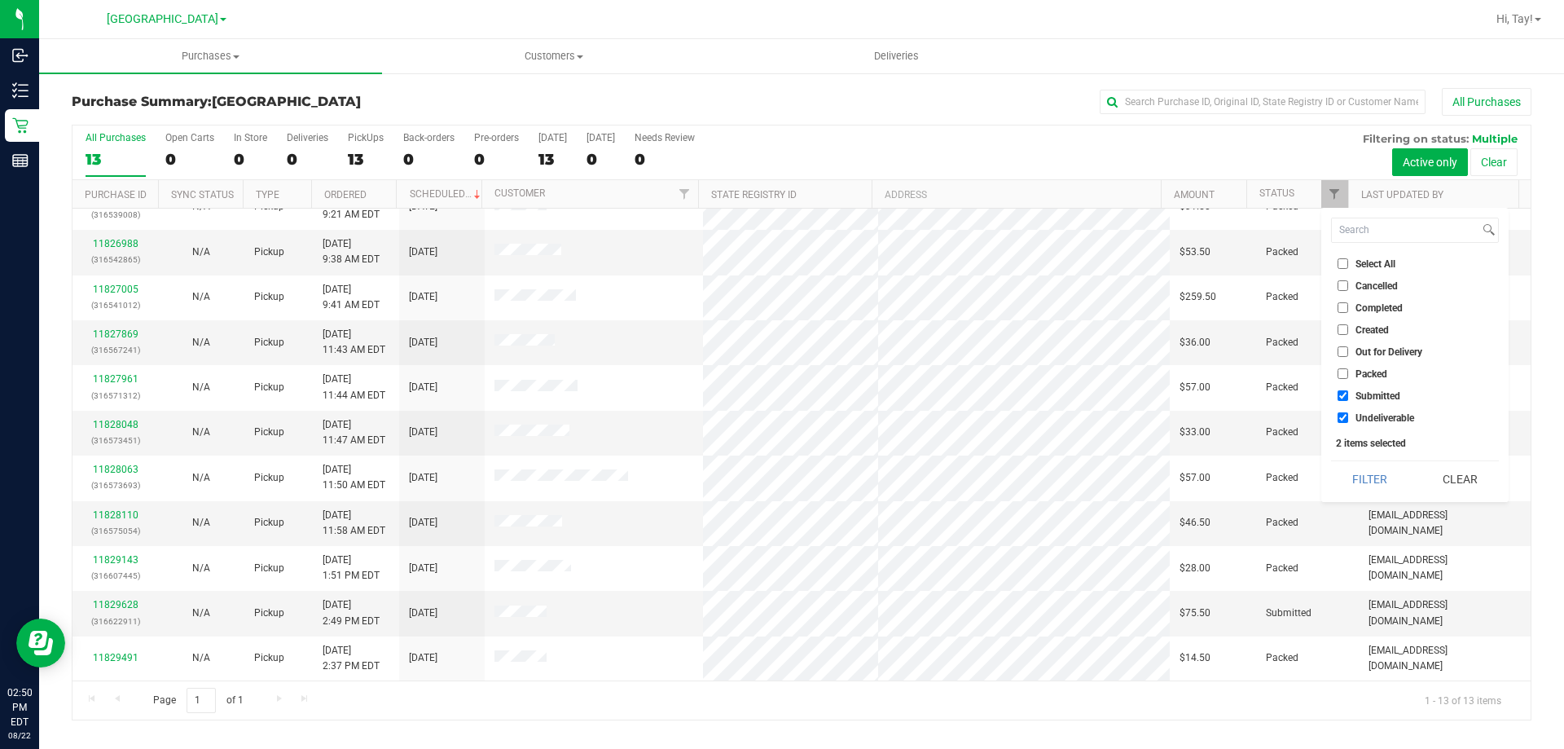
click at [1348, 413] on input "Undeliverable" at bounding box center [1342, 417] width 11 height 11
checkbox input "false"
click at [1355, 469] on button "Filter" at bounding box center [1370, 479] width 78 height 36
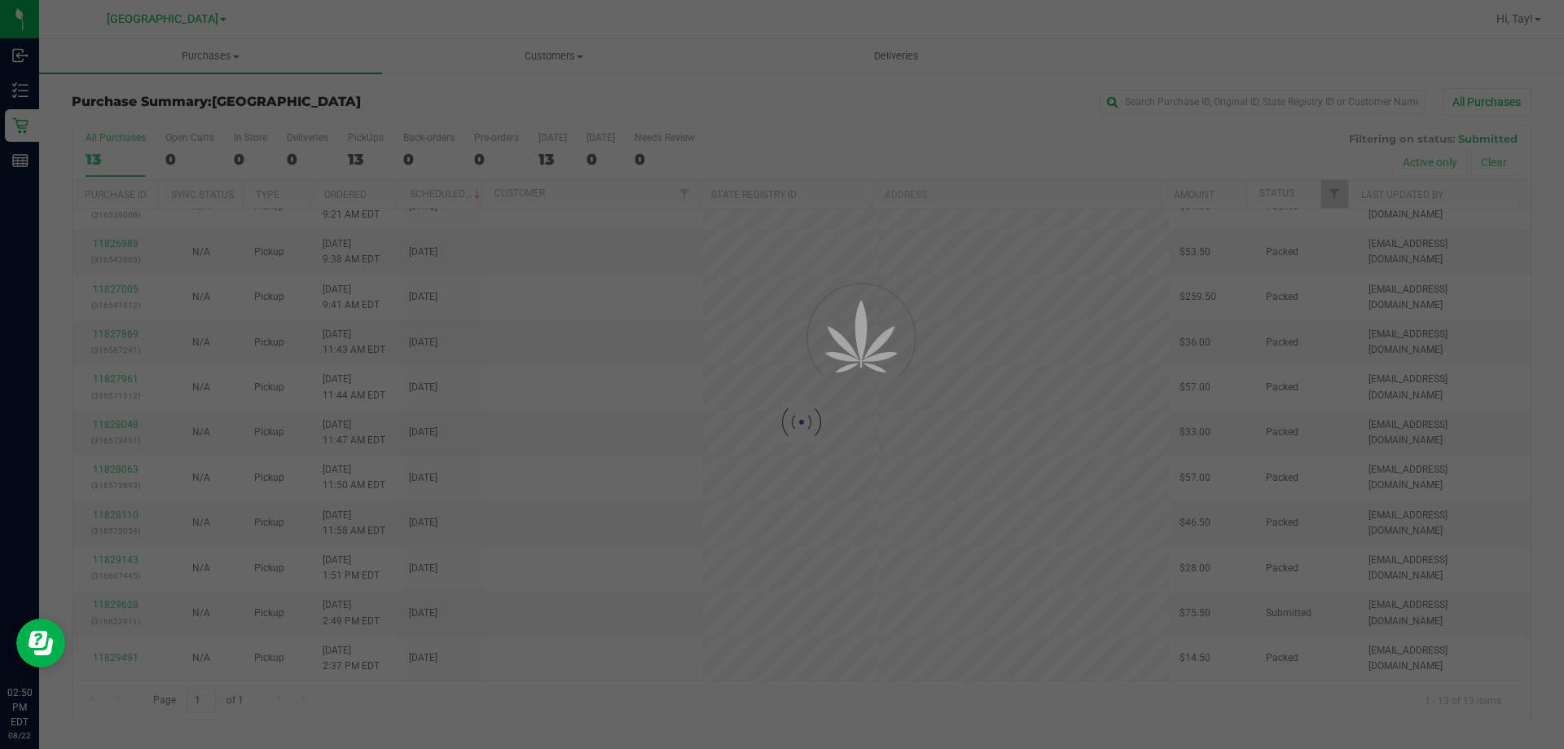
scroll to position [0, 0]
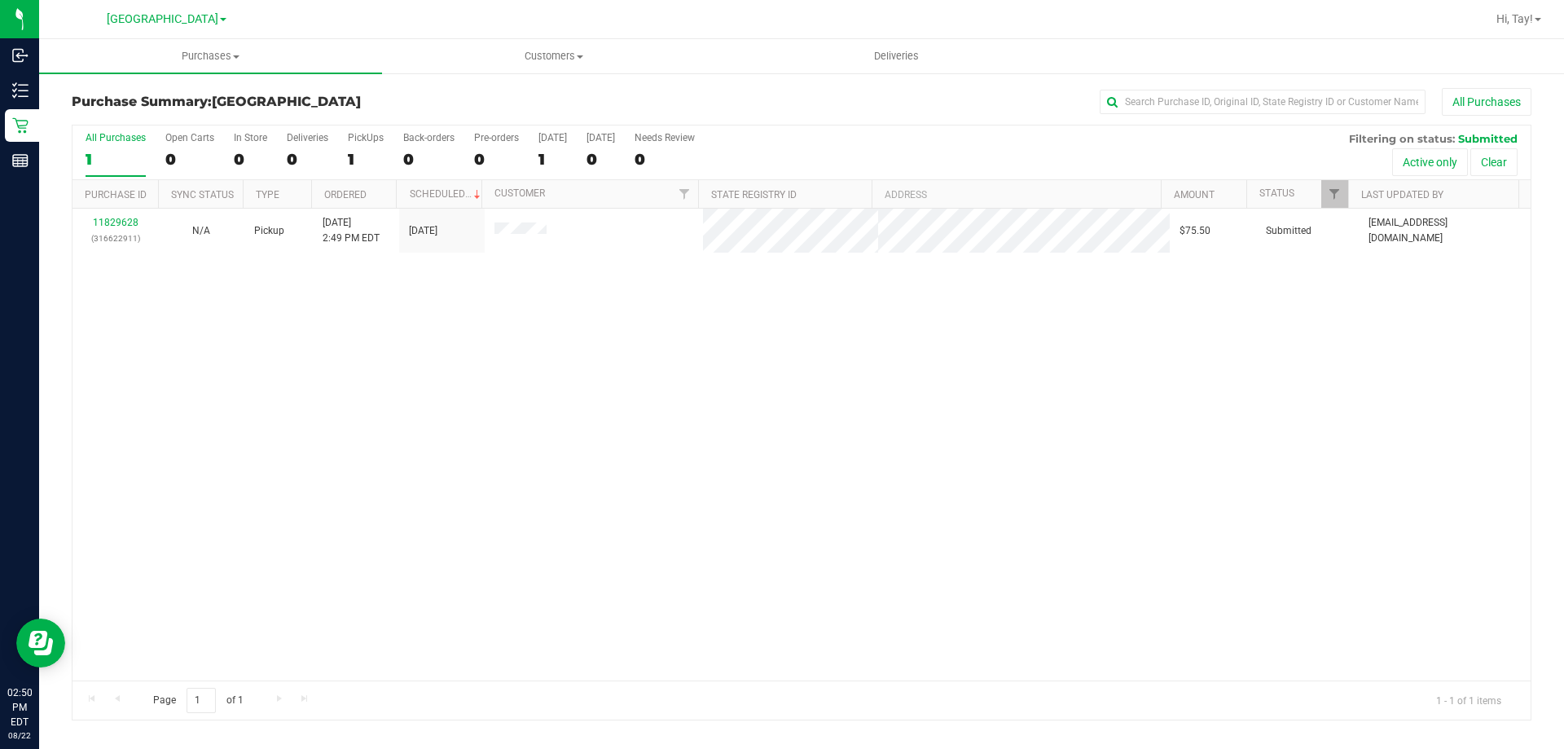
click at [641, 440] on div "11829628 (316622911) N/A Pickup [DATE] 2:49 PM EDT 8/22/2025 $75.50 Submitted […" at bounding box center [801, 445] width 1458 height 472
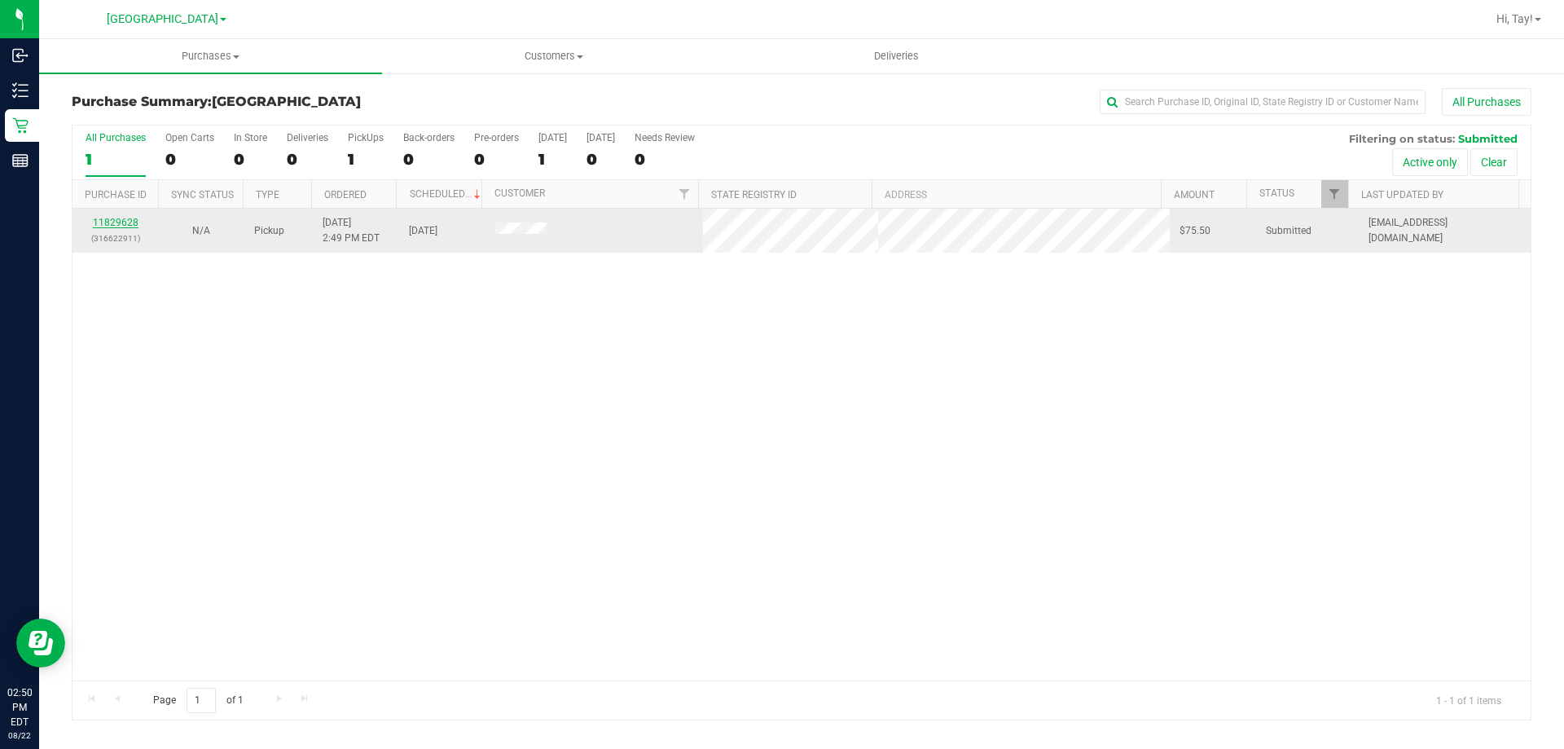
click at [96, 224] on link "11829628" at bounding box center [116, 222] width 46 height 11
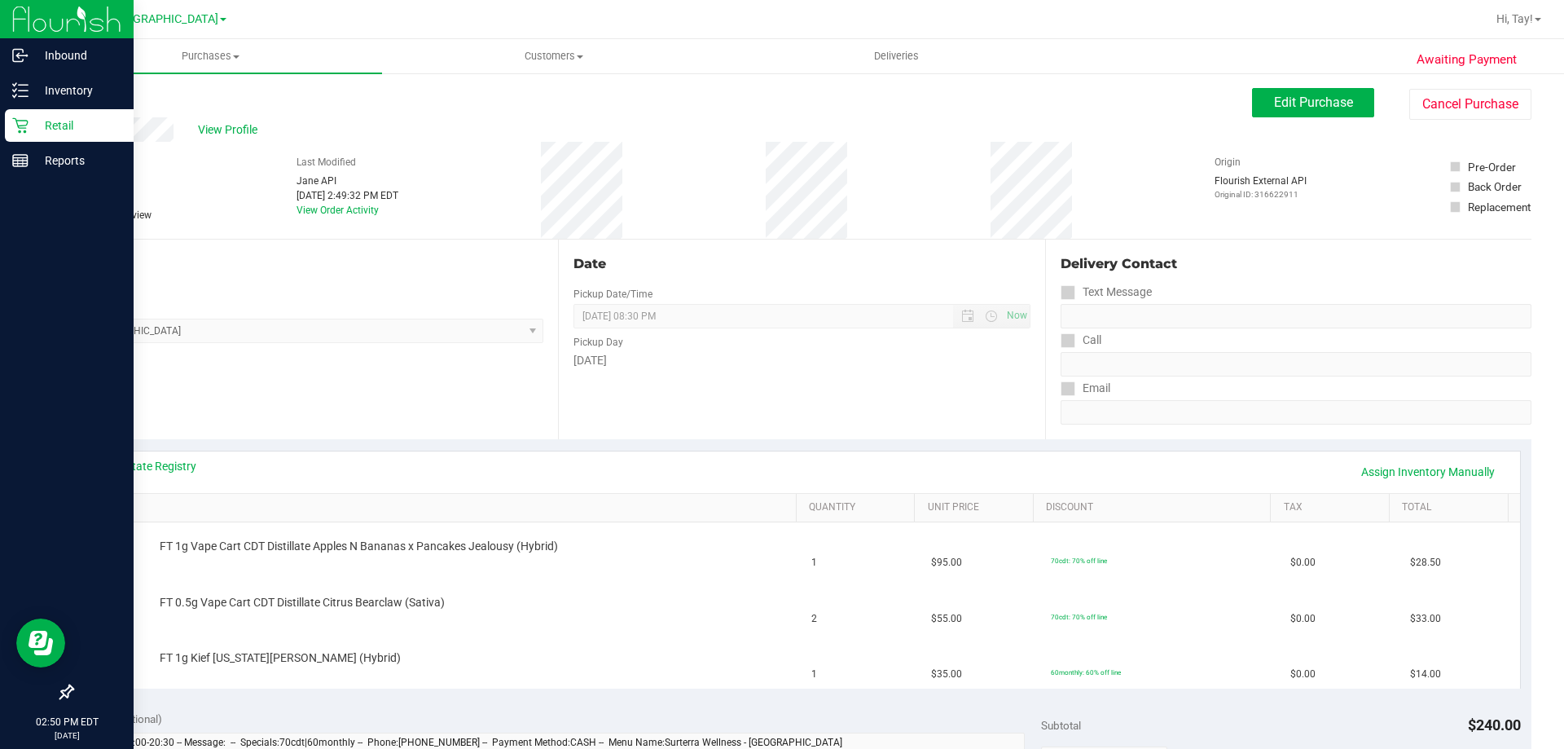
click at [33, 140] on div "Retail" at bounding box center [69, 125] width 129 height 33
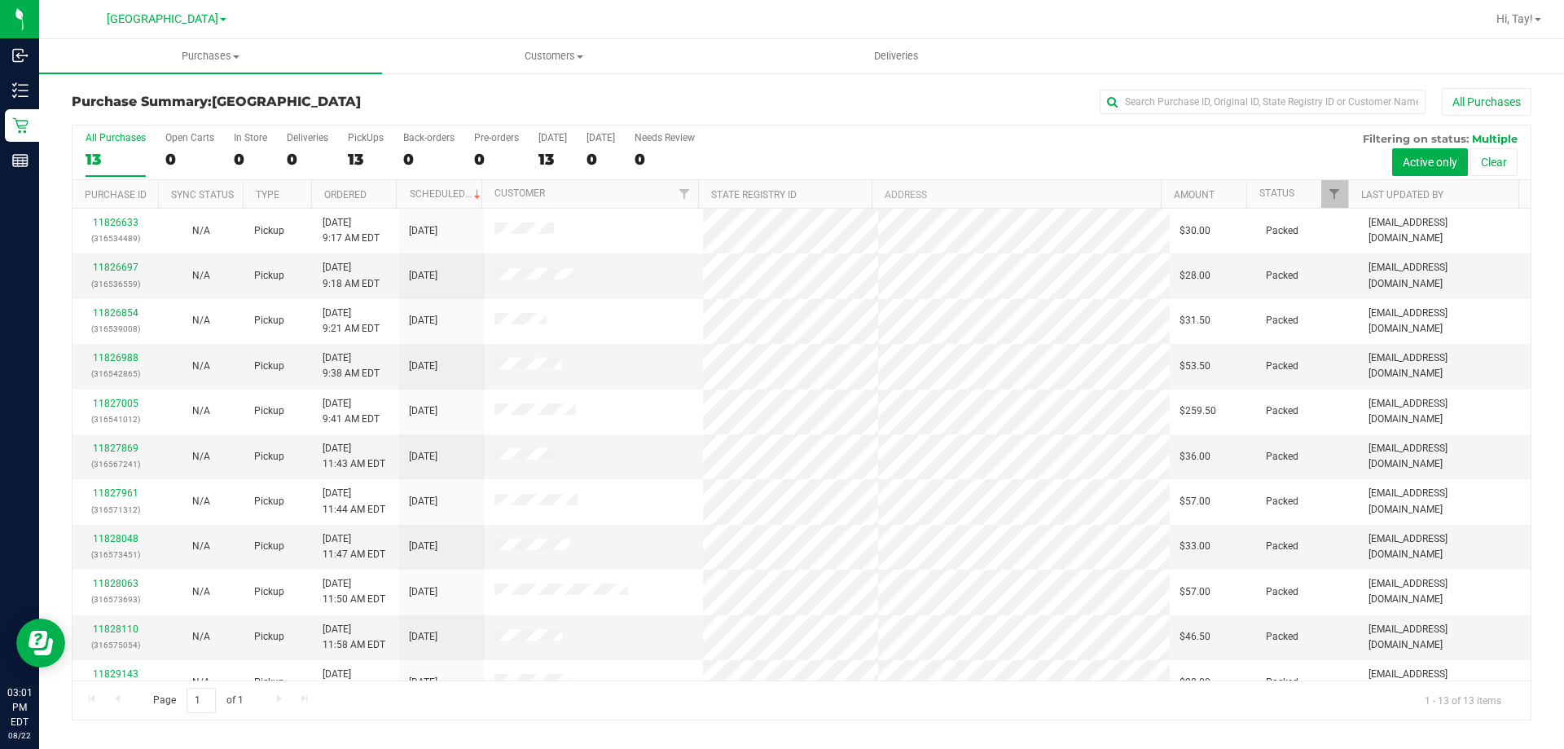
click at [415, 82] on div "Purchase Summary: [GEOGRAPHIC_DATA] All Purchases All Purchases 13 Open Carts 0…" at bounding box center [801, 404] width 1525 height 665
click at [926, 129] on div "All Purchases 13 Open Carts 0 In Store 0 Deliveries 0 PickUps 13 Back-orders 0 …" at bounding box center [801, 131] width 1458 height 13
click at [946, 171] on div "All Purchases 13 Open Carts 0 In Store 0 Deliveries 0 PickUps 13 Back-orders 0 …" at bounding box center [801, 152] width 1458 height 55
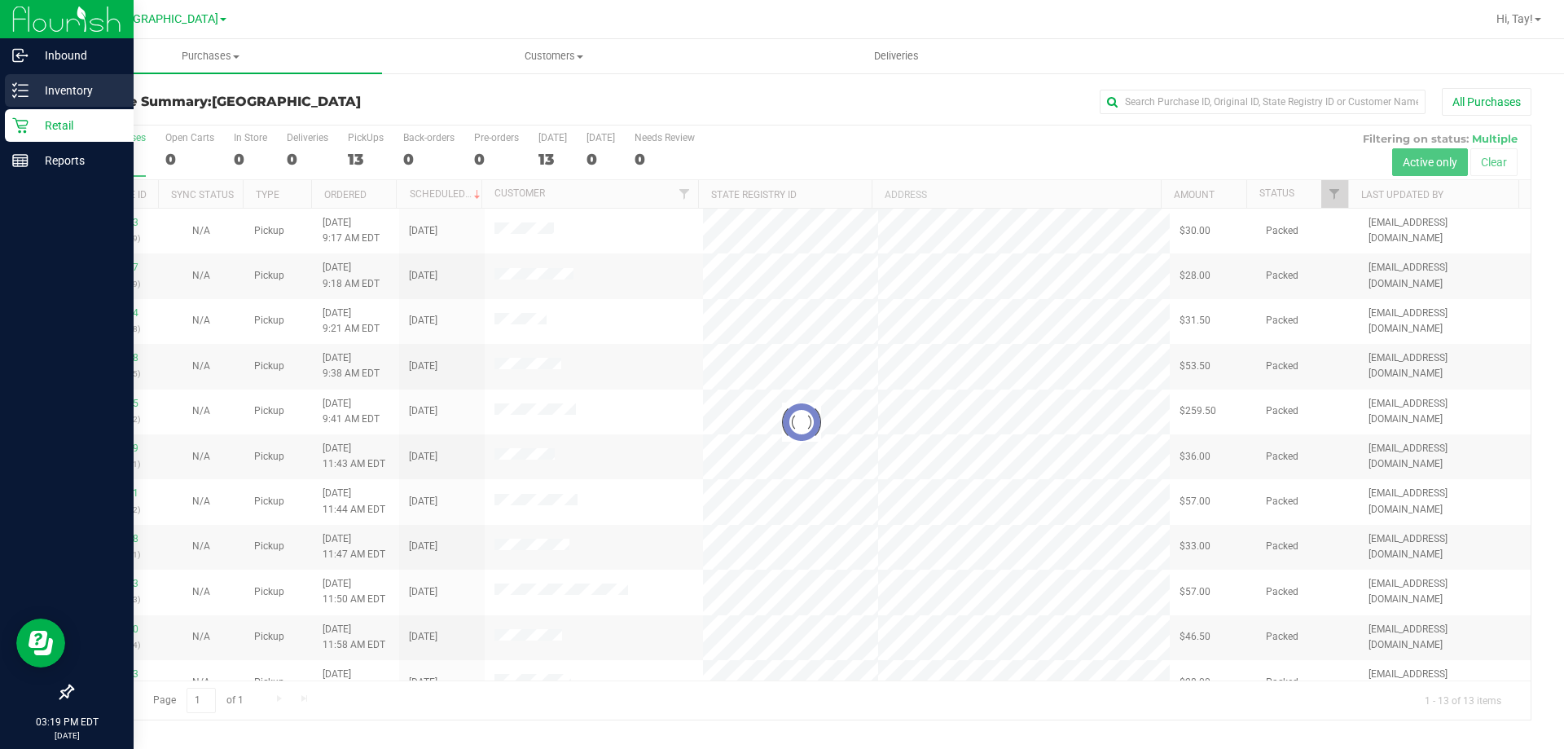
click at [23, 85] on line at bounding box center [23, 85] width 9 height 0
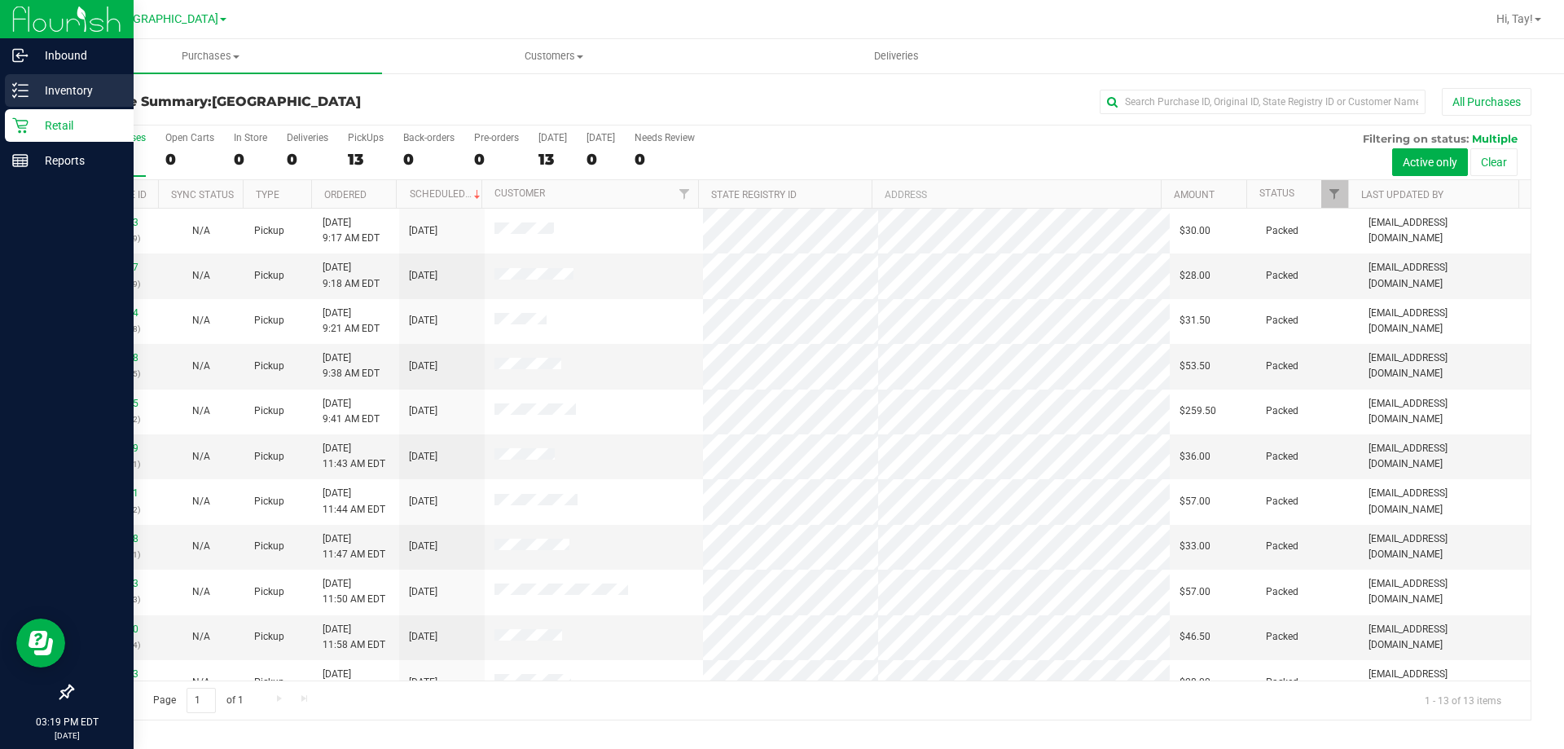
click at [98, 97] on p "Inventory" at bounding box center [78, 91] width 98 height 20
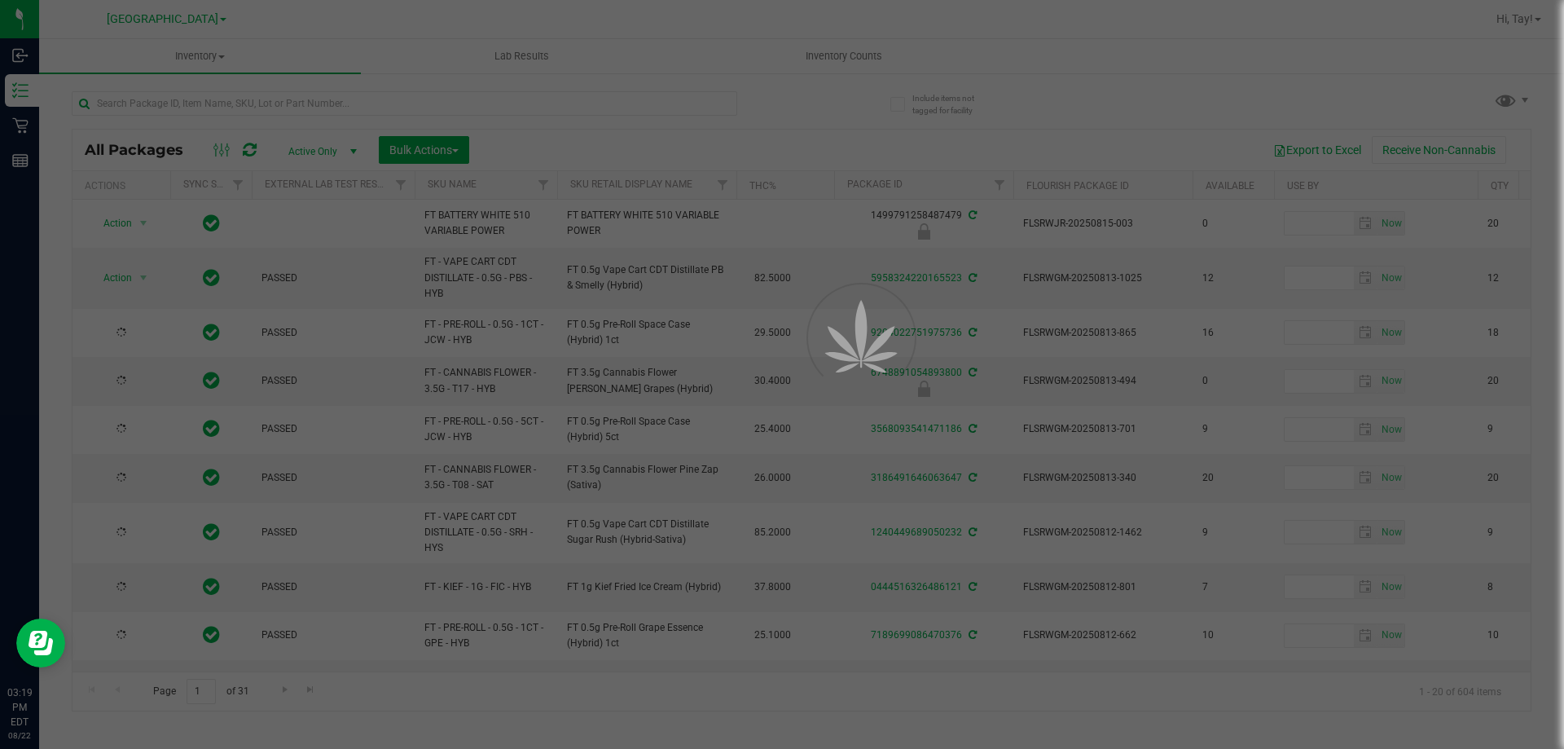
click at [269, 106] on div at bounding box center [782, 374] width 1564 height 749
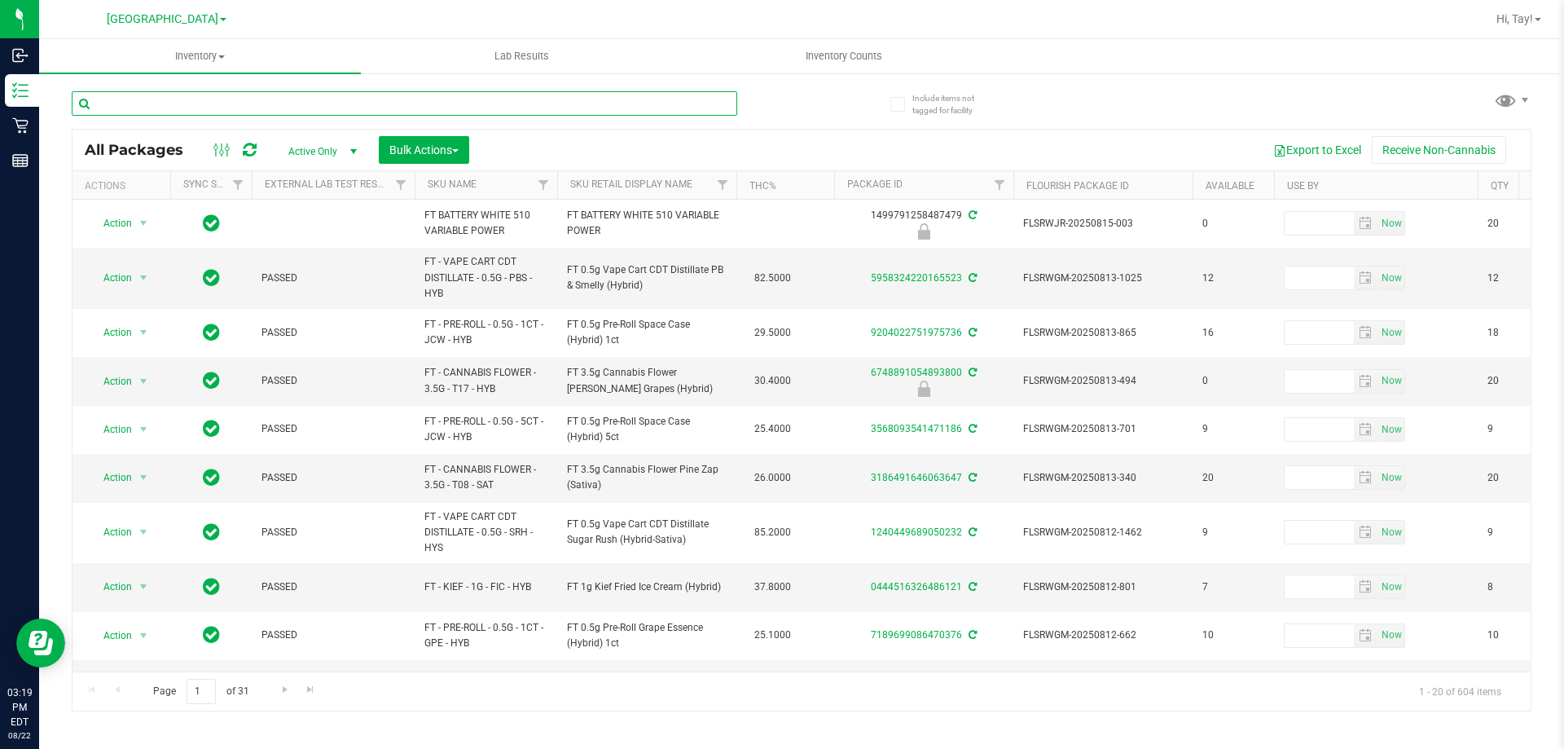
click at [289, 104] on input "text" at bounding box center [404, 103] width 665 height 24
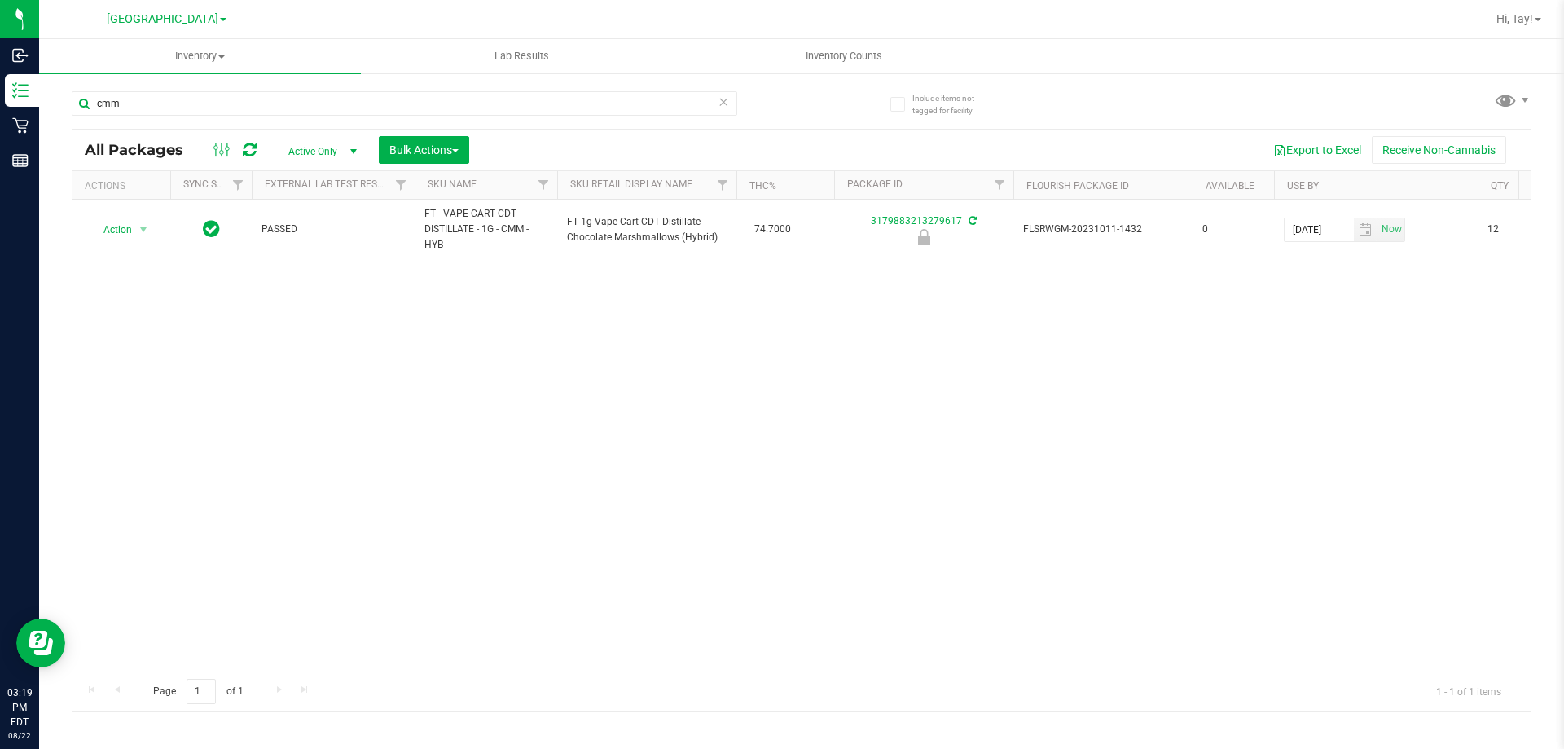
click at [491, 477] on div "Action Action Edit attributes Global inventory Locate package Package audit log…" at bounding box center [801, 436] width 1458 height 472
drag, startPoint x: 652, startPoint y: 449, endPoint x: 658, endPoint y: 459, distance: 11.3
click at [657, 457] on div "Action Action Edit attributes Global inventory Locate package Package audit log…" at bounding box center [801, 436] width 1458 height 472
click at [652, 441] on div "Action Action Edit attributes Global inventory Locate package Package audit log…" at bounding box center [801, 436] width 1458 height 472
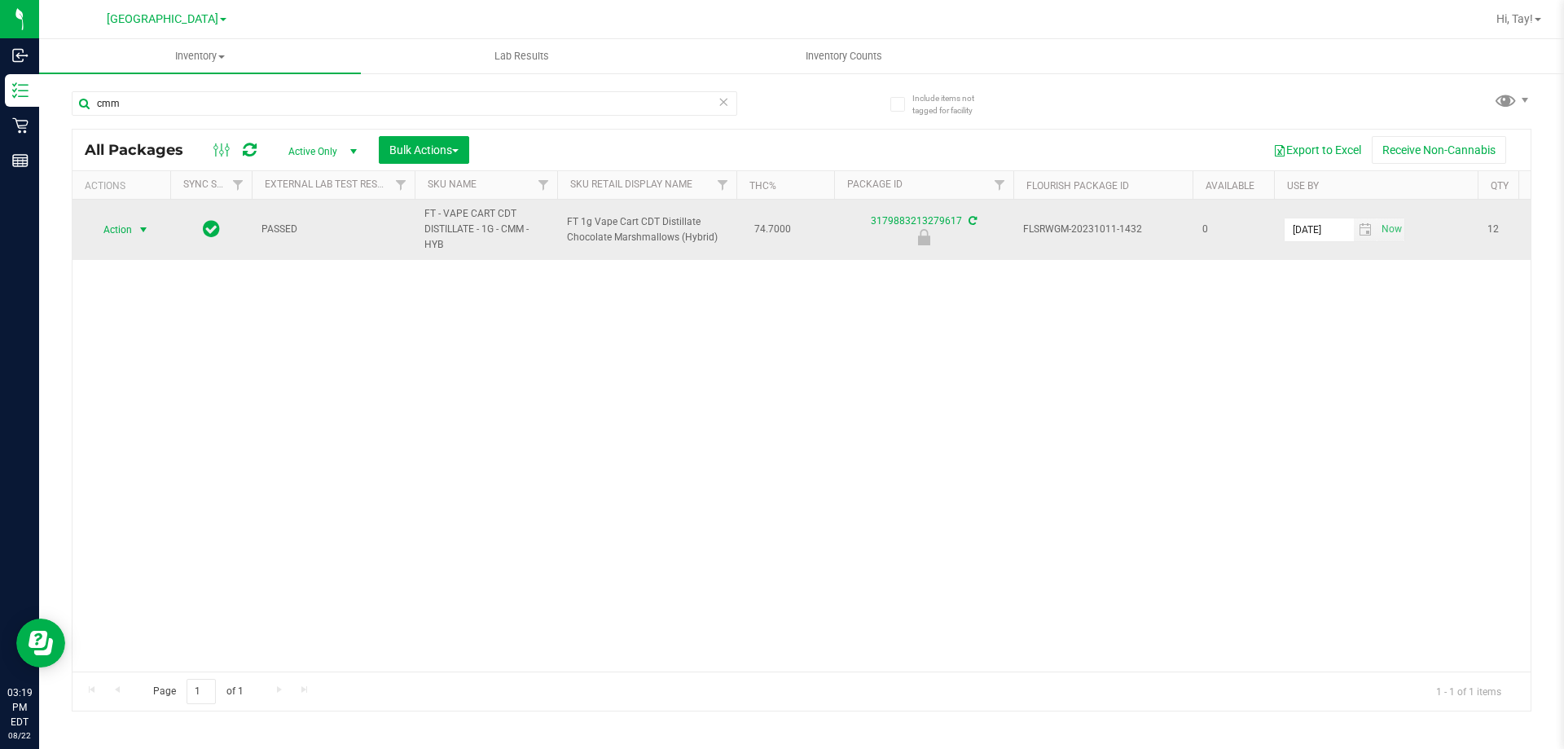
click at [147, 234] on span "select" at bounding box center [143, 229] width 13 height 13
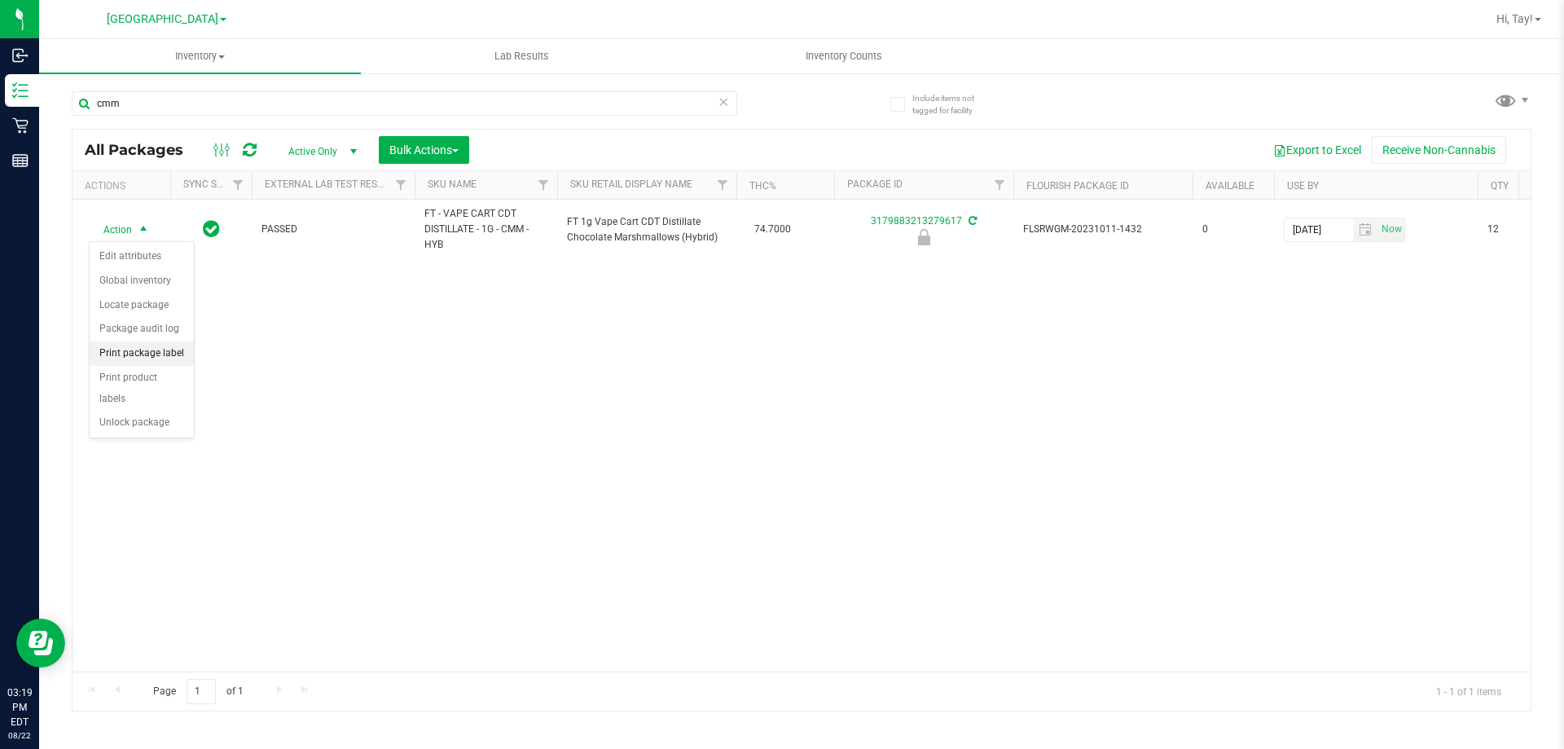
click at [168, 350] on li "Print package label" at bounding box center [142, 353] width 104 height 24
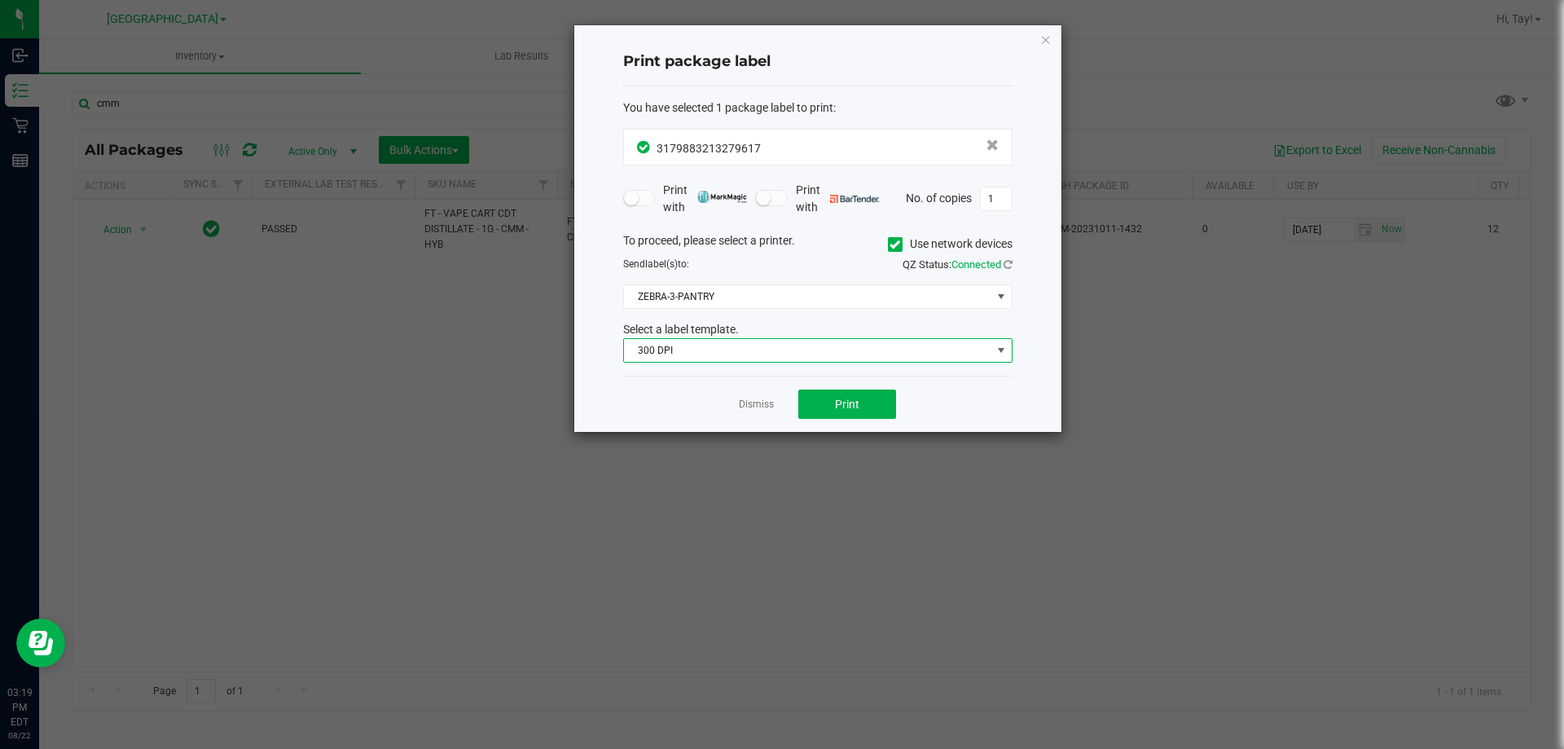
click at [747, 354] on span "300 DPI" at bounding box center [807, 350] width 367 height 23
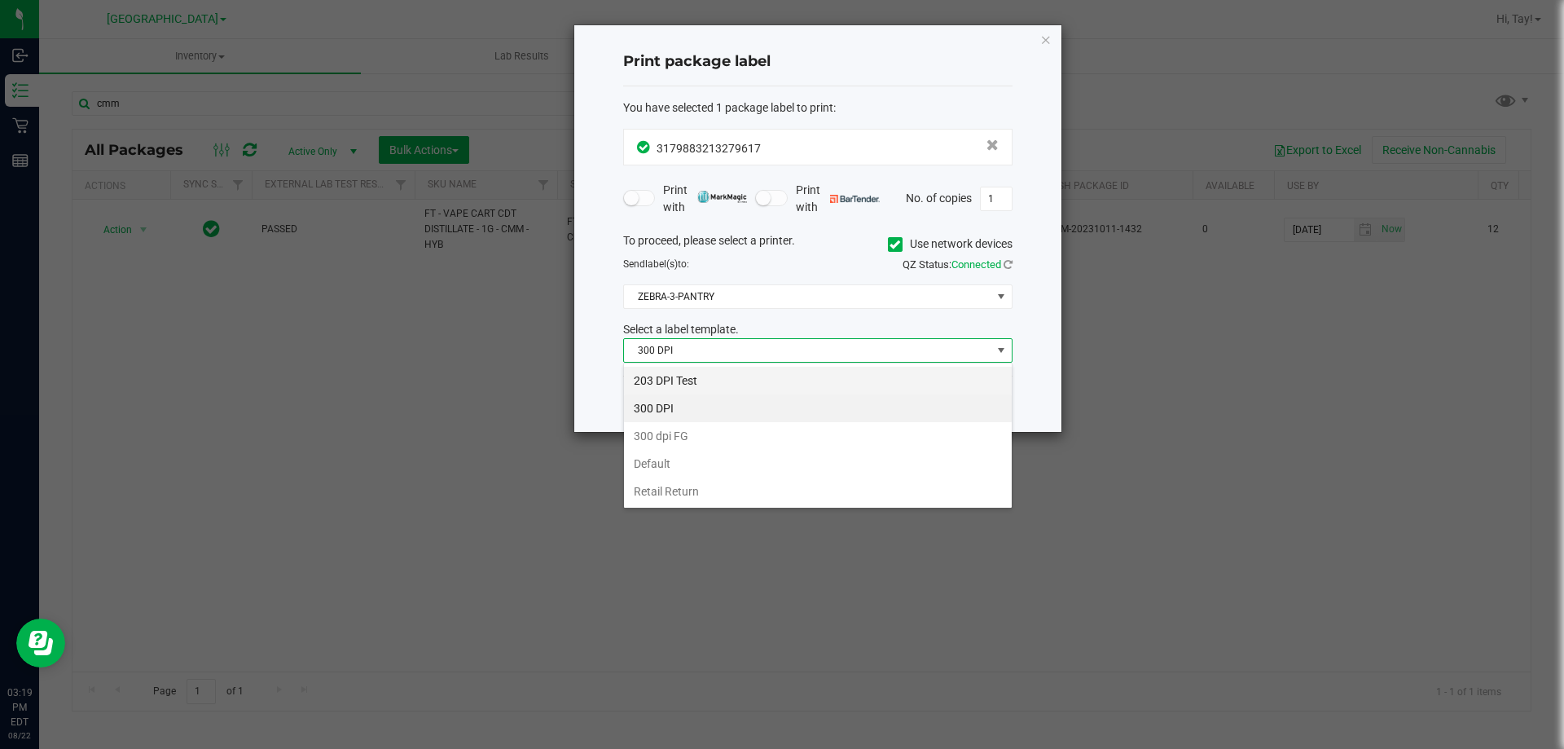
scroll to position [24, 389]
click at [722, 363] on div "203 DPI Test 300 DPI 300 dpi FG Default Retail Return" at bounding box center [817, 435] width 389 height 146
click at [710, 380] on li "203 DPI Test" at bounding box center [818, 381] width 388 height 28
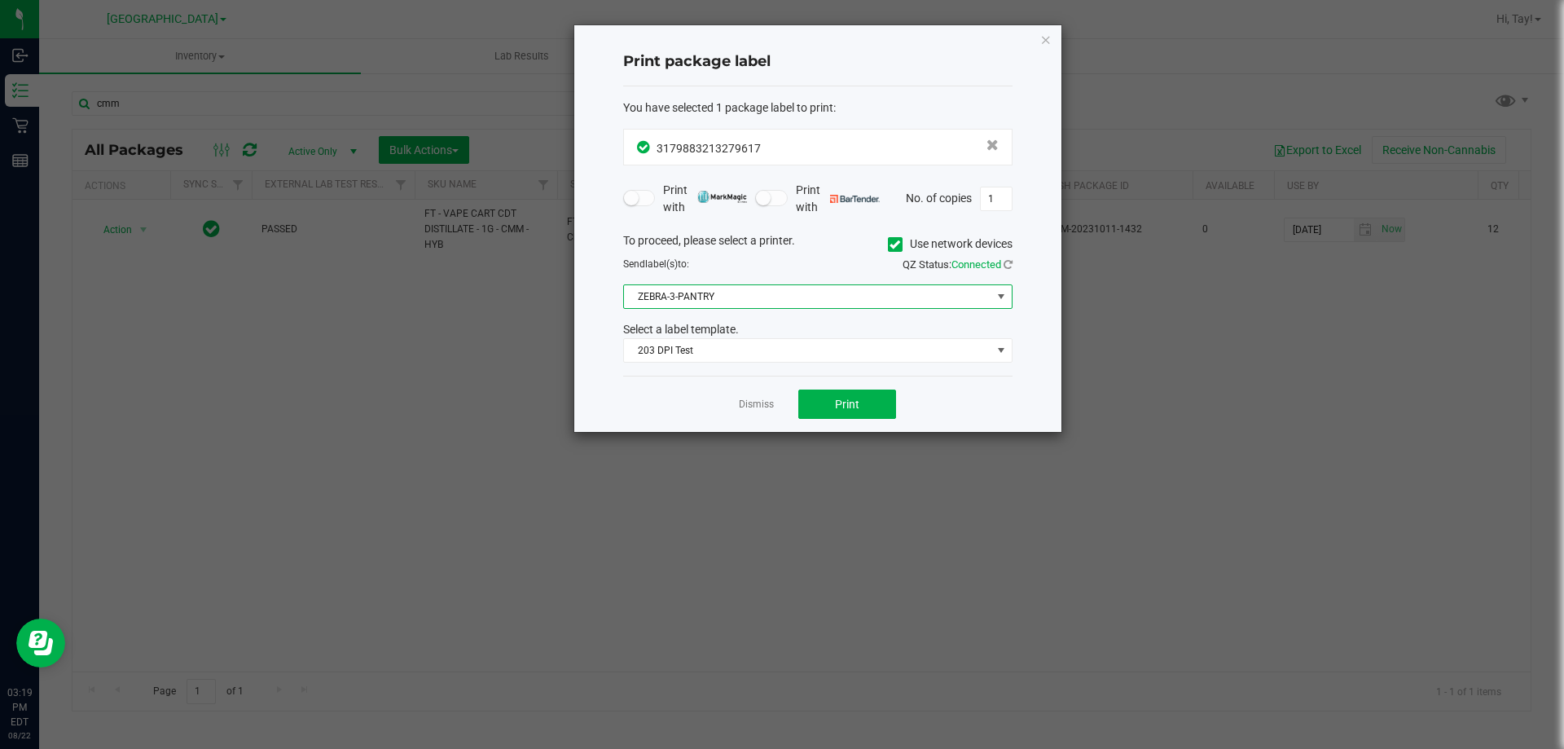
click at [735, 292] on span "ZEBRA-3-PANTRY" at bounding box center [807, 296] width 367 height 23
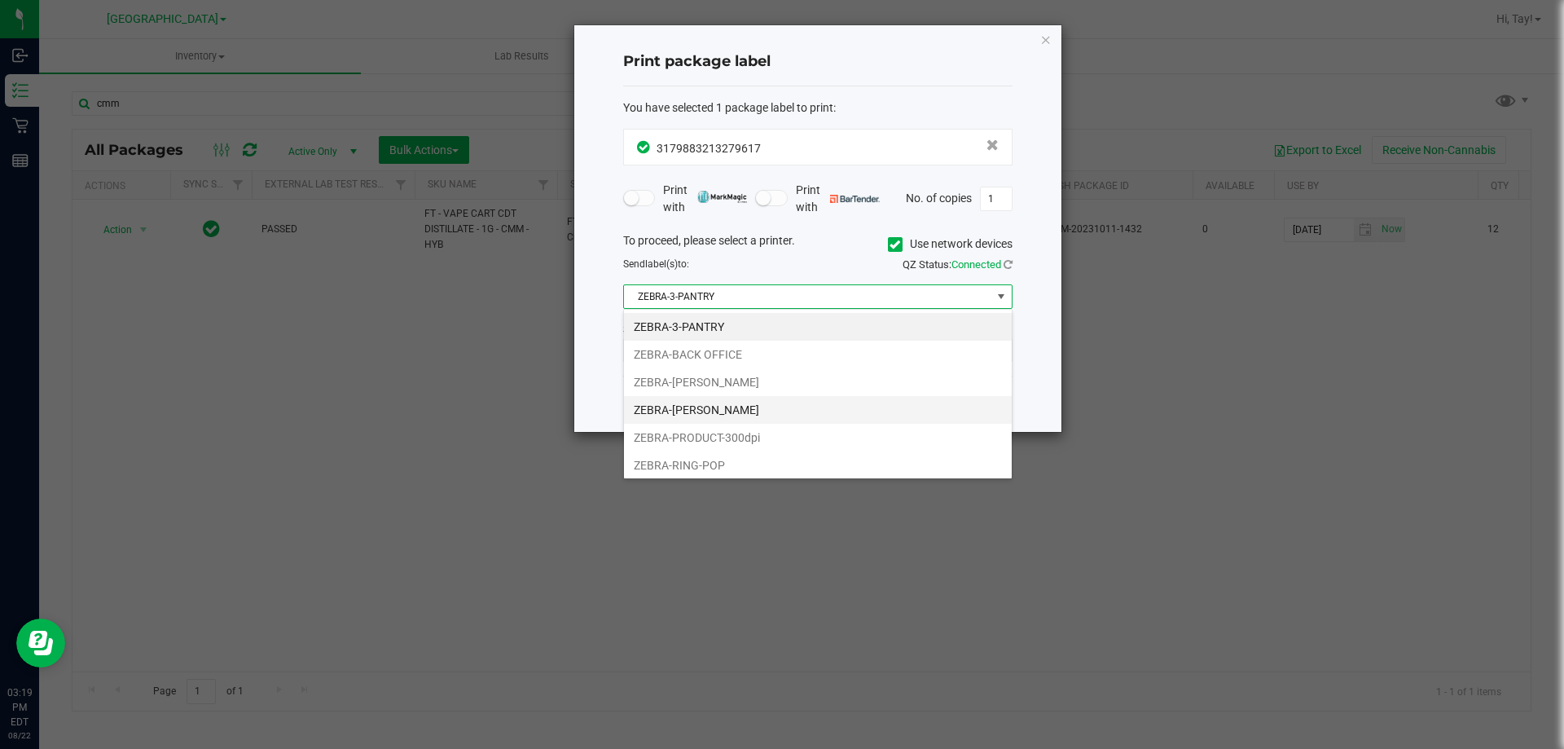
click at [753, 403] on li "ZEBRA-[PERSON_NAME]" at bounding box center [818, 410] width 388 height 28
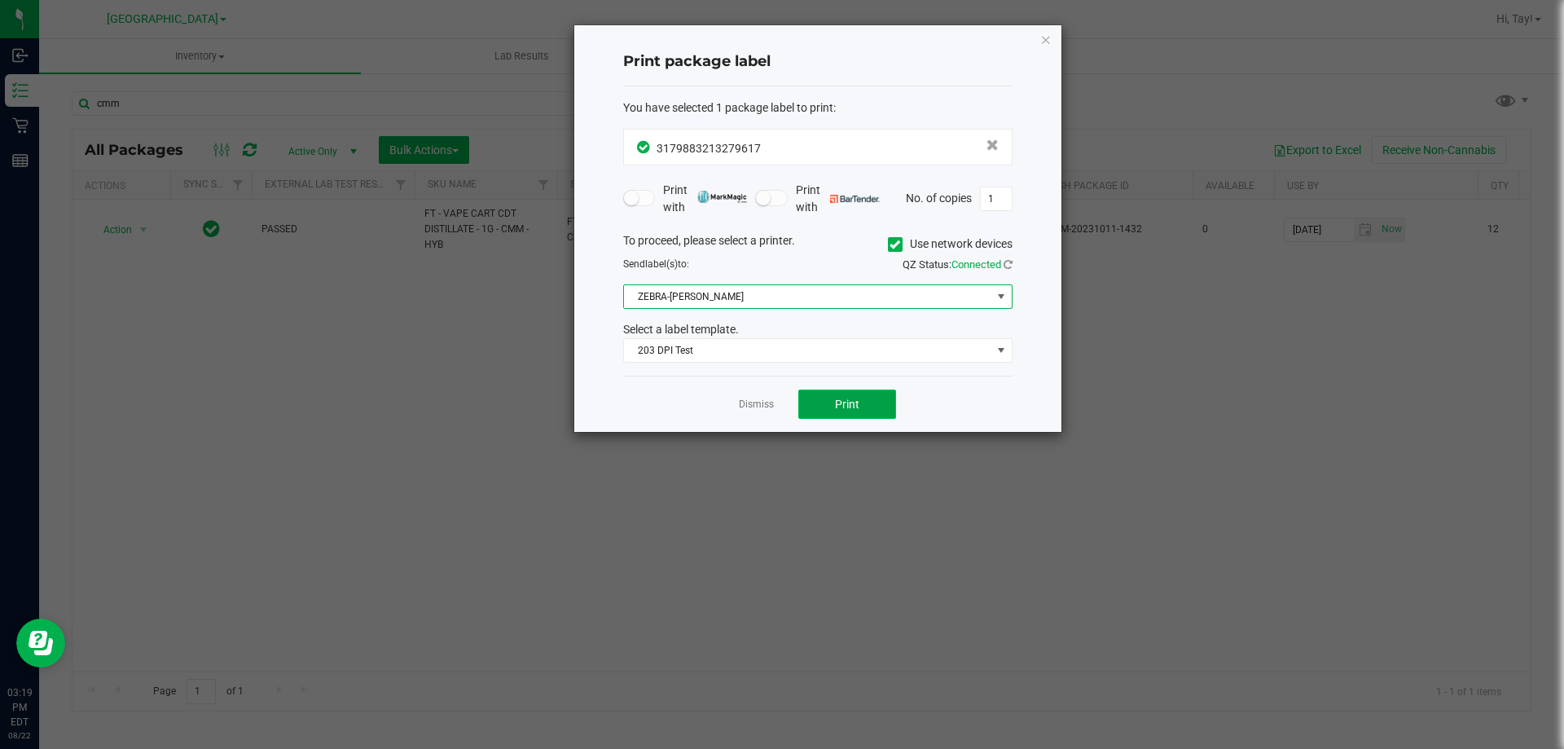
click at [828, 407] on button "Print" at bounding box center [847, 403] width 98 height 29
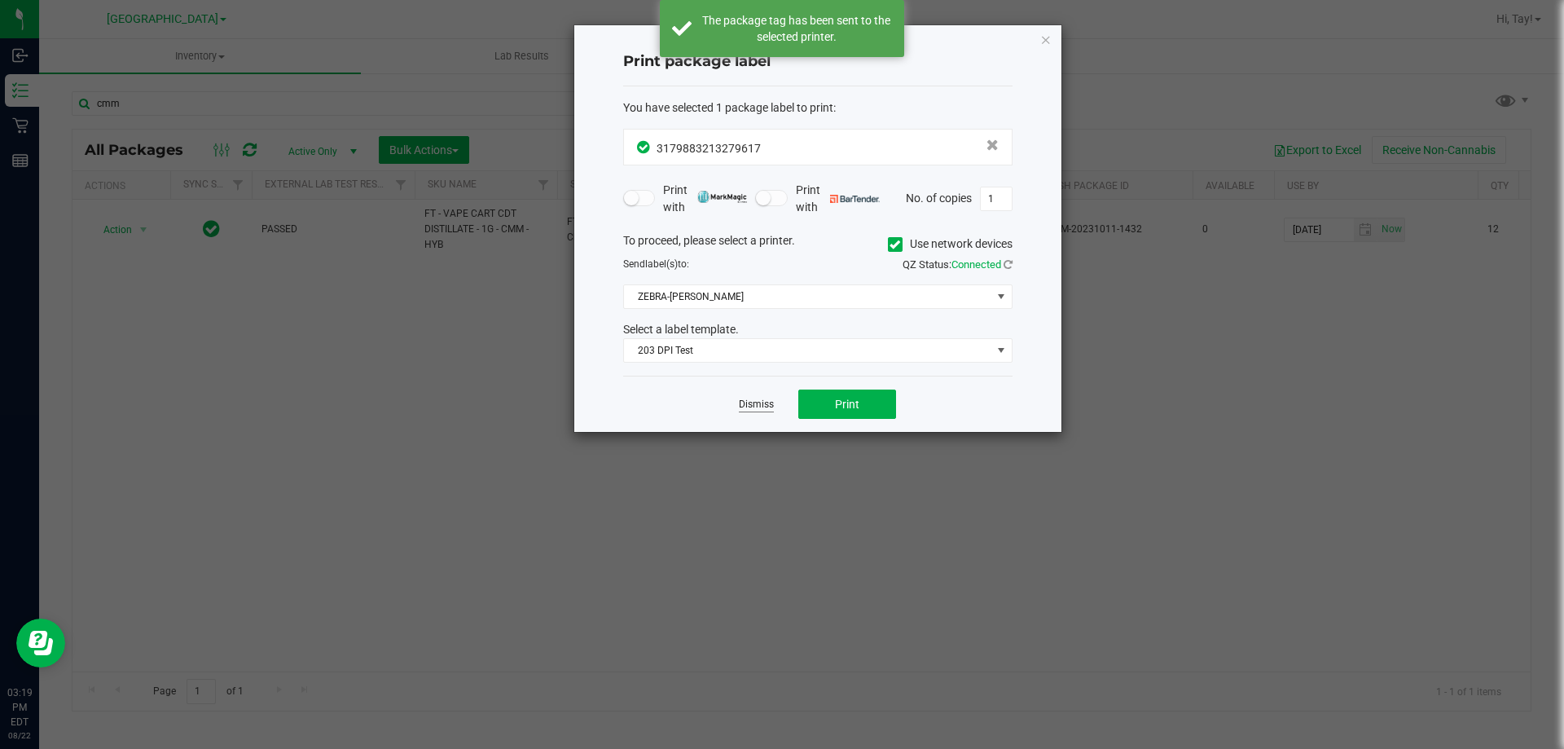
click at [760, 410] on link "Dismiss" at bounding box center [756, 404] width 35 height 14
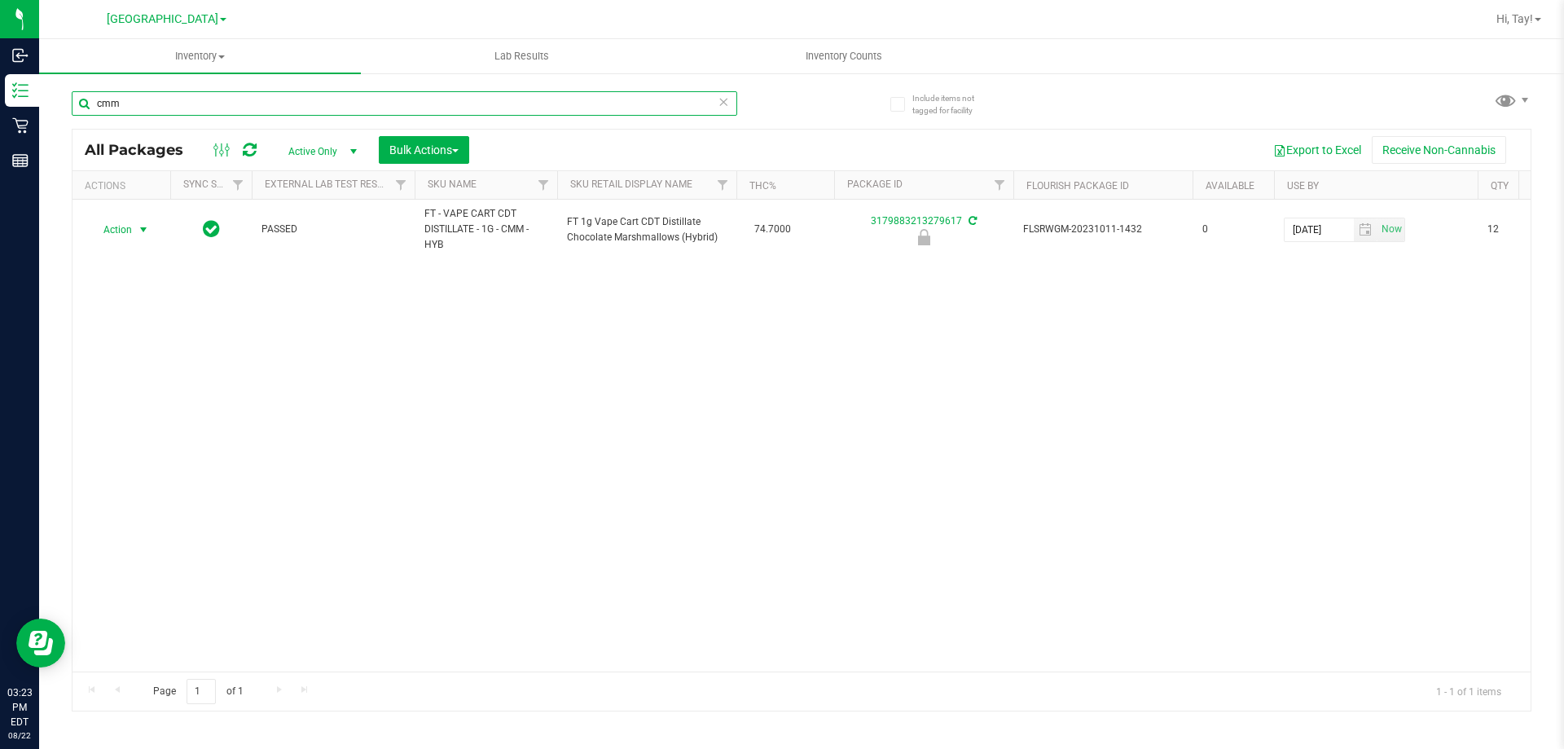
click at [192, 103] on input "cmm" at bounding box center [404, 103] width 665 height 24
type input "c"
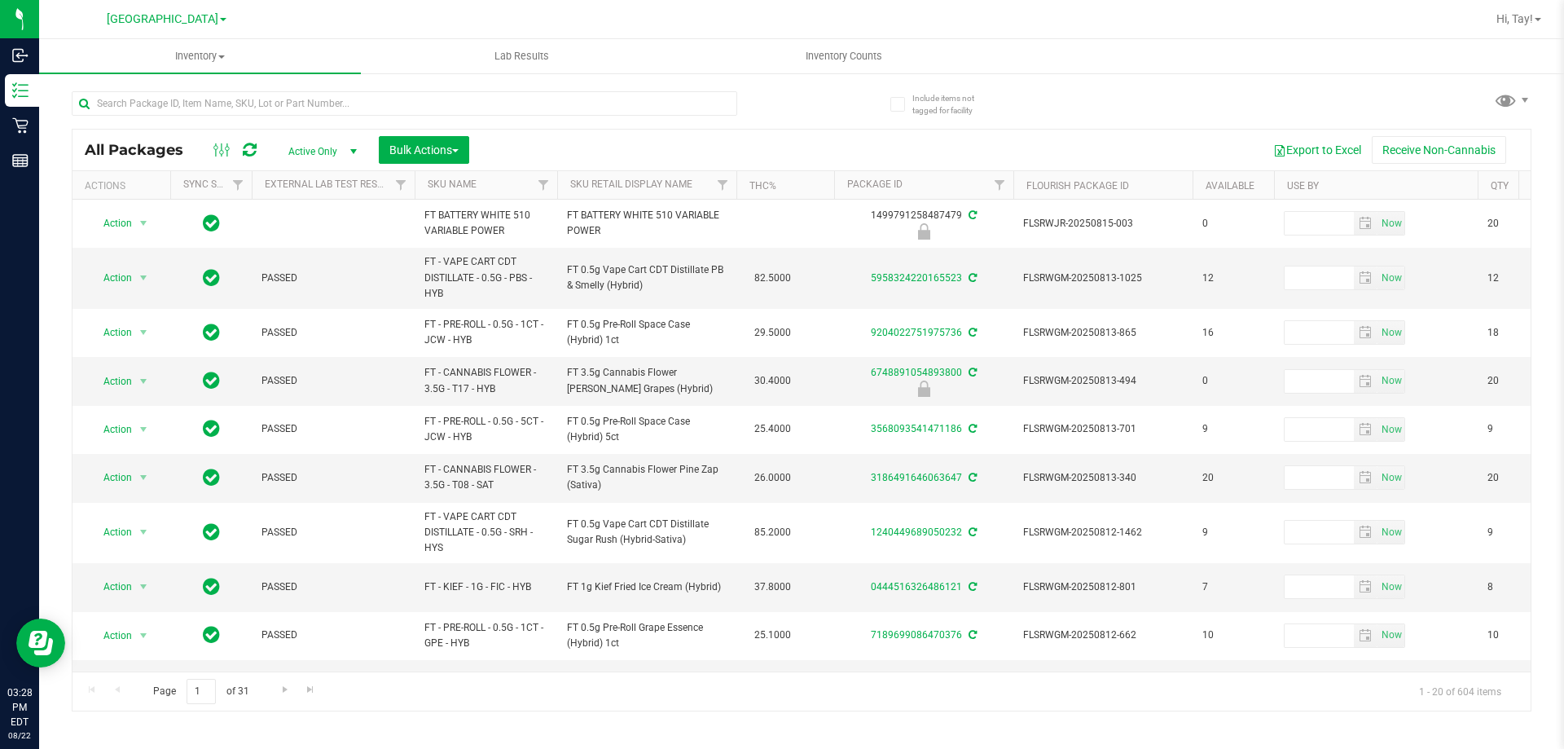
click at [841, 111] on div "All Packages Active Only Active Only Lab Samples Locked All External Internal B…" at bounding box center [802, 393] width 1460 height 635
click at [844, 110] on div "All Packages Active Only Active Only Lab Samples Locked All External Internal B…" at bounding box center [802, 393] width 1460 height 635
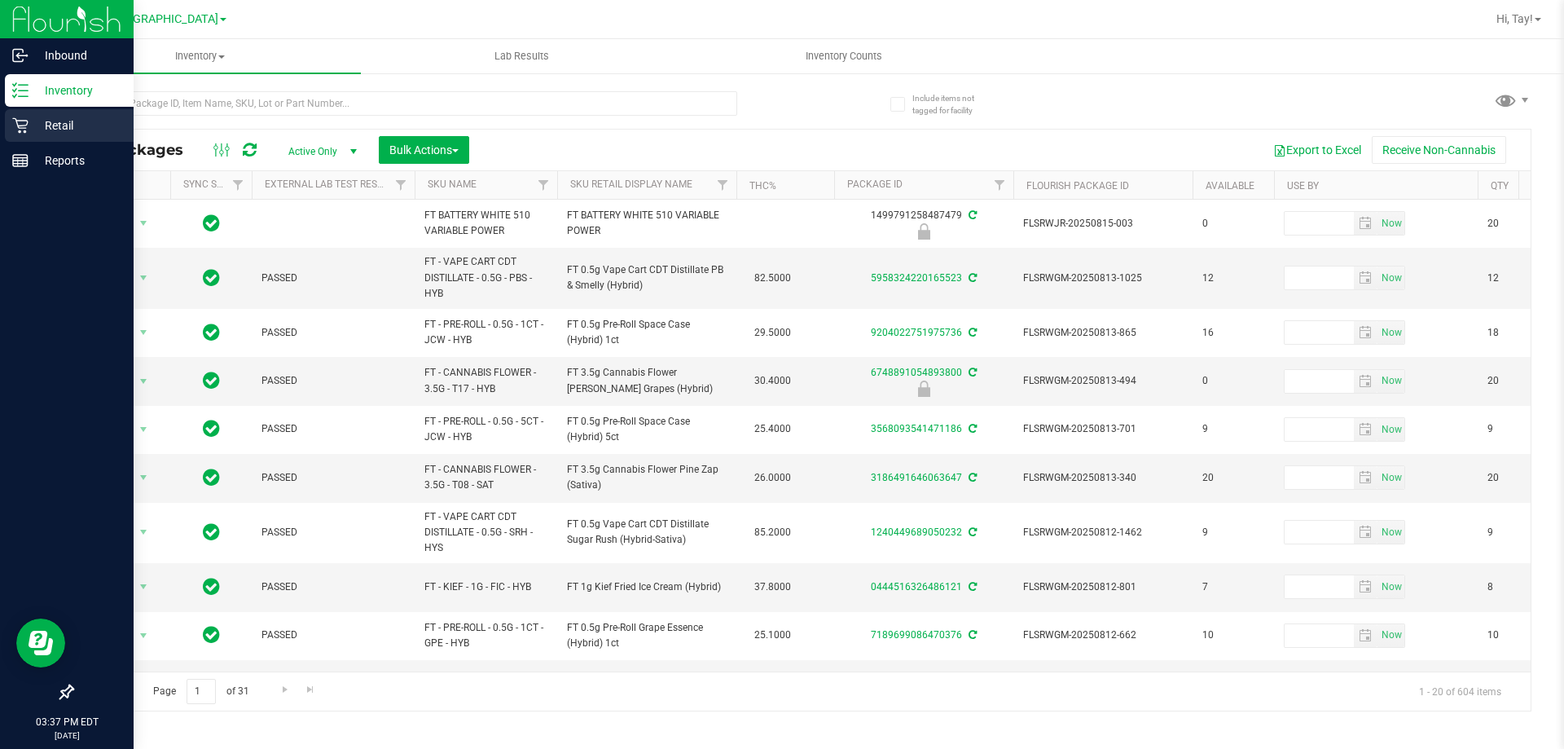
click at [59, 125] on p "Retail" at bounding box center [78, 126] width 98 height 20
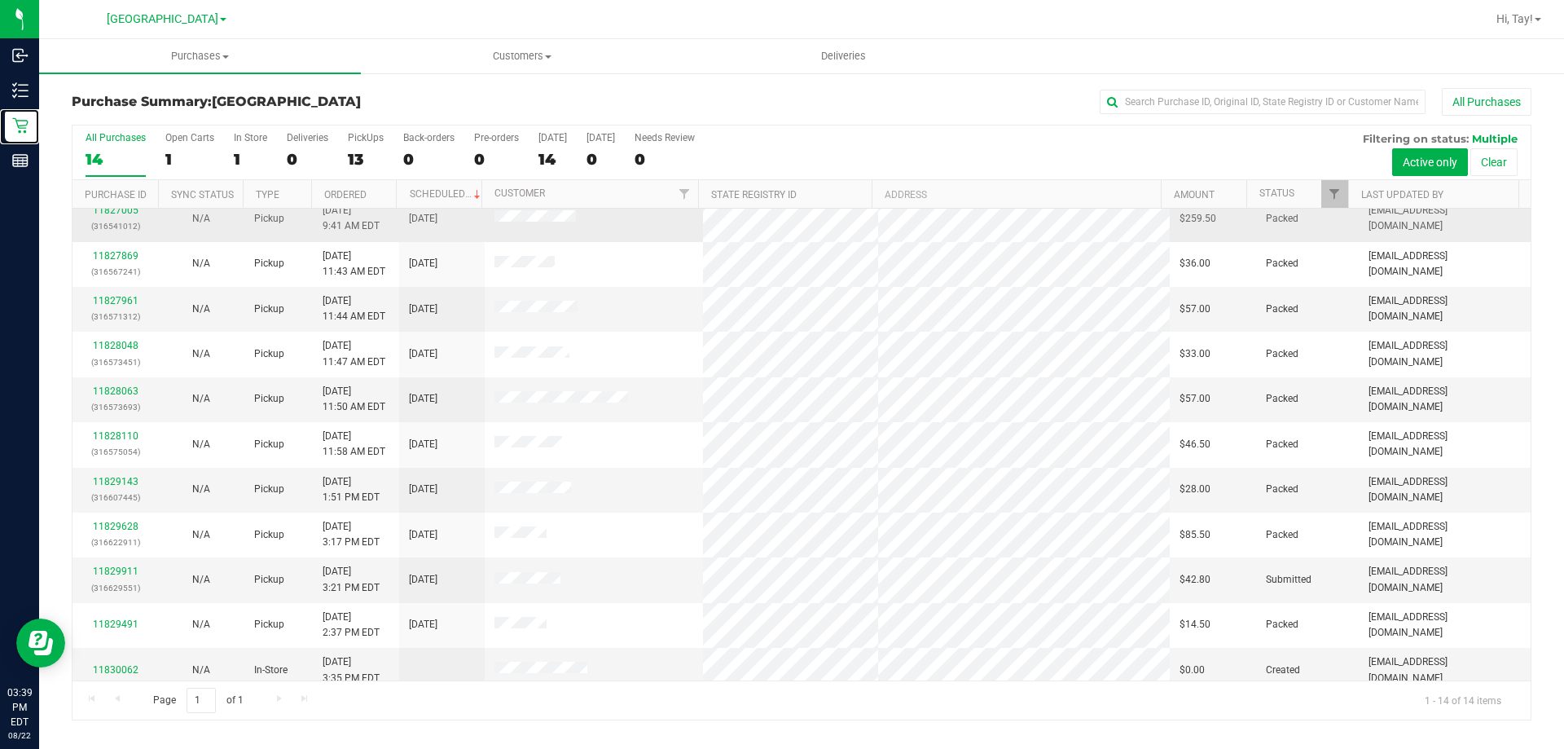
scroll to position [160, 0]
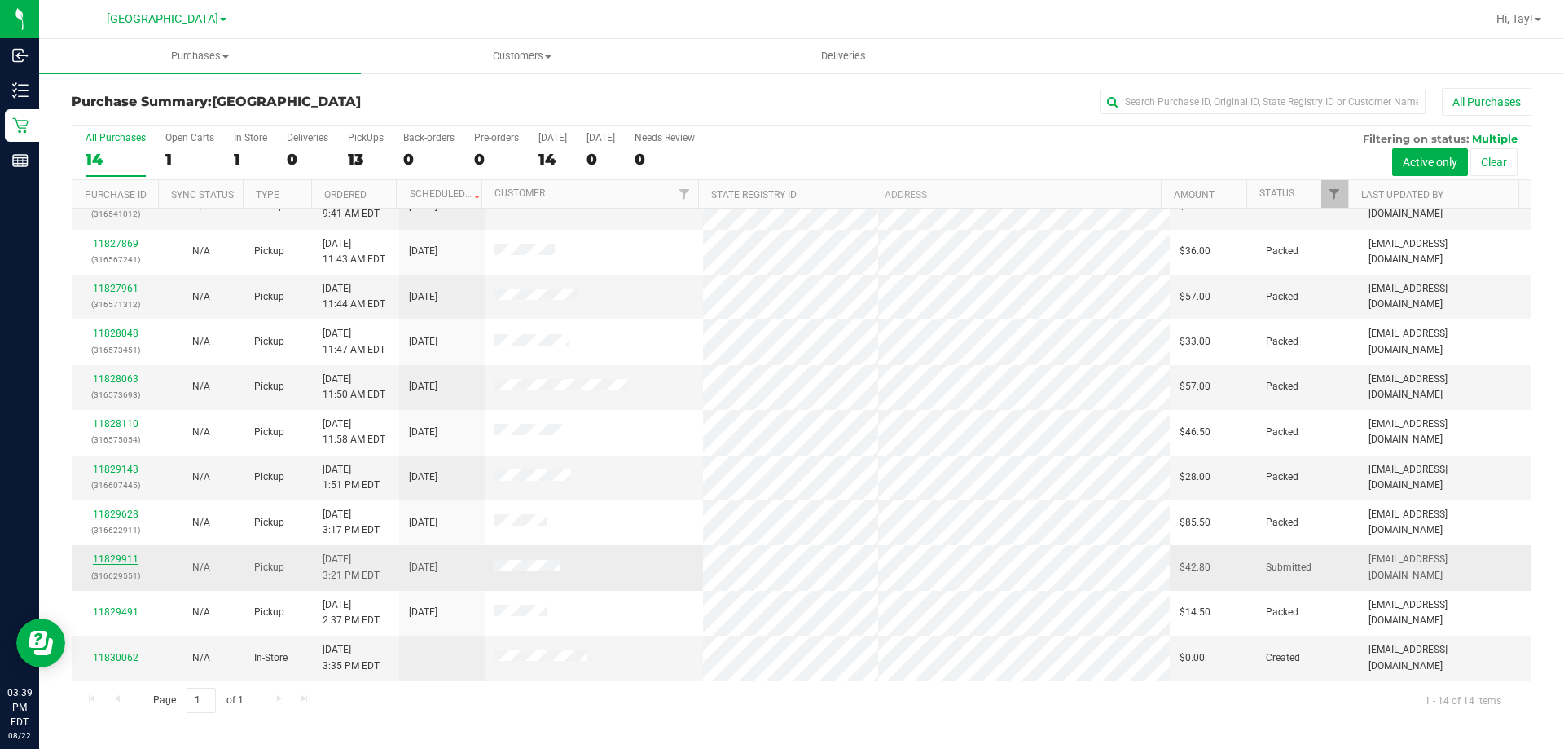
click at [121, 555] on link "11829911" at bounding box center [116, 558] width 46 height 11
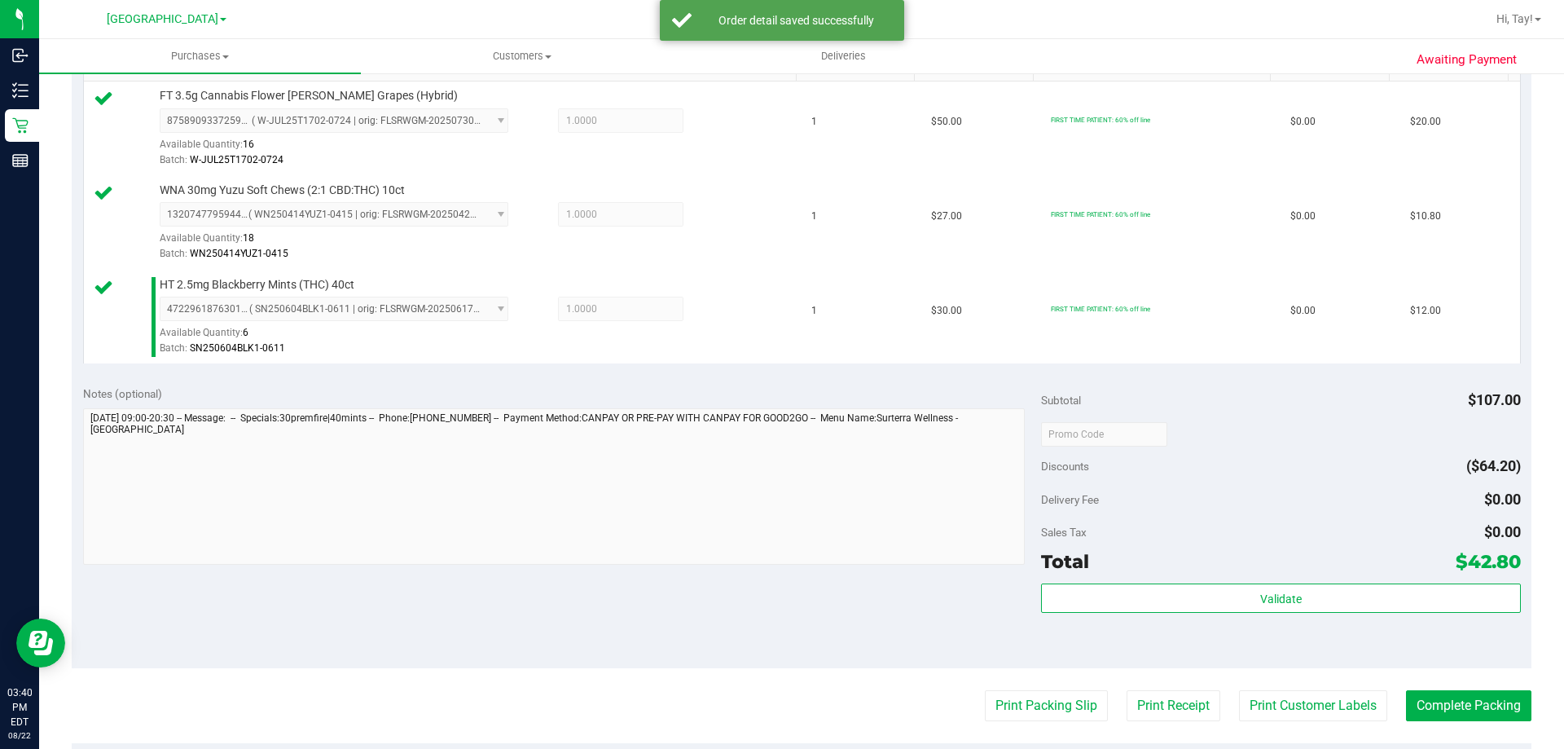
scroll to position [570, 0]
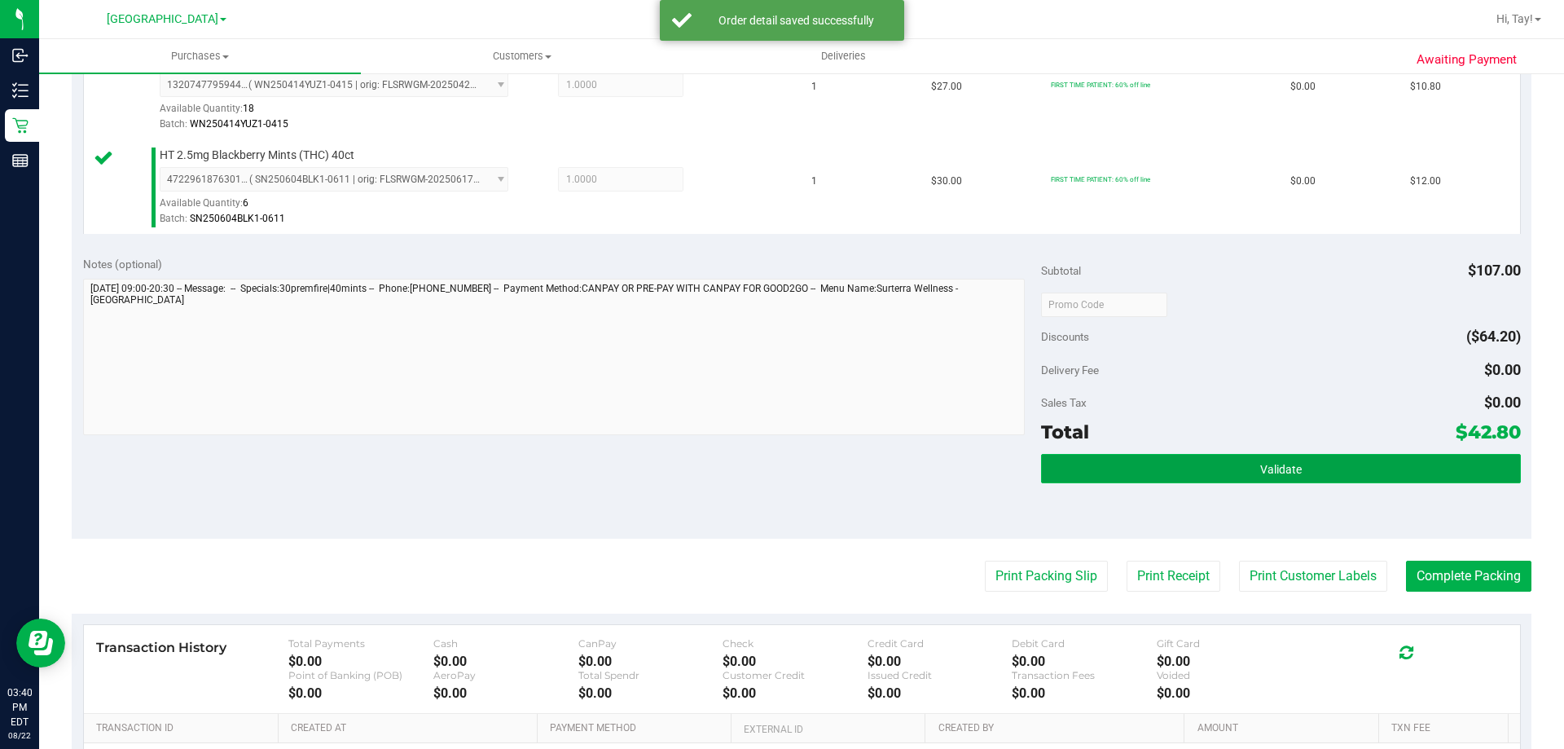
click at [1312, 454] on button "Validate" at bounding box center [1280, 468] width 479 height 29
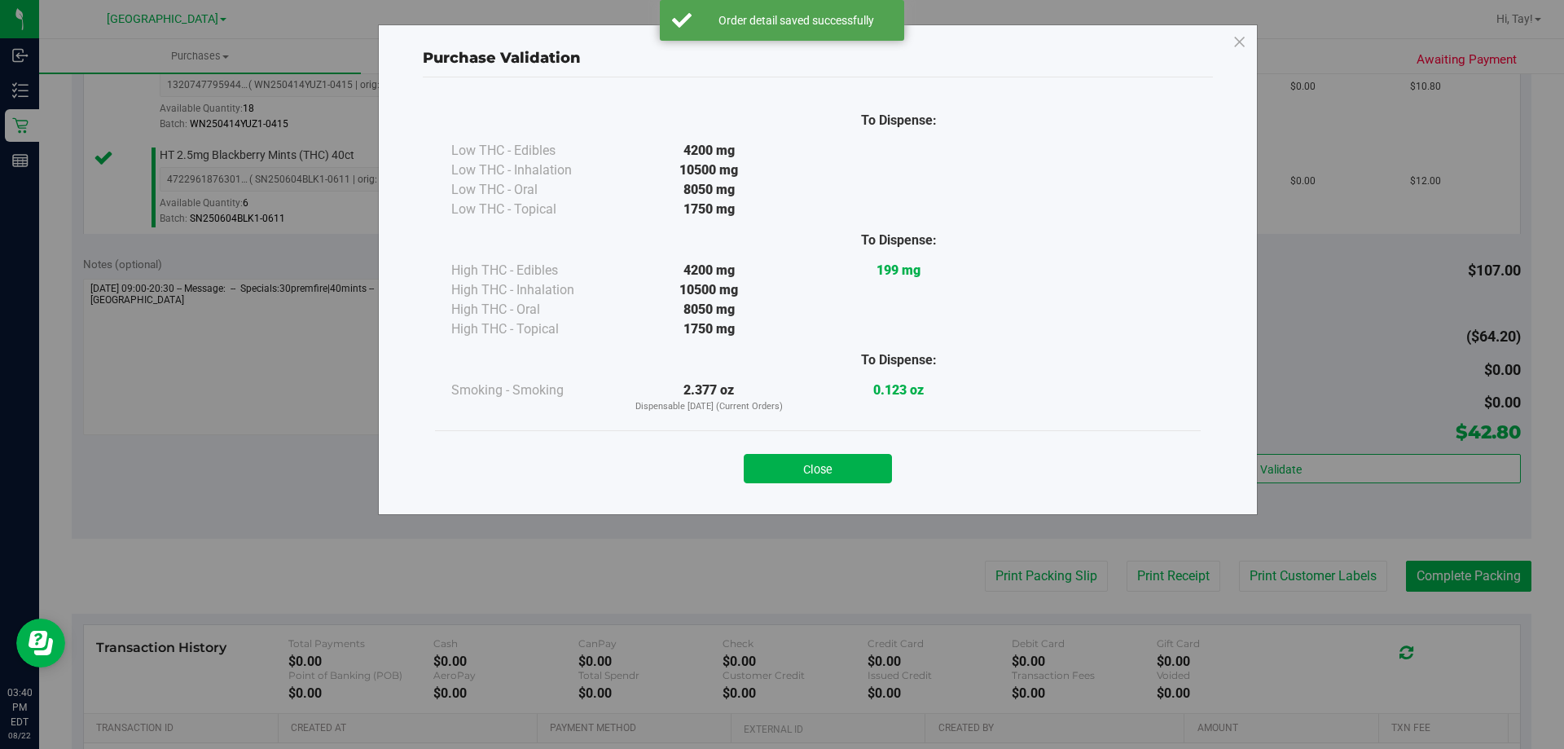
click at [842, 451] on div "Close" at bounding box center [817, 463] width 741 height 41
click at [848, 468] on button "Close" at bounding box center [818, 468] width 148 height 29
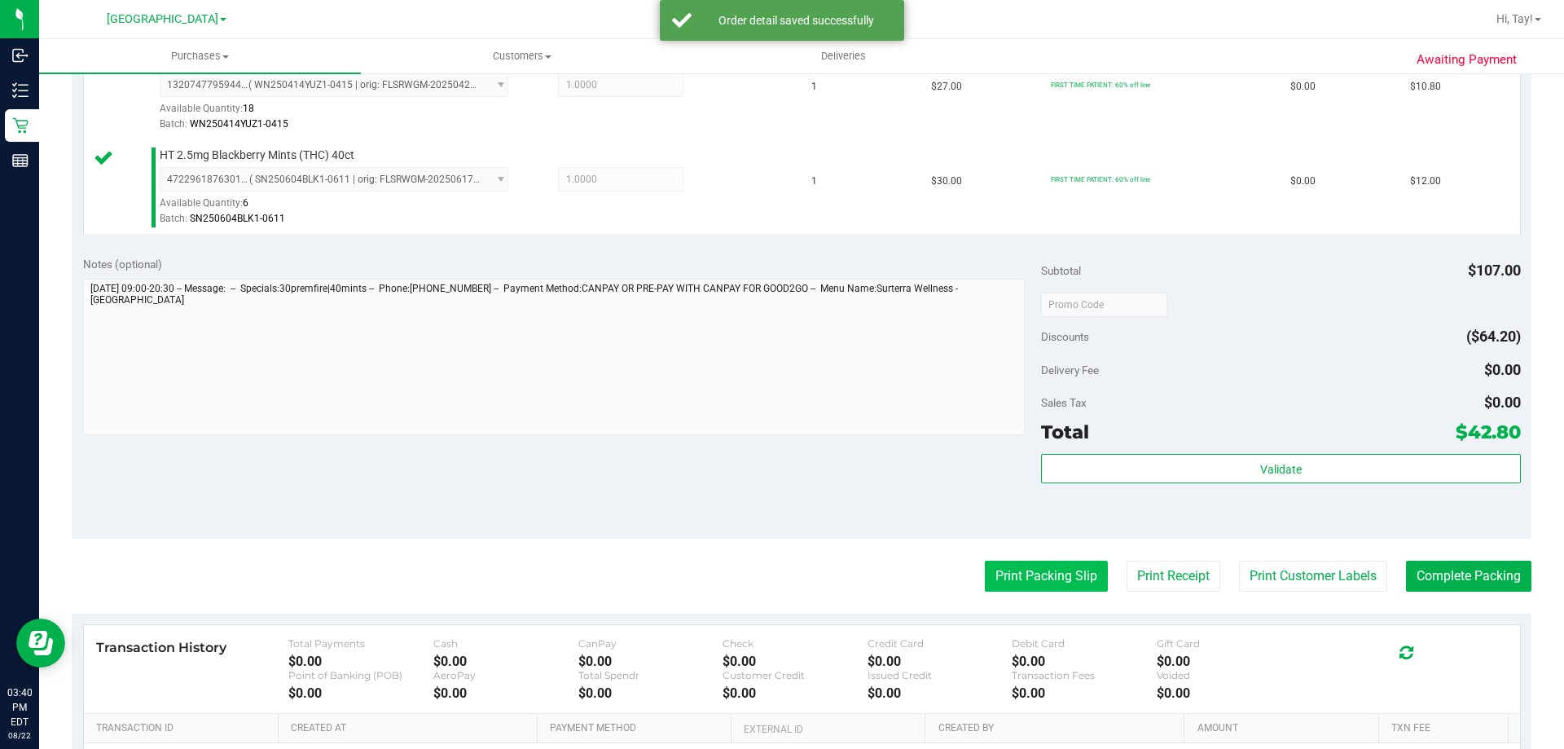
click at [1026, 574] on button "Print Packing Slip" at bounding box center [1046, 575] width 123 height 31
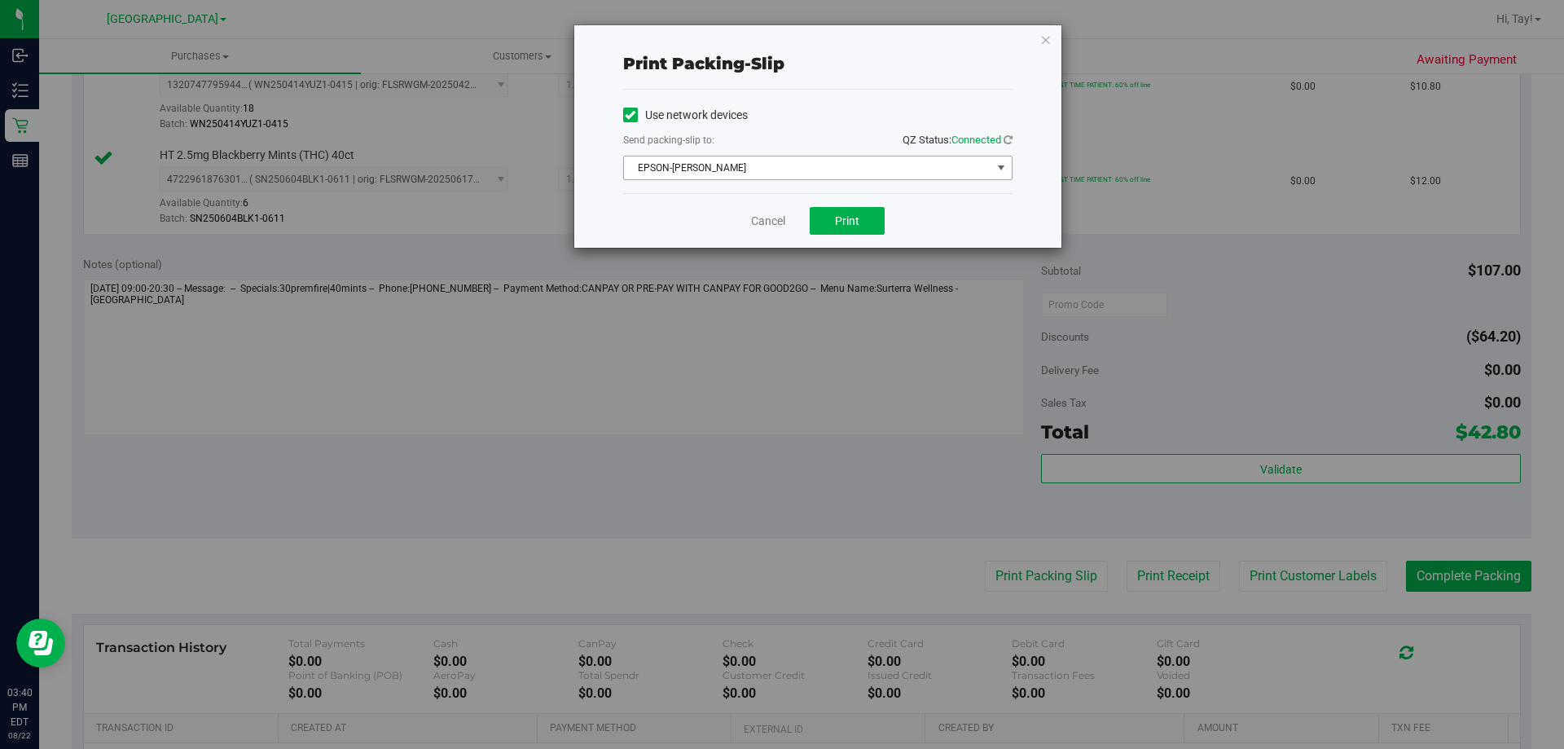
click at [836, 166] on span "EPSON-[PERSON_NAME]" at bounding box center [807, 167] width 367 height 23
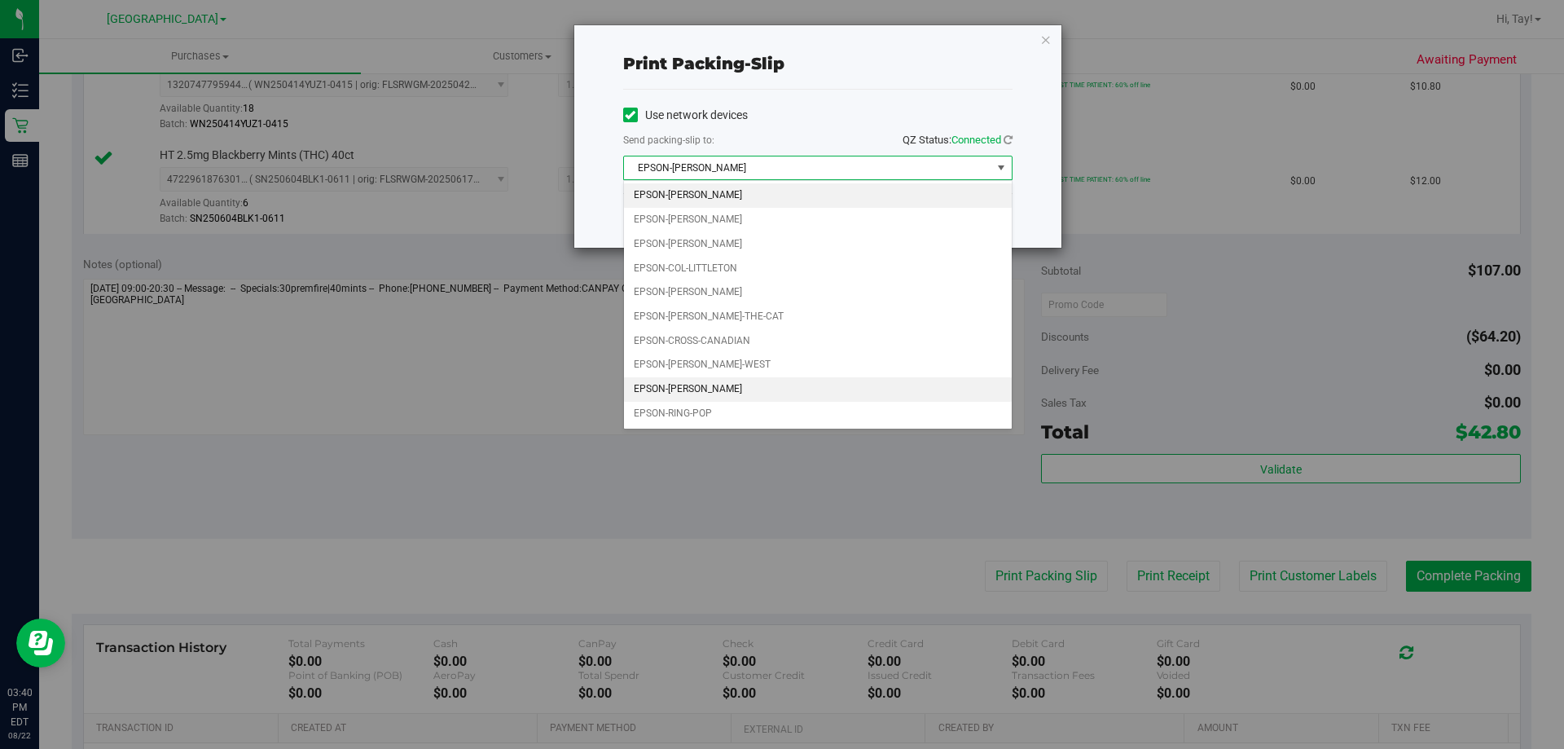
click at [728, 382] on li "EPSON-[PERSON_NAME]" at bounding box center [818, 389] width 388 height 24
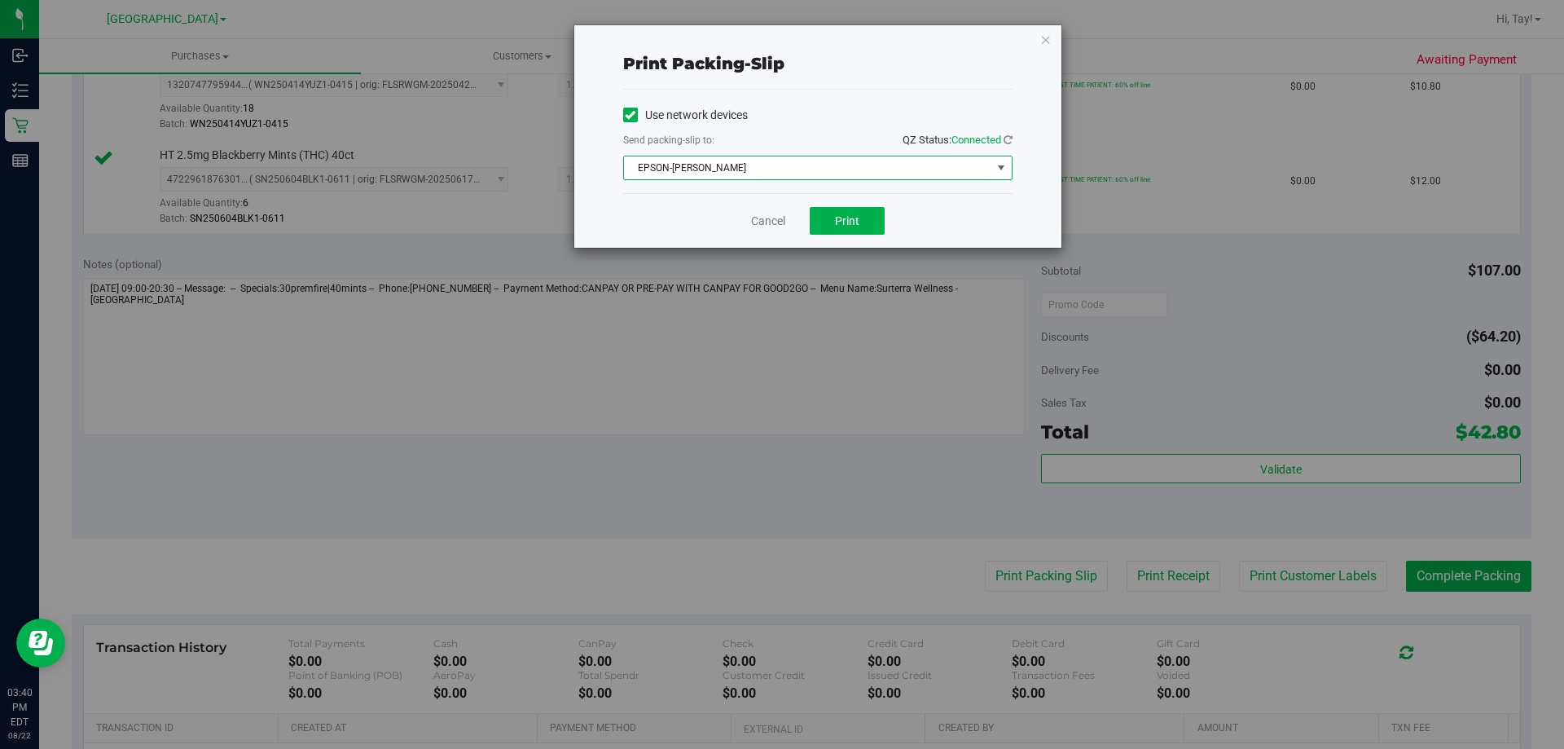
click at [861, 235] on div "Cancel Print" at bounding box center [817, 220] width 389 height 55
click at [857, 233] on button "Print" at bounding box center [847, 221] width 75 height 28
click at [763, 214] on link "Cancel" at bounding box center [768, 221] width 34 height 17
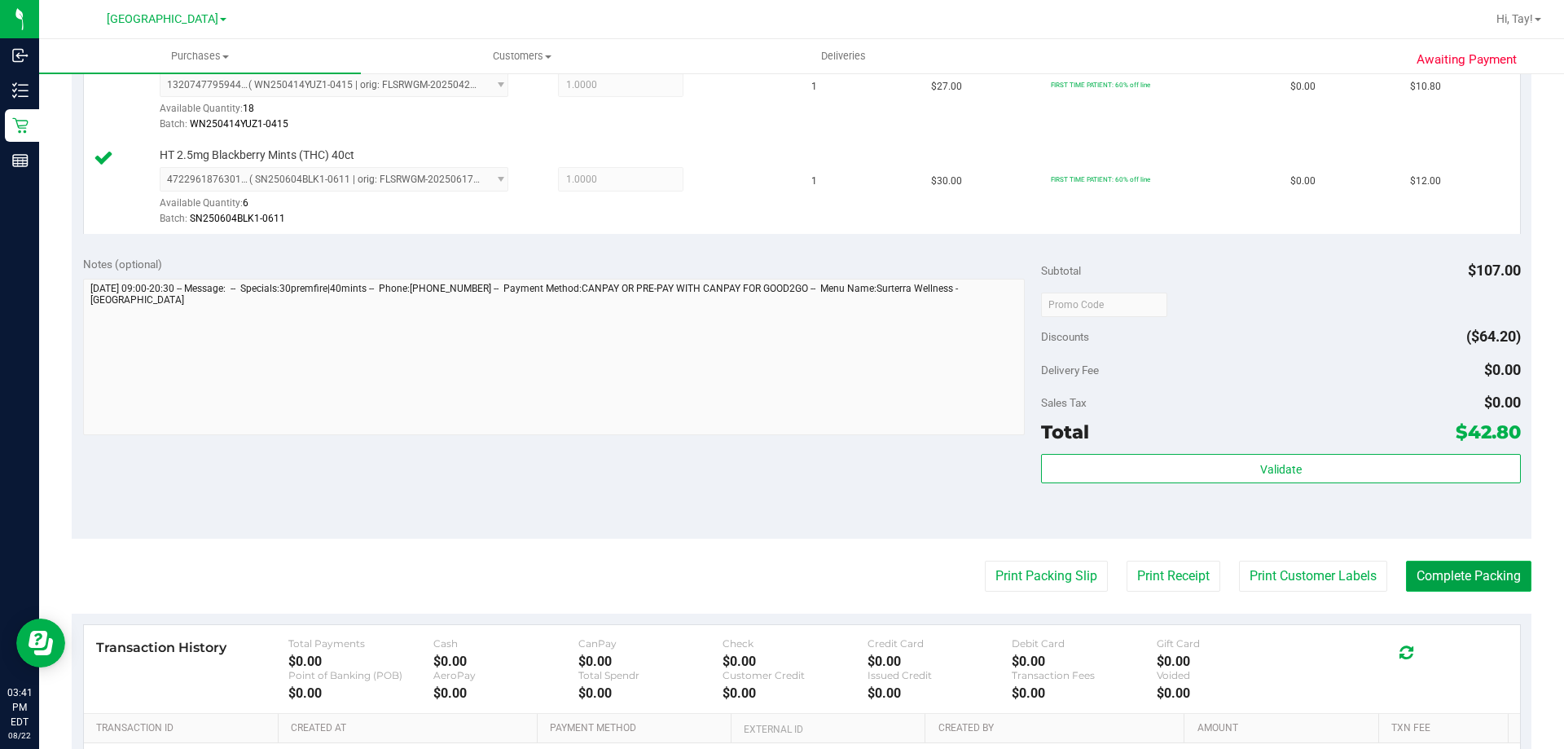
click at [1421, 573] on button "Complete Packing" at bounding box center [1468, 575] width 125 height 31
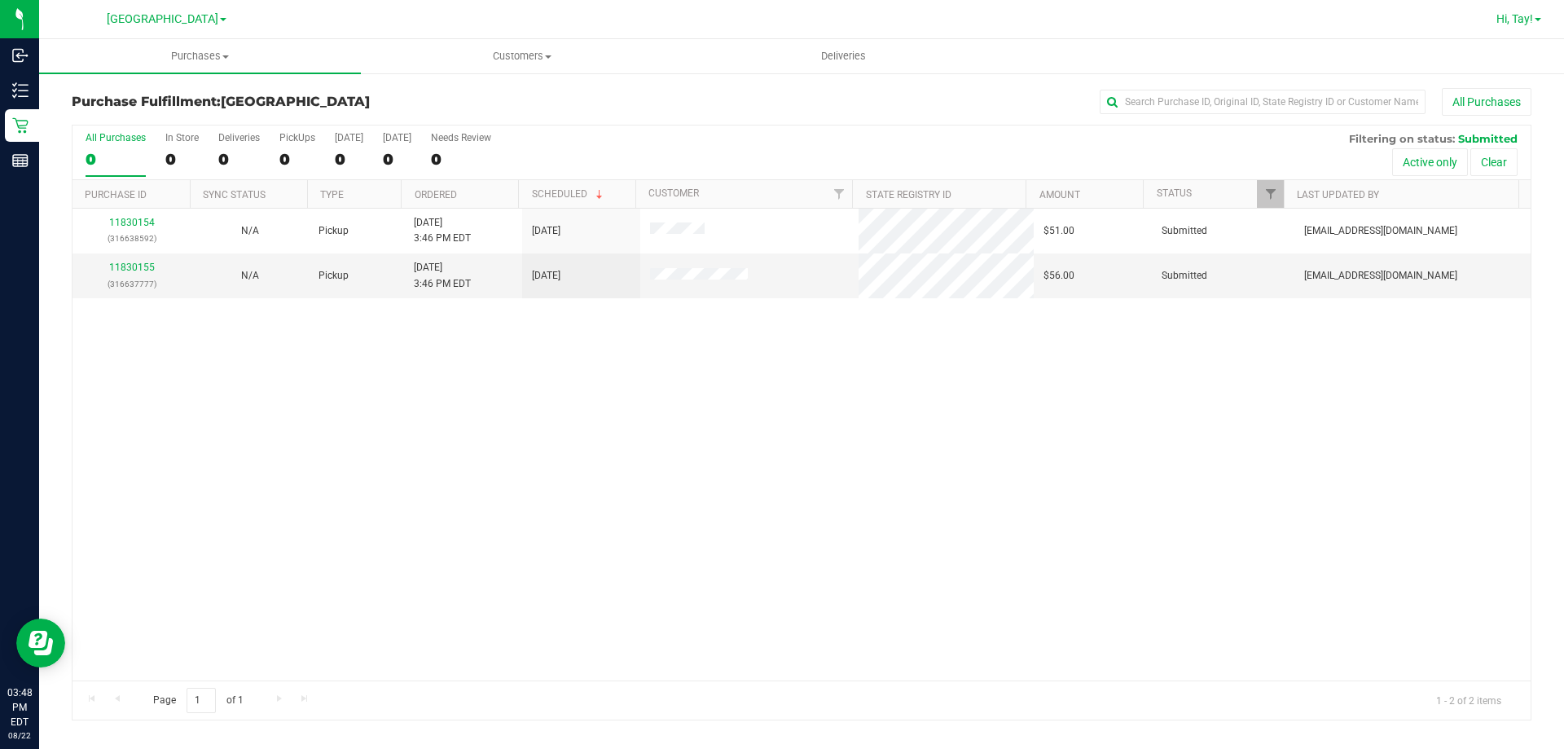
click at [1496, 16] on span "Hi, Tay!" at bounding box center [1514, 18] width 37 height 13
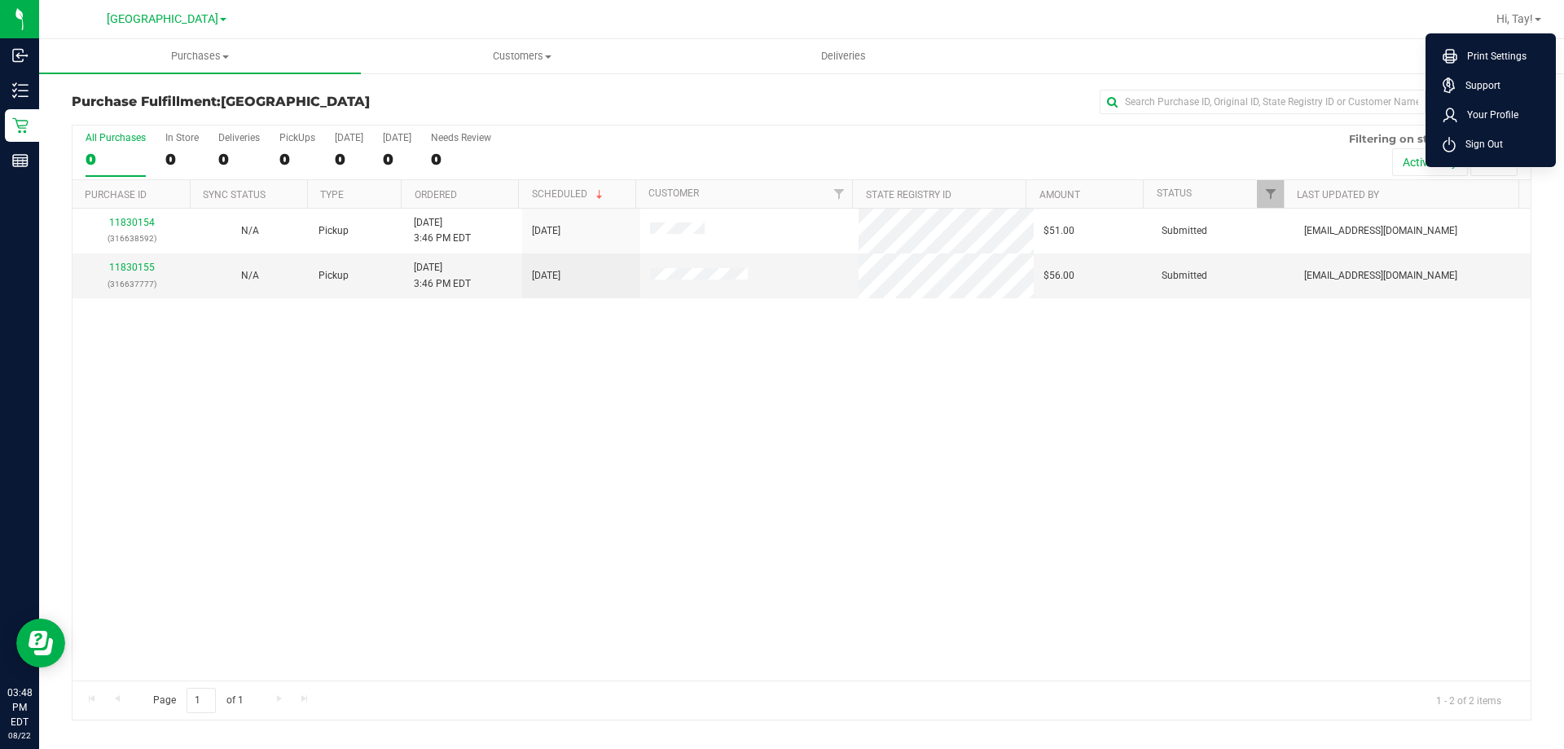
drag, startPoint x: 1472, startPoint y: 145, endPoint x: 1450, endPoint y: 145, distance: 22.0
click at [1472, 145] on span "Sign Out" at bounding box center [1479, 144] width 47 height 16
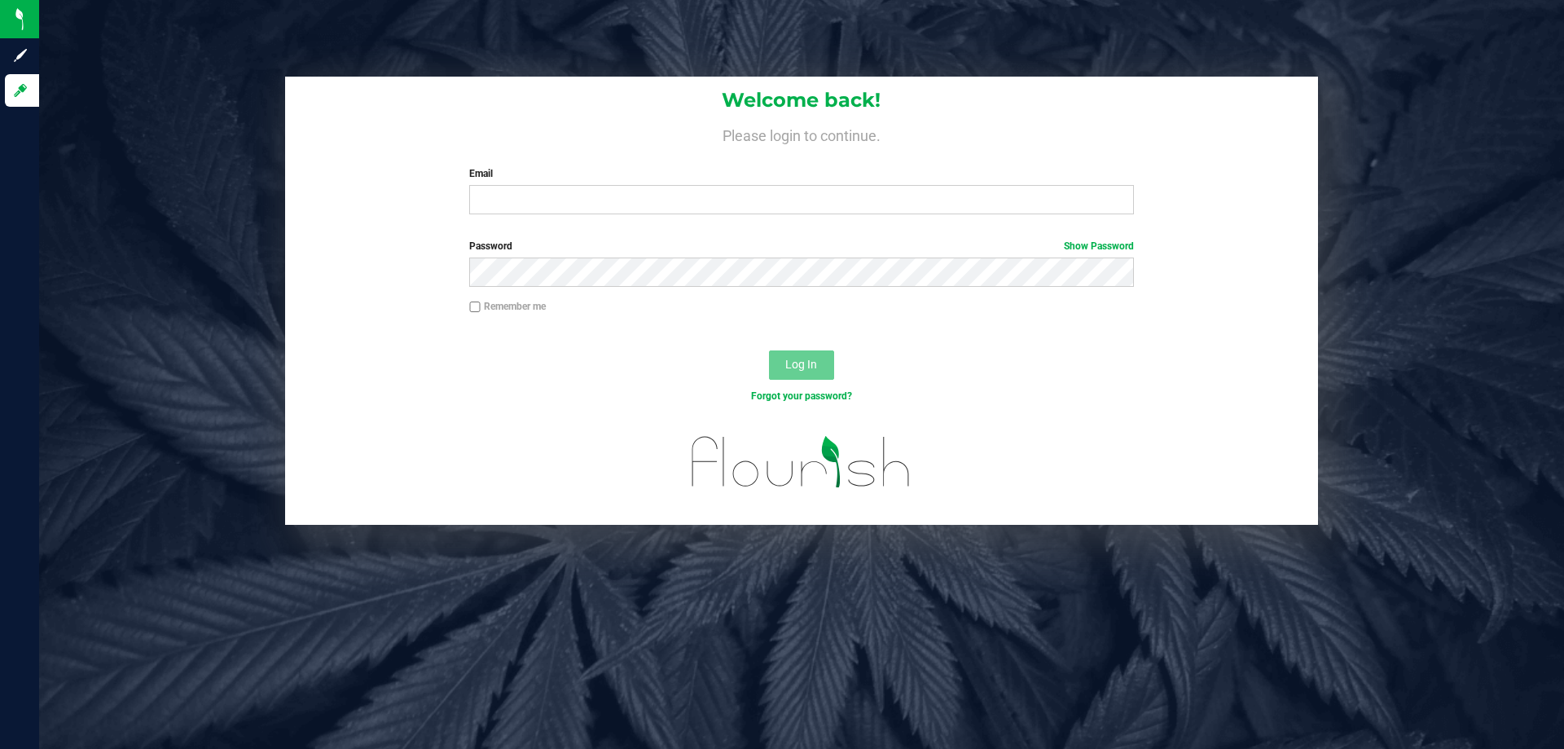
click at [502, 184] on div "Email Required Please format your email correctly." at bounding box center [801, 190] width 688 height 48
drag, startPoint x: 501, startPoint y: 190, endPoint x: 487, endPoint y: 190, distance: 13.8
click at [499, 191] on input "Email" at bounding box center [801, 199] width 664 height 29
type input "[EMAIL_ADDRESS][DOMAIN_NAME]"
click at [769, 350] on button "Log In" at bounding box center [801, 364] width 65 height 29
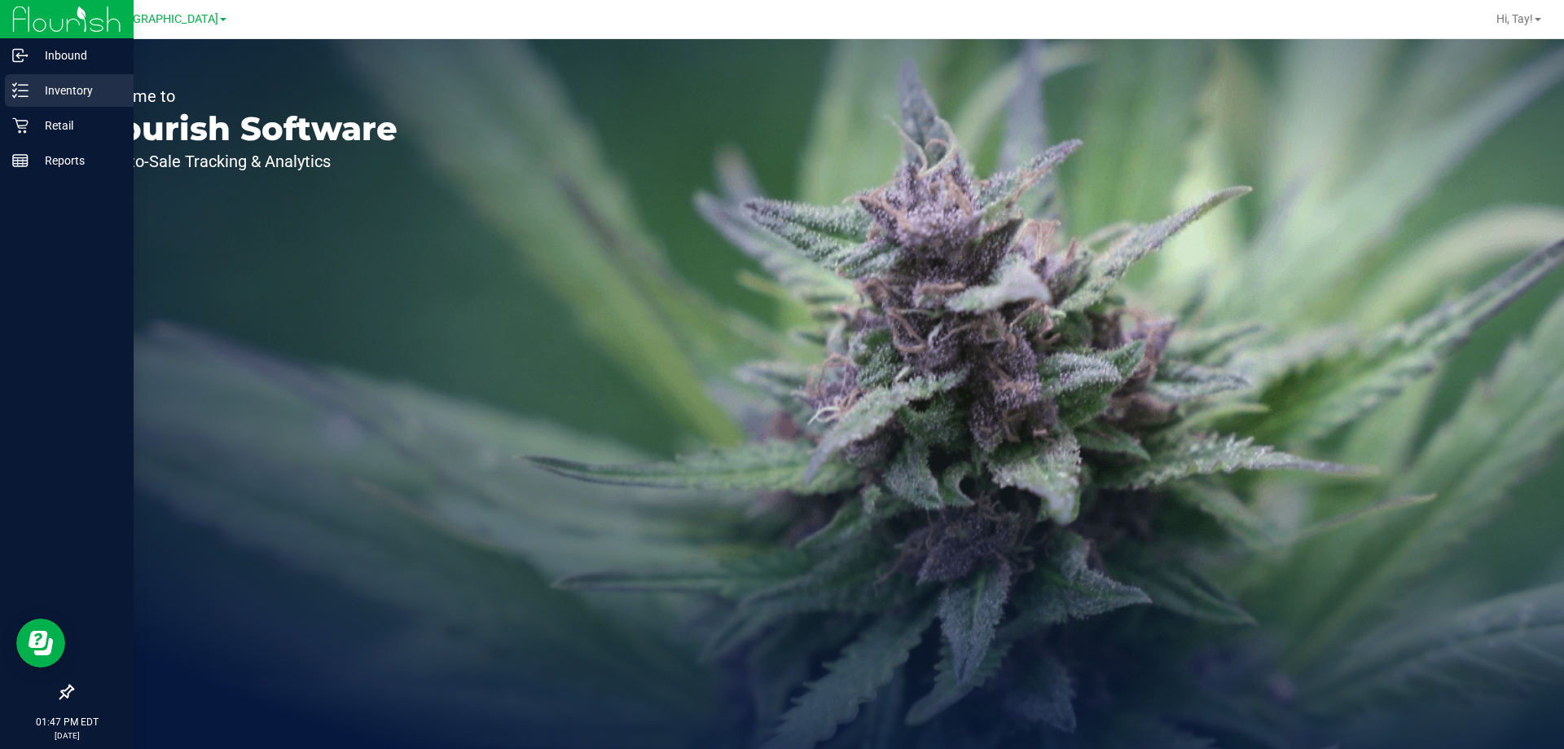
click at [45, 99] on p "Inventory" at bounding box center [78, 91] width 98 height 20
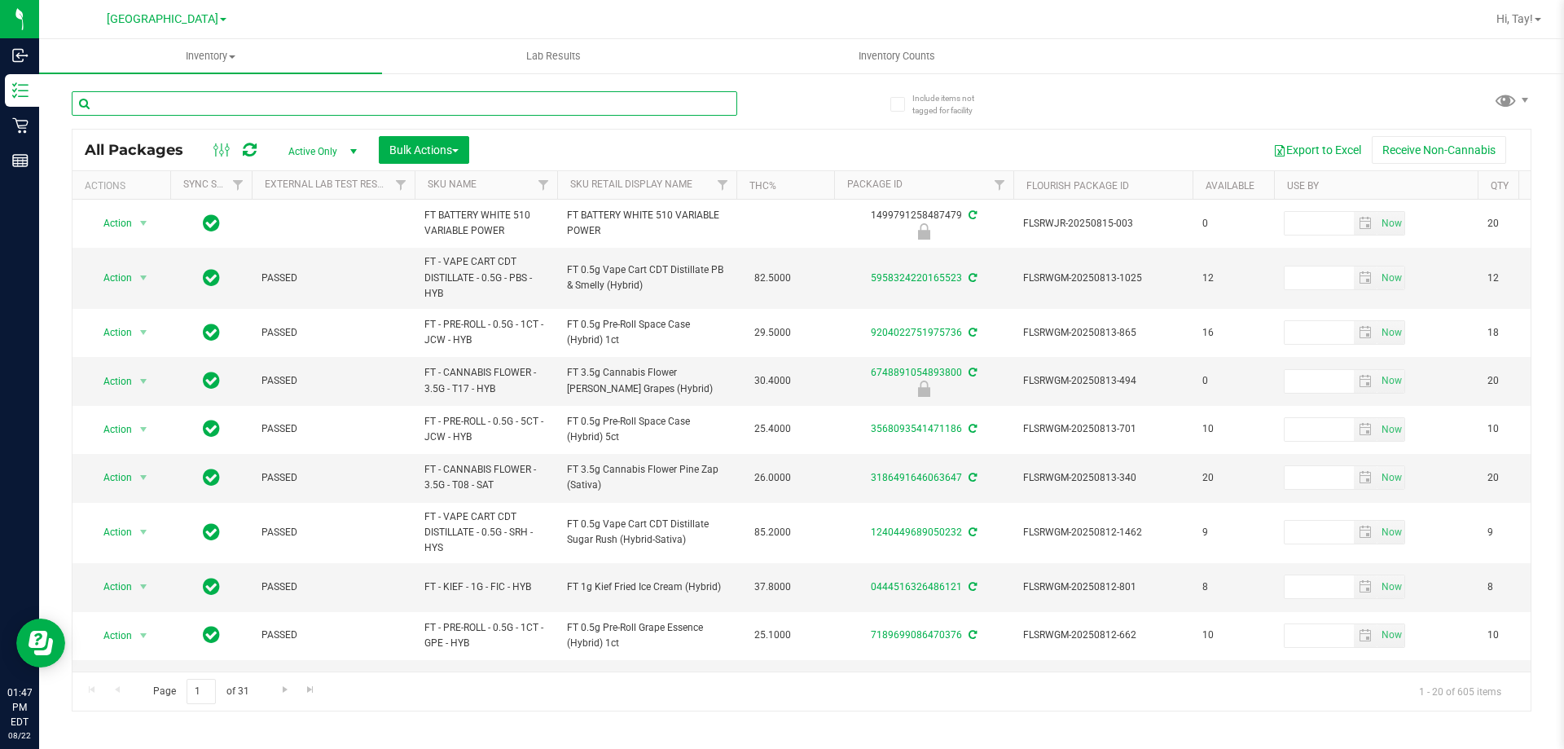
click at [263, 112] on input "text" at bounding box center [404, 103] width 665 height 24
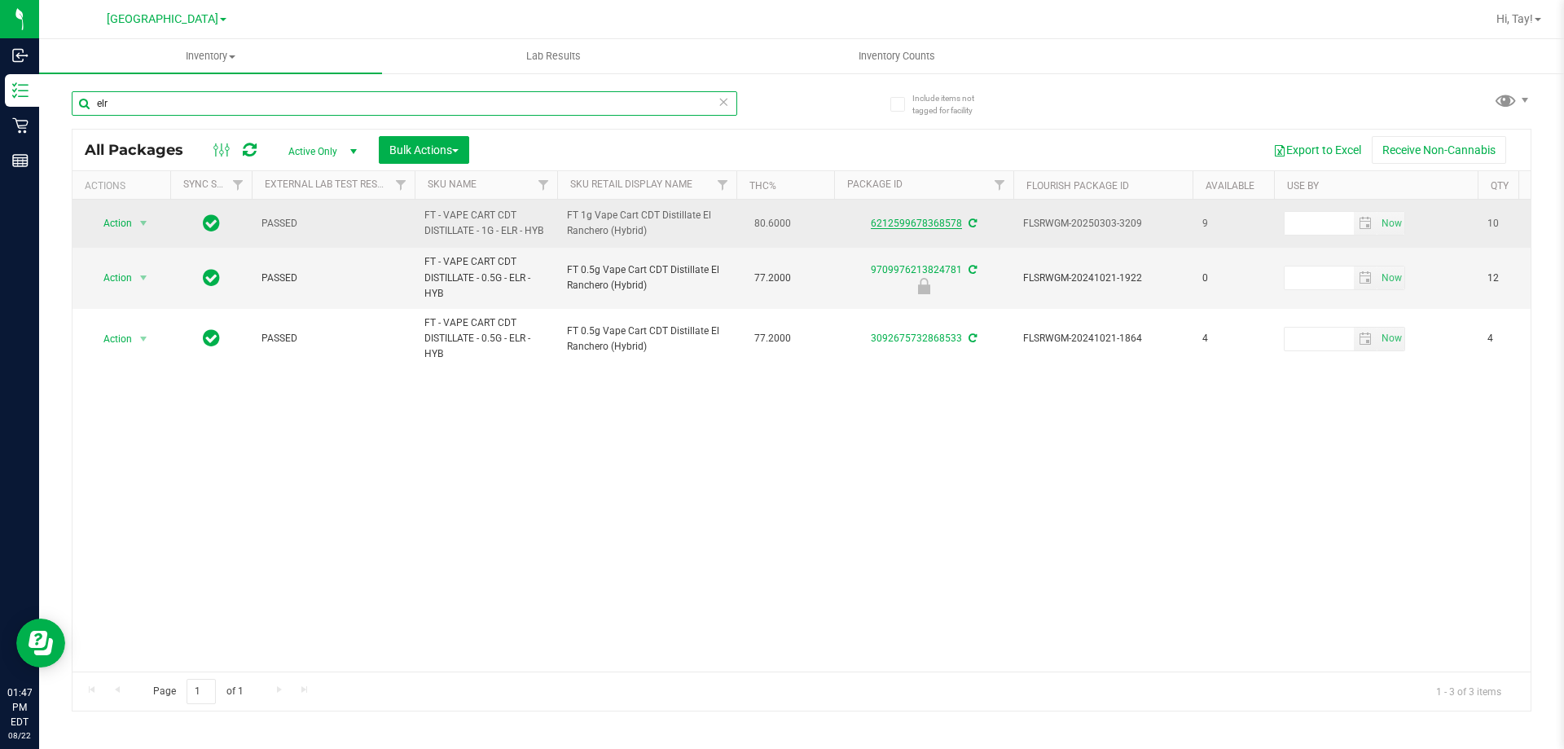
type input "elr"
click at [894, 224] on link "6212599678368578" at bounding box center [916, 222] width 91 height 11
